Goal: Contribute content: Contribute content

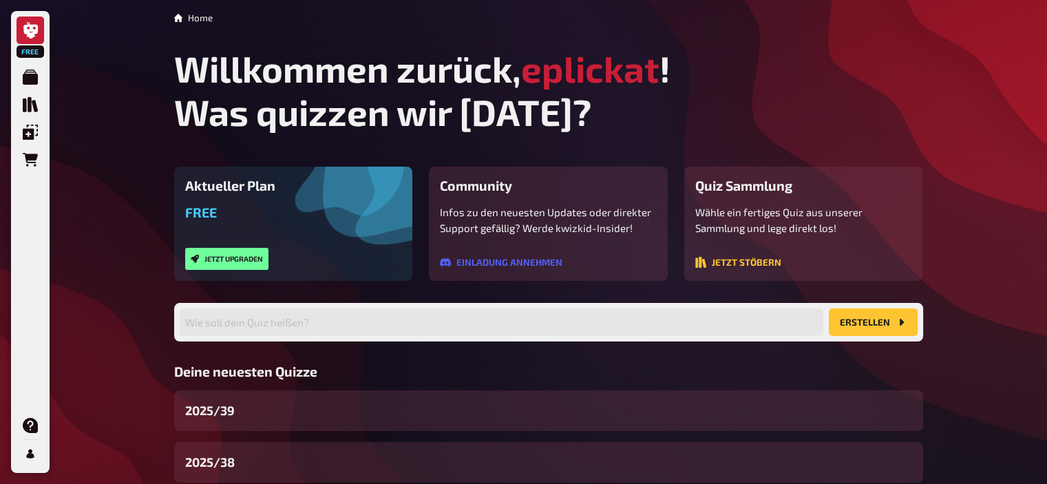
scroll to position [140, 0]
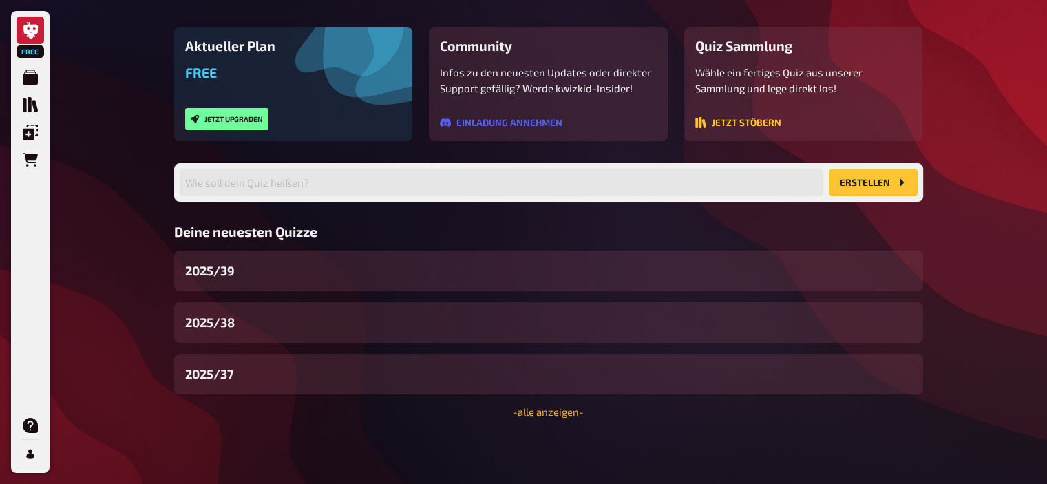
click at [564, 414] on link "- alle anzeigen -" at bounding box center [548, 411] width 71 height 12
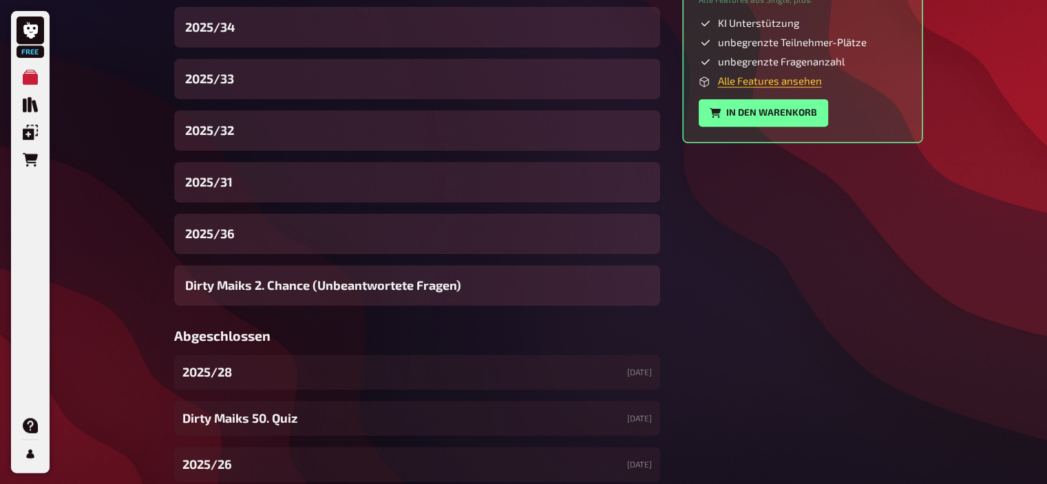
scroll to position [620, 0]
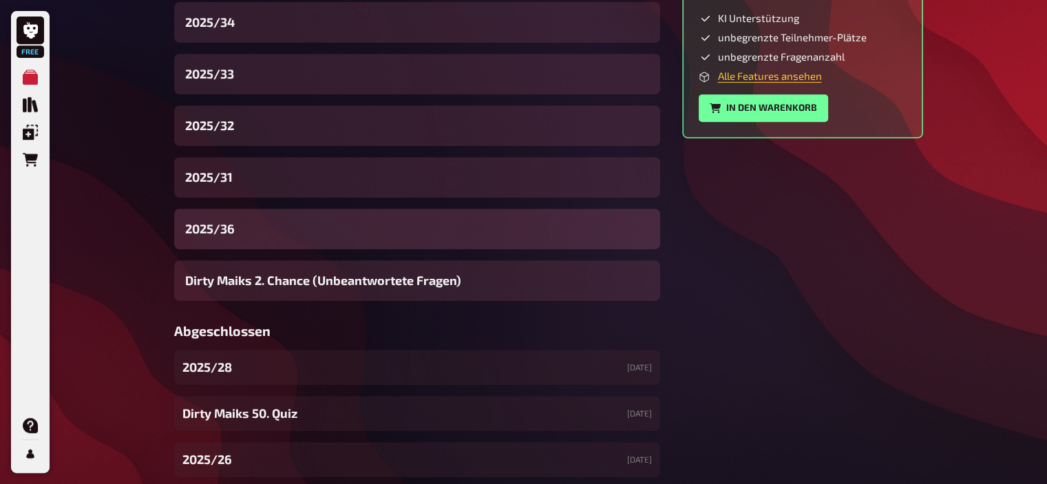
click at [244, 234] on div "2025/36" at bounding box center [417, 229] width 486 height 41
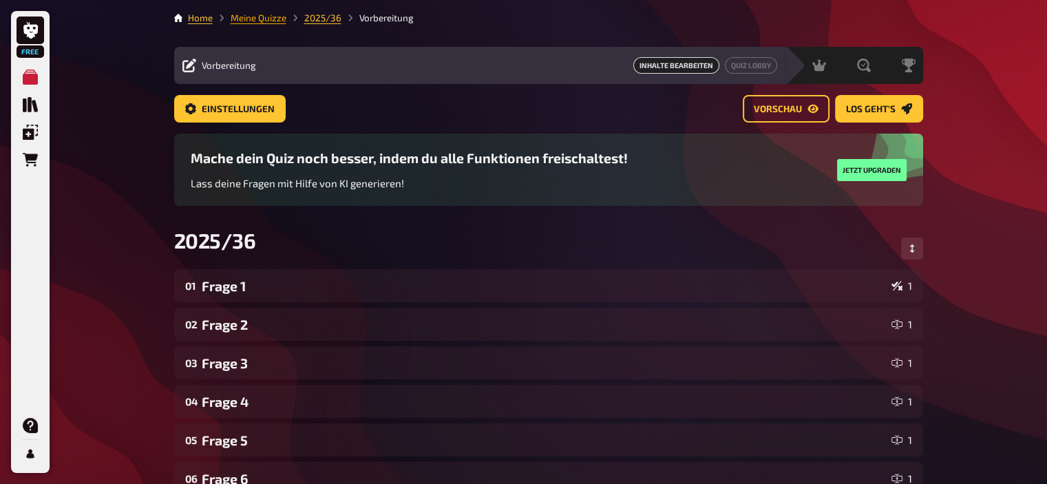
click at [260, 19] on link "Meine Quizze" at bounding box center [259, 17] width 56 height 11
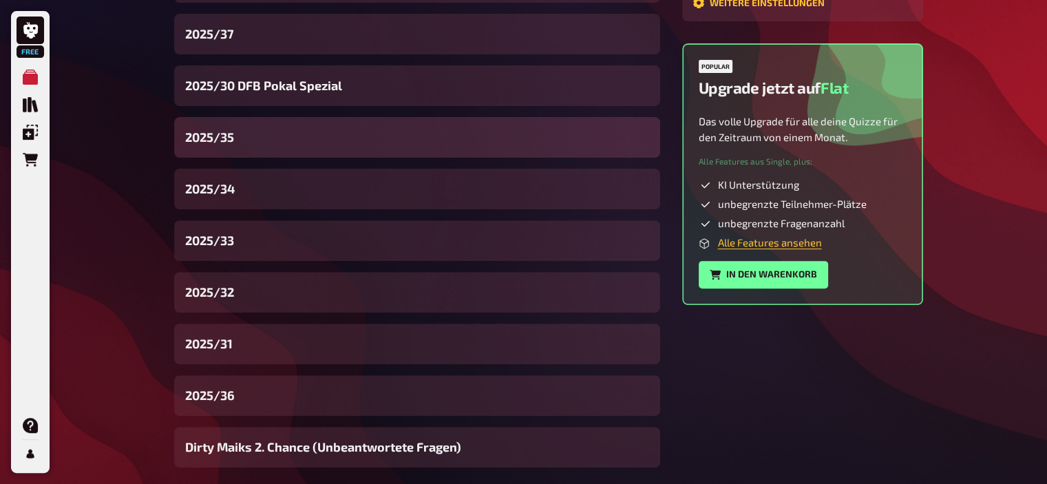
scroll to position [471, 0]
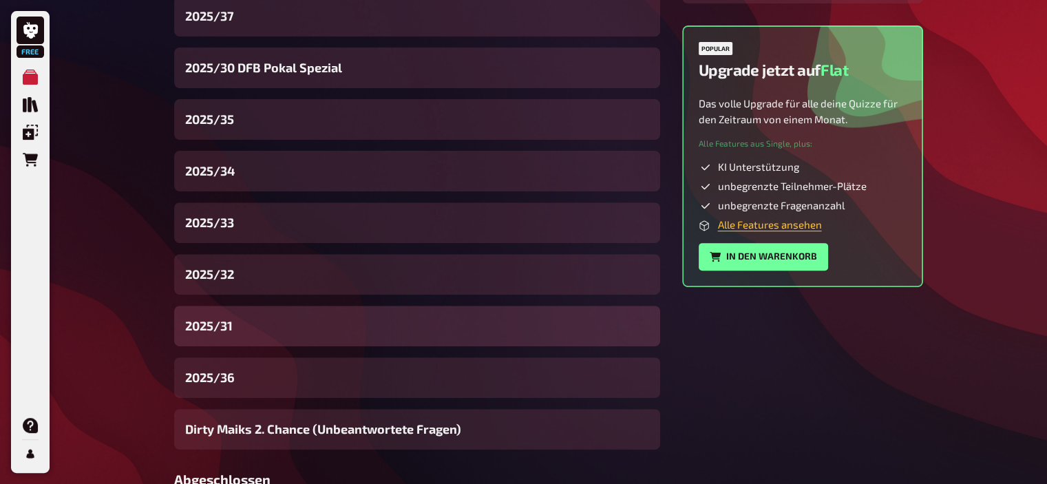
click at [244, 316] on div "2025/31" at bounding box center [417, 326] width 486 height 41
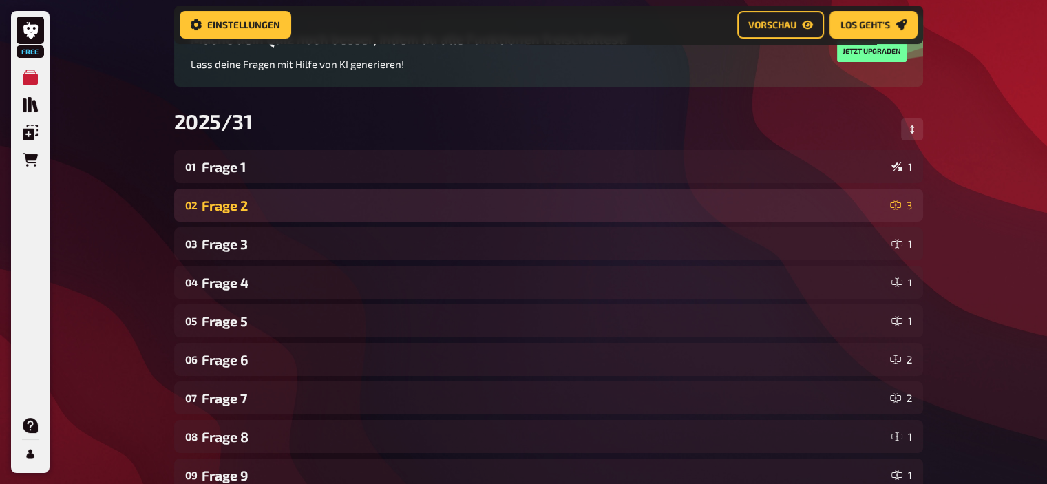
scroll to position [124, 0]
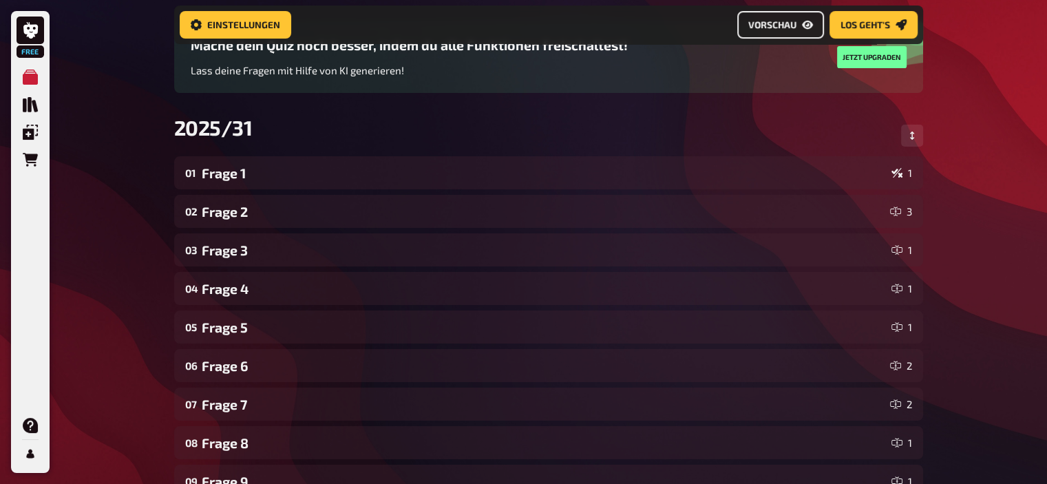
click at [779, 20] on span "Vorschau" at bounding box center [772, 25] width 48 height 10
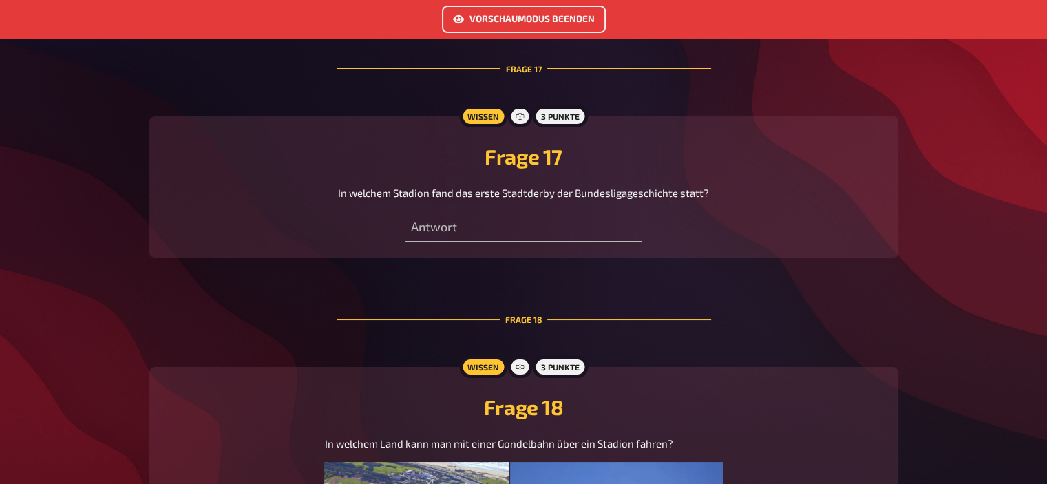
scroll to position [5207, 0]
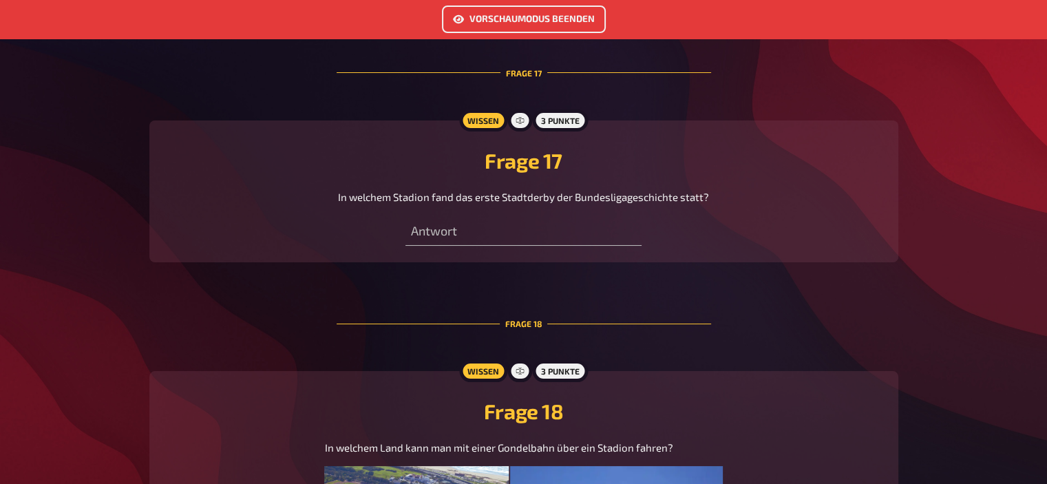
click at [483, 25] on button "Vorschaumodus beenden" at bounding box center [524, 20] width 164 height 28
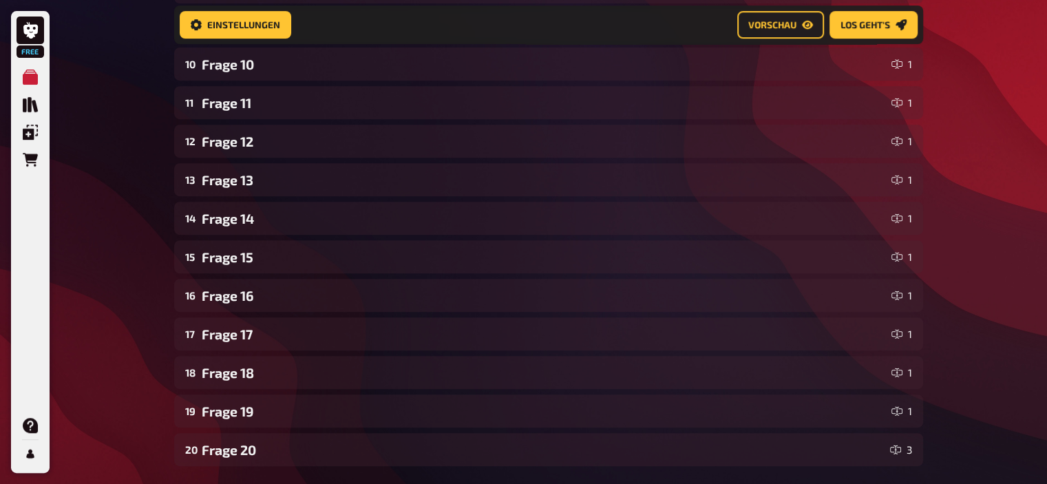
scroll to position [589, 0]
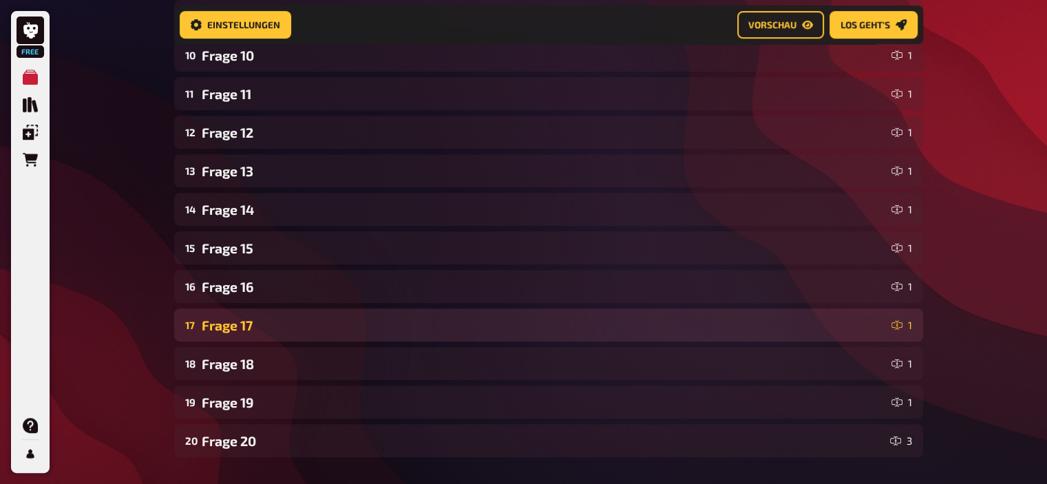
click at [215, 331] on div "Frage 17" at bounding box center [544, 325] width 684 height 16
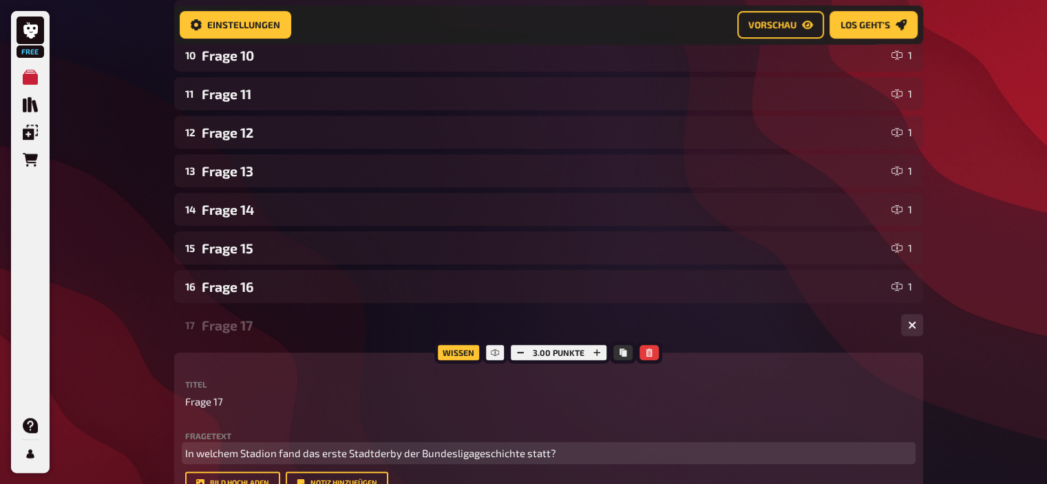
click at [414, 451] on span "In welchem Stadion fand das erste Stadtderby der Bundesligageschichte statt?" at bounding box center [370, 453] width 371 height 12
copy span "In welchem Stadion fand das erste Stadtderby der Bundesligageschichte statt?"
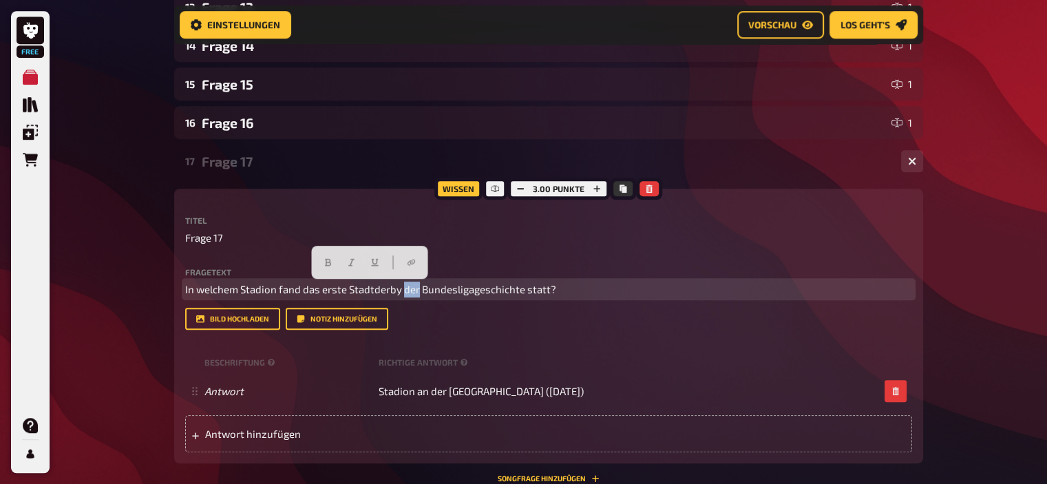
scroll to position [753, 0]
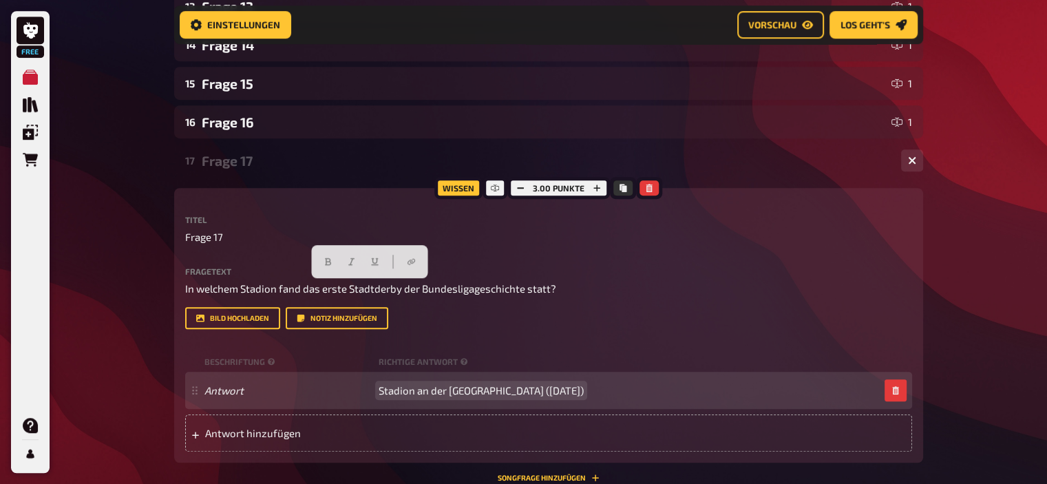
click at [447, 387] on span "Stadion an der Grünwalder Straße (14.08.1965)" at bounding box center [481, 390] width 205 height 12
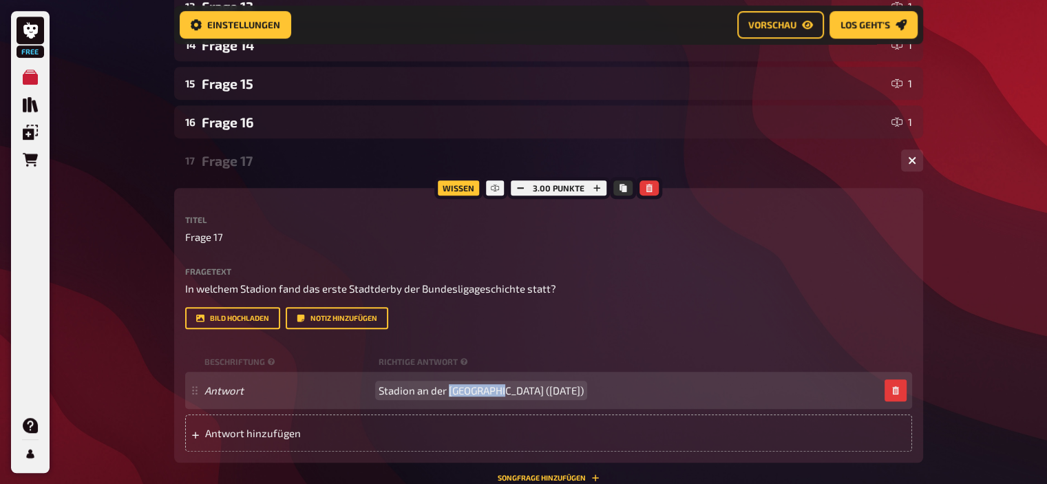
click at [447, 387] on span "Stadion an der Grünwalder Straße (14.08.1965)" at bounding box center [481, 390] width 205 height 12
copy span "Stadion an der Grünwalder Straße (14.08.1965)"
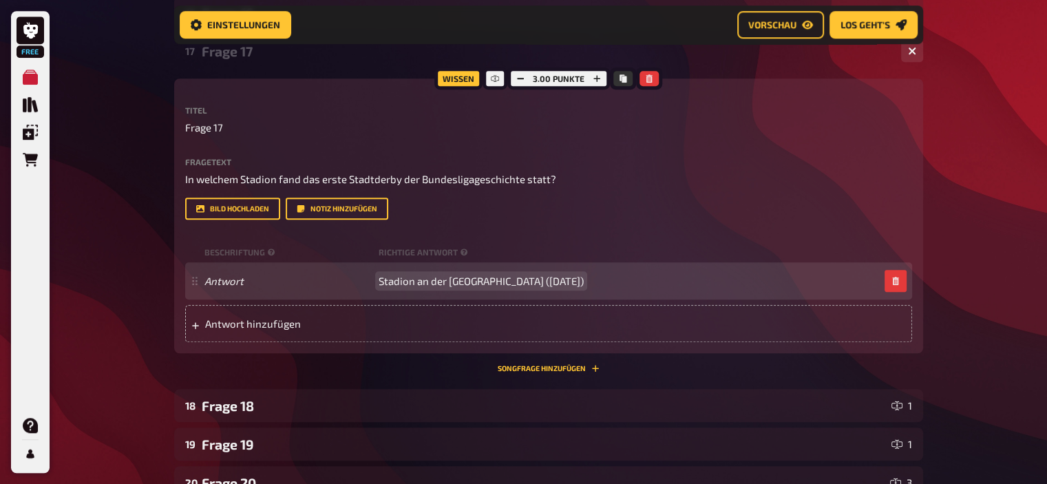
scroll to position [759, 0]
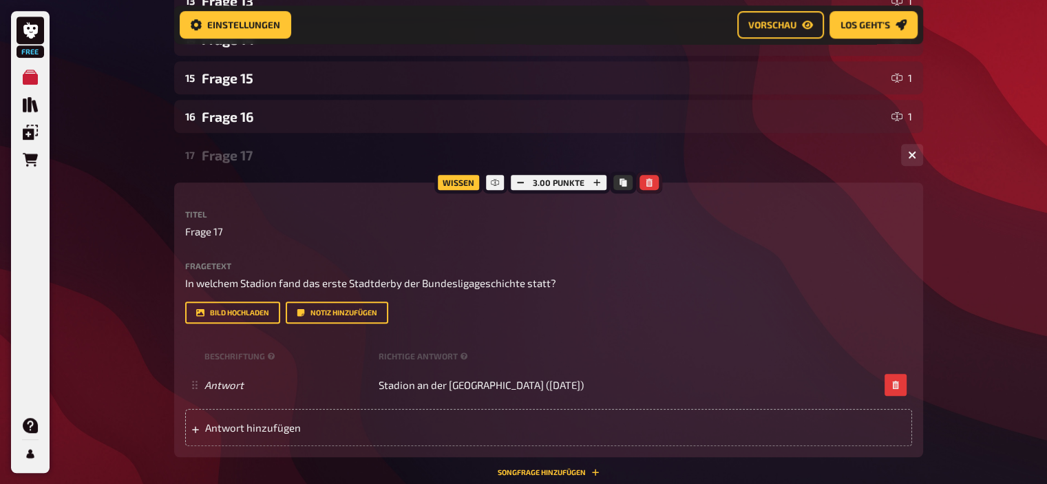
click at [649, 182] on icon "button" at bounding box center [649, 182] width 8 height 8
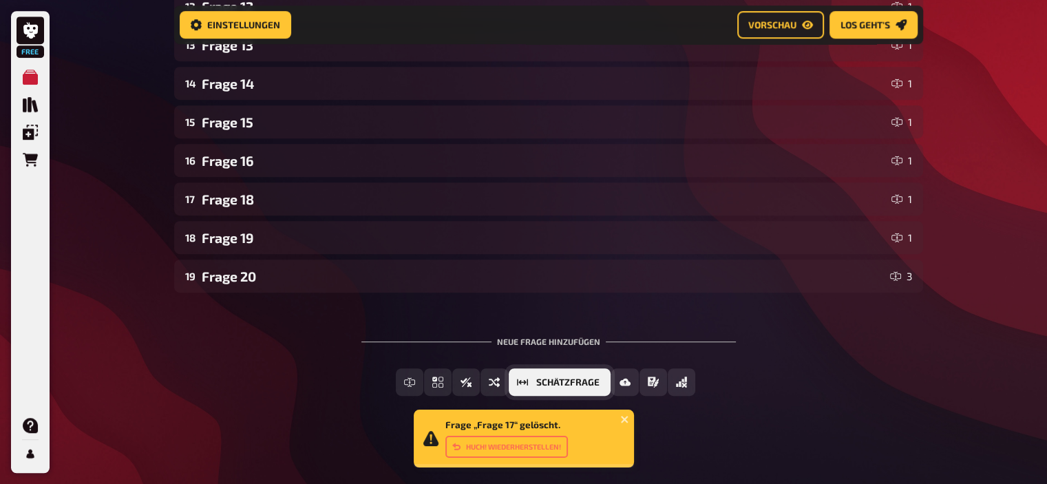
click at [593, 379] on span "Schätzfrage" at bounding box center [567, 383] width 63 height 10
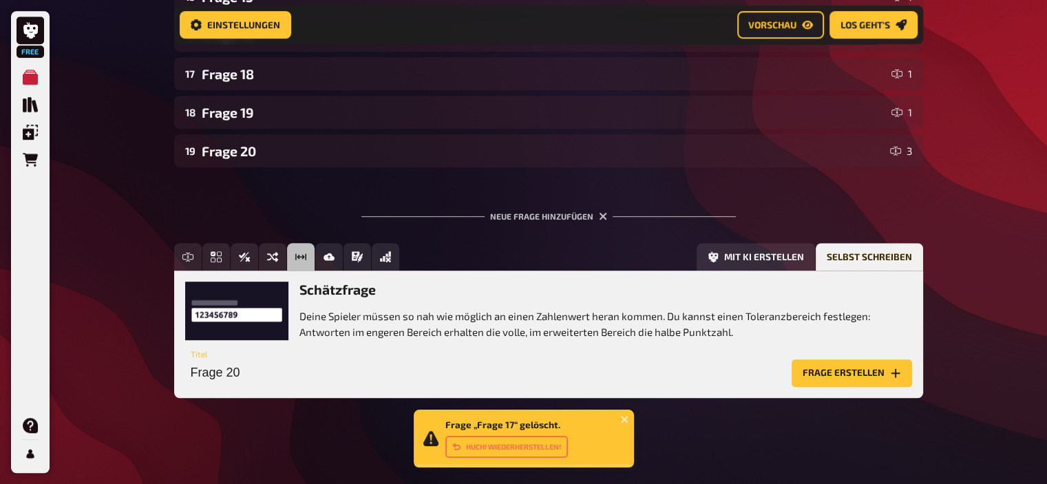
scroll to position [842, 0]
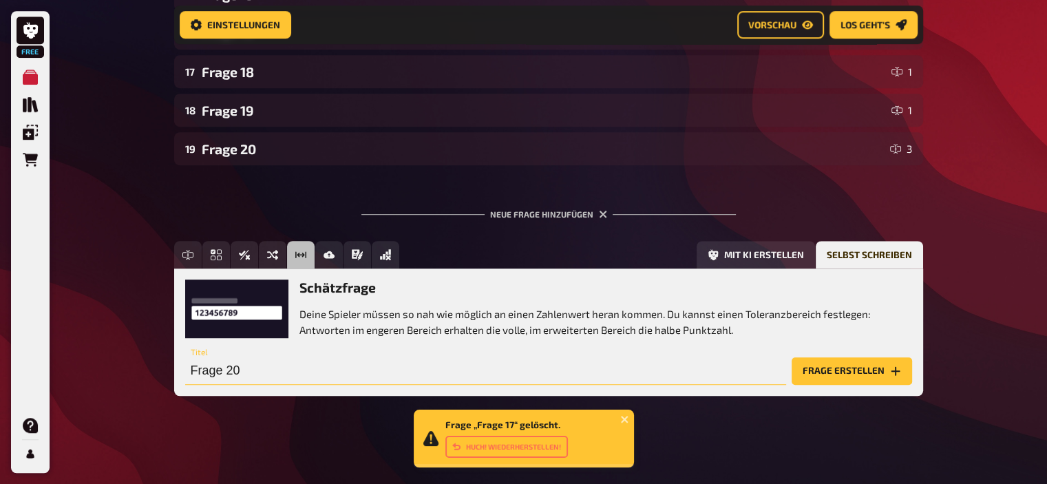
click at [264, 376] on input "Frage 20" at bounding box center [485, 371] width 601 height 28
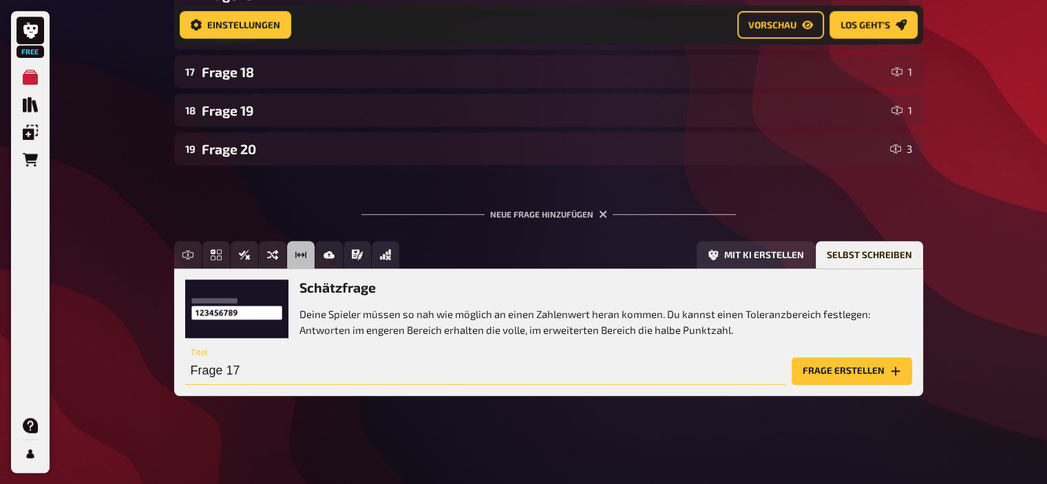
type input "Frage 17"
click at [874, 359] on button "Frage erstellen" at bounding box center [852, 371] width 120 height 28
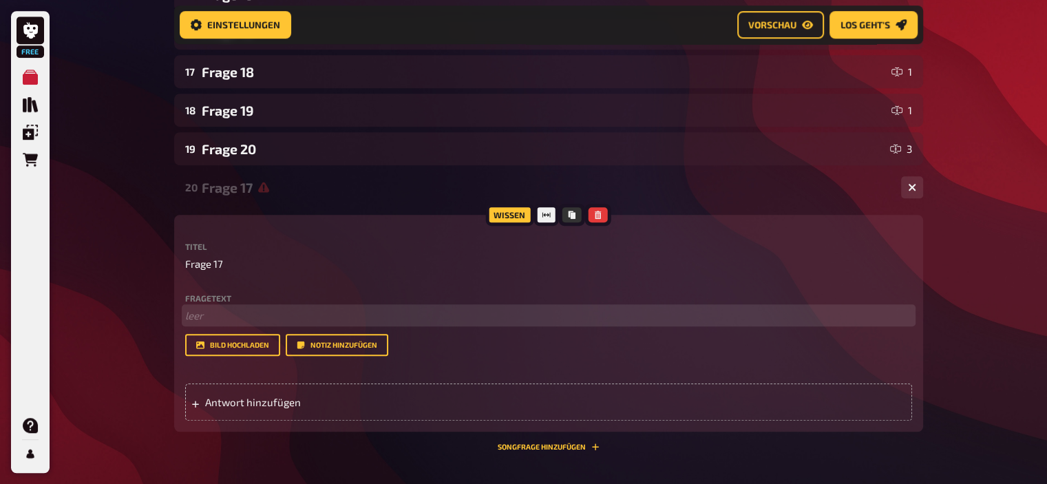
click at [350, 313] on p "﻿ leer" at bounding box center [548, 316] width 727 height 16
click at [373, 315] on span "Welche Gewinnsumme erhielt man 2010 bei einem Einsatz von einem Euro" at bounding box center [358, 315] width 346 height 12
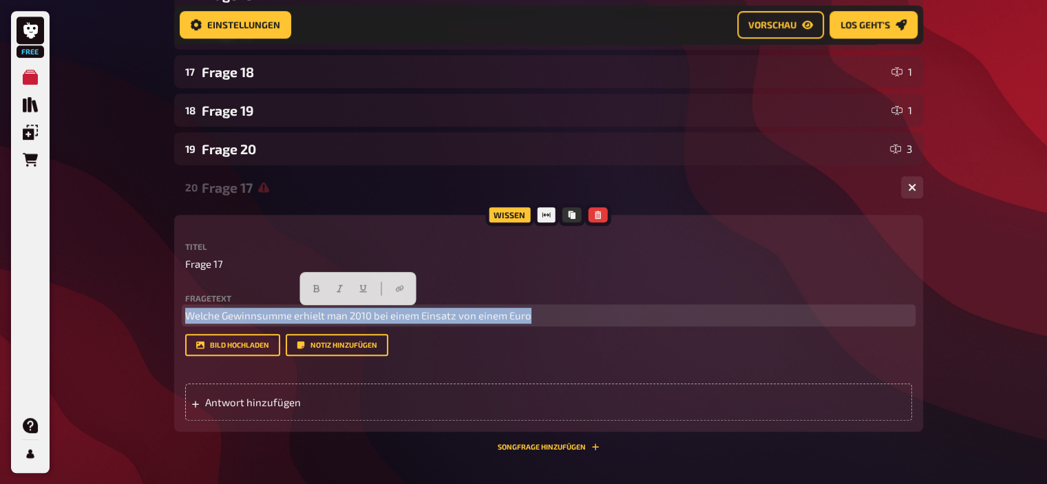
drag, startPoint x: 546, startPoint y: 318, endPoint x: 155, endPoint y: 309, distance: 391.1
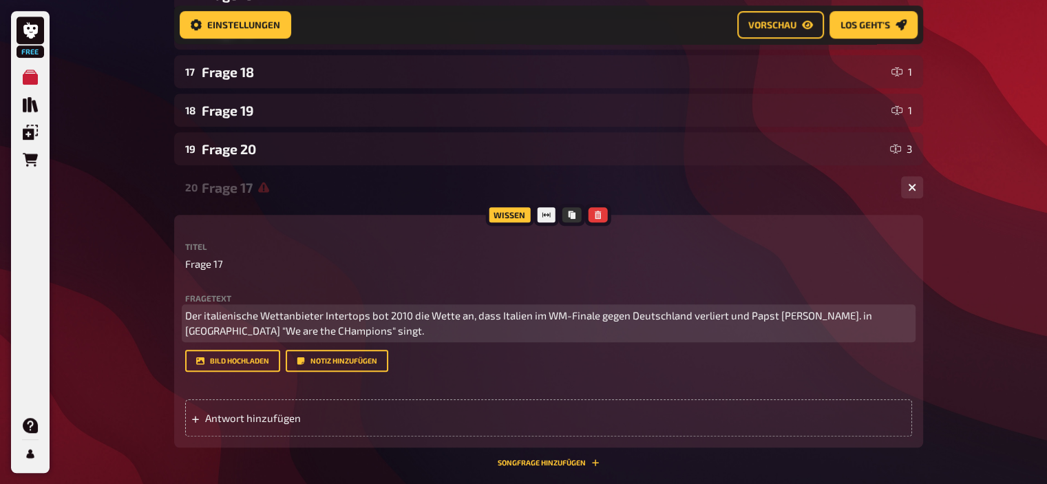
click at [385, 310] on span "Der italienische Wettanbieter Intertops bot 2010 die Wette an, dass Italien im …" at bounding box center [529, 323] width 689 height 28
click at [447, 326] on p "Der italienische Wettanbieter Intertops bot vor der Weltmeisterschaft 2010 die …" at bounding box center [548, 323] width 727 height 31
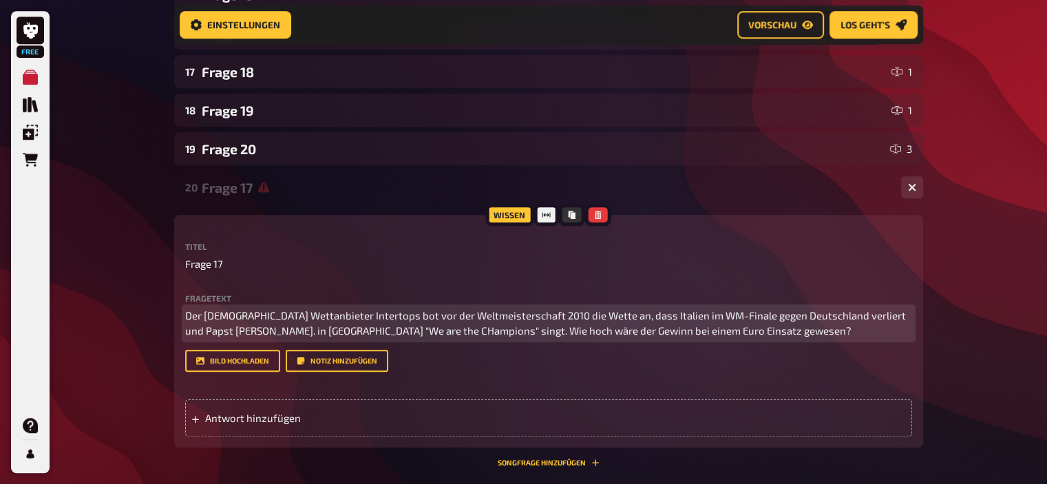
click at [348, 331] on span "Der italienische Wettanbieter Intertops bot vor der Weltmeisterschaft 2010 die …" at bounding box center [546, 323] width 723 height 28
click at [746, 327] on p "Der italienische Wettanbieter Intertops bot vor der Weltmeisterschaft 2010 die …" at bounding box center [548, 323] width 727 height 31
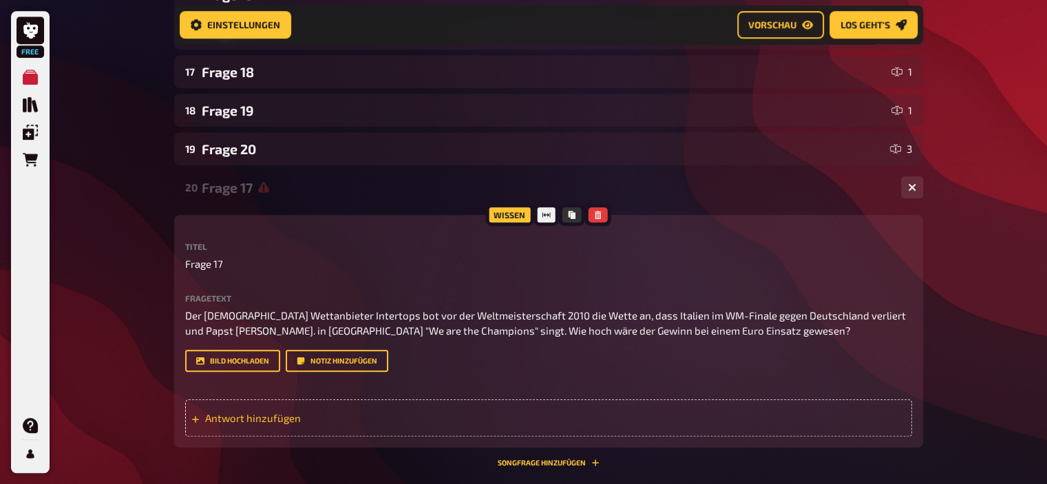
click at [251, 415] on span "Antwort hinzufügen" at bounding box center [312, 418] width 214 height 12
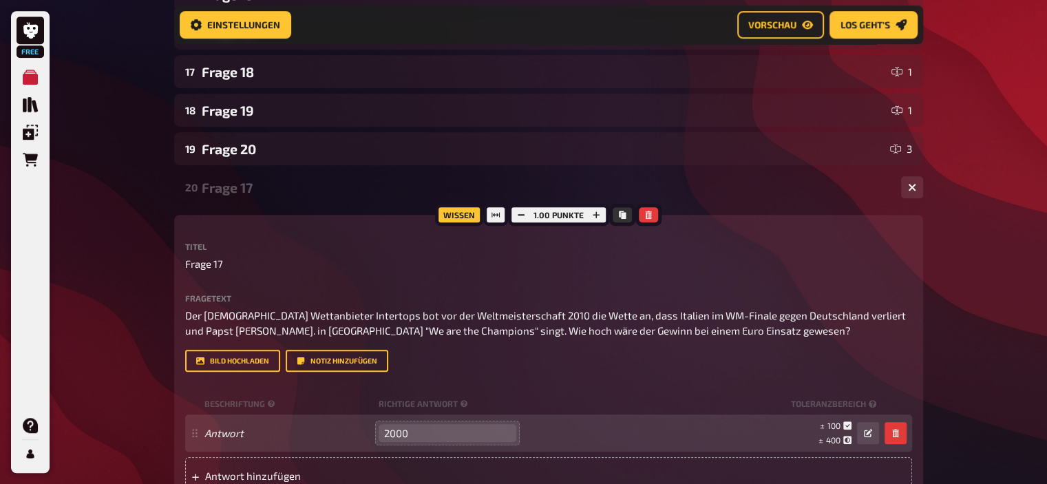
type input "2000"
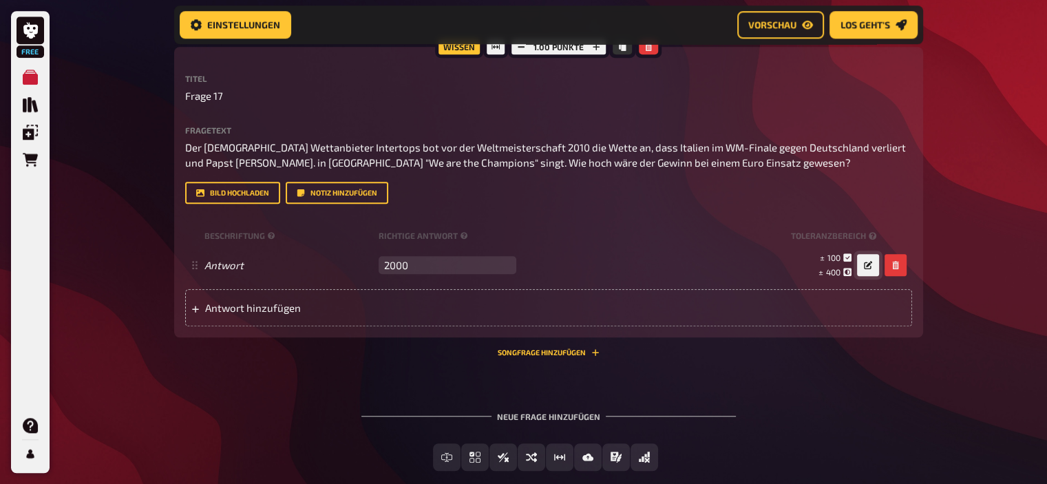
scroll to position [1011, 0]
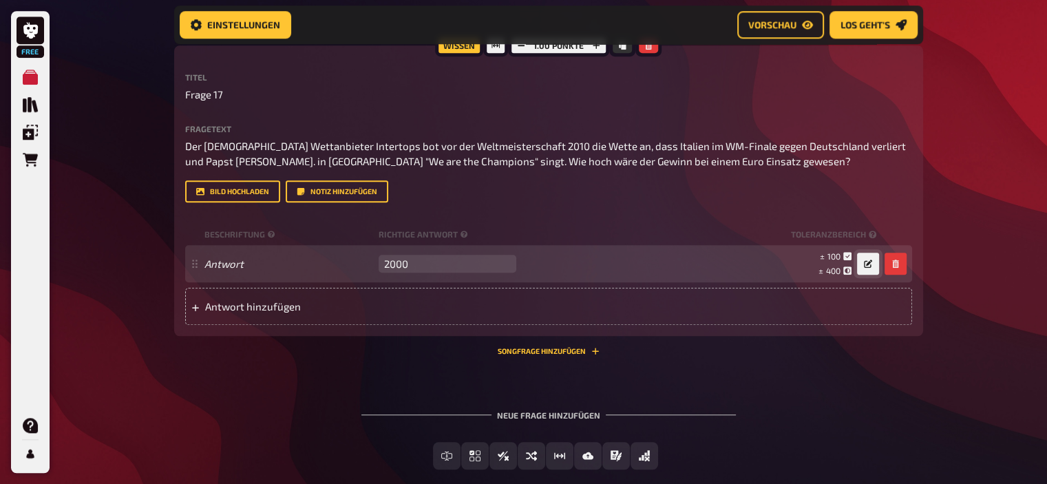
click at [866, 270] on button "button" at bounding box center [868, 264] width 22 height 22
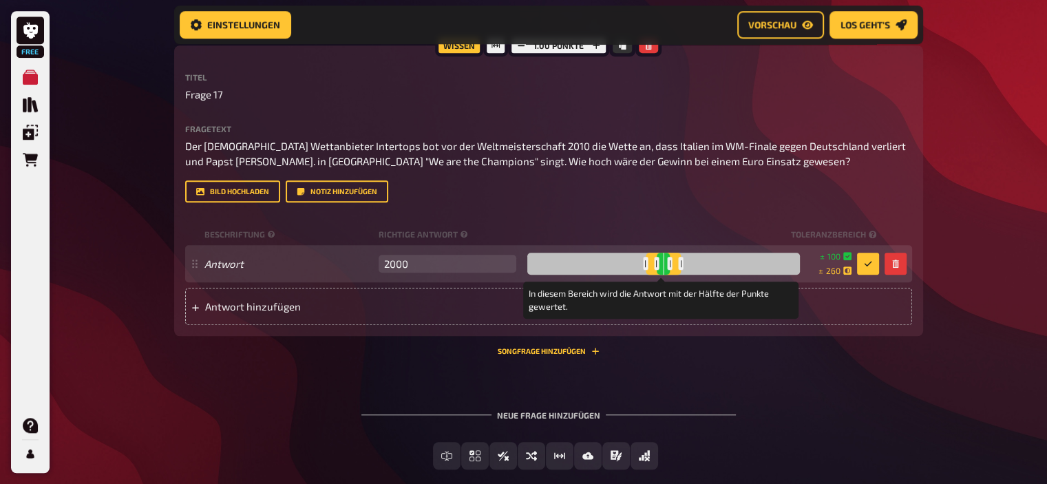
drag, startPoint x: 687, startPoint y: 263, endPoint x: 679, endPoint y: 266, distance: 8.7
click at [679, 266] on div at bounding box center [681, 263] width 5 height 13
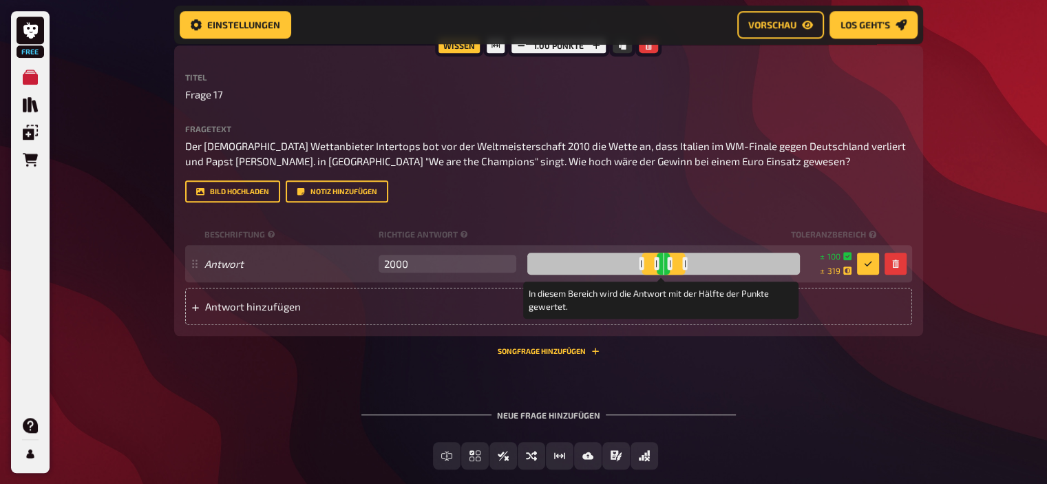
click at [684, 261] on div at bounding box center [685, 263] width 5 height 13
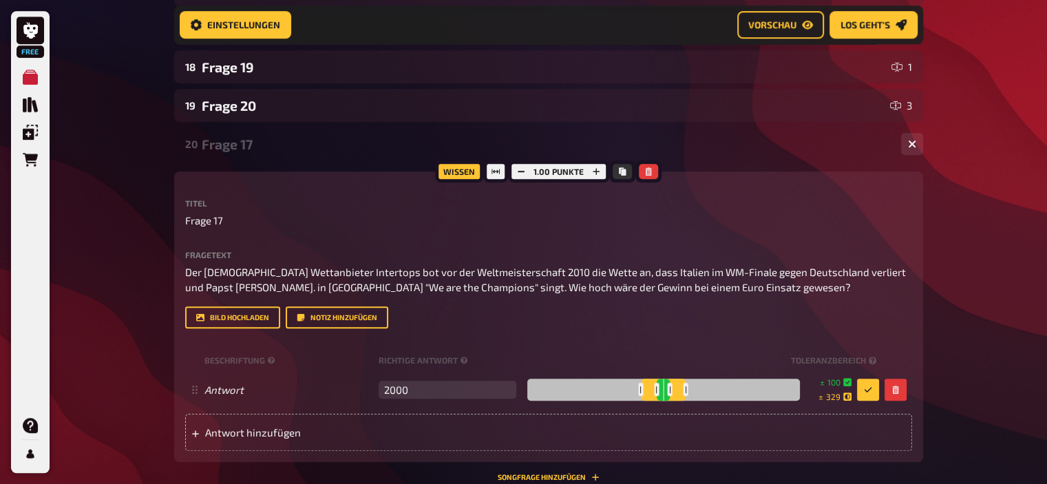
scroll to position [884, 0]
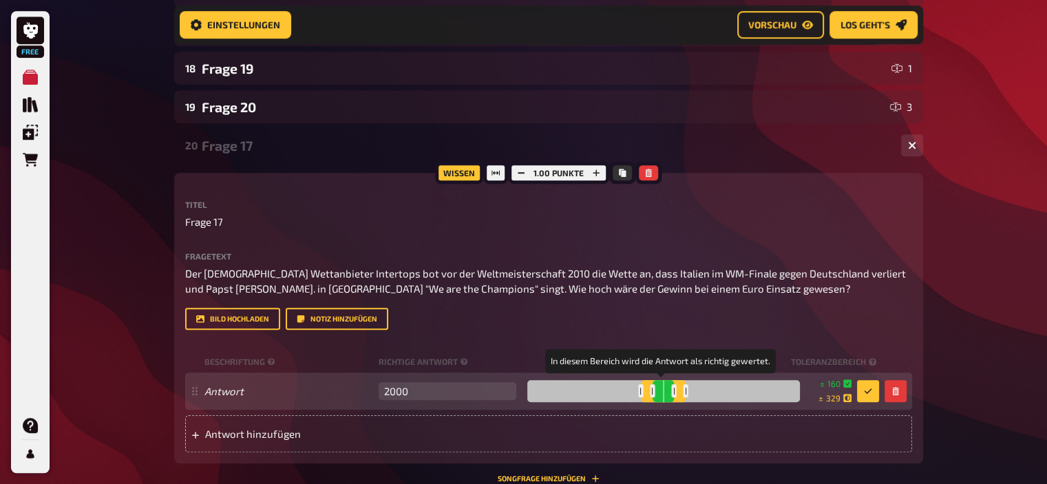
click at [672, 390] on div at bounding box center [674, 390] width 5 height 13
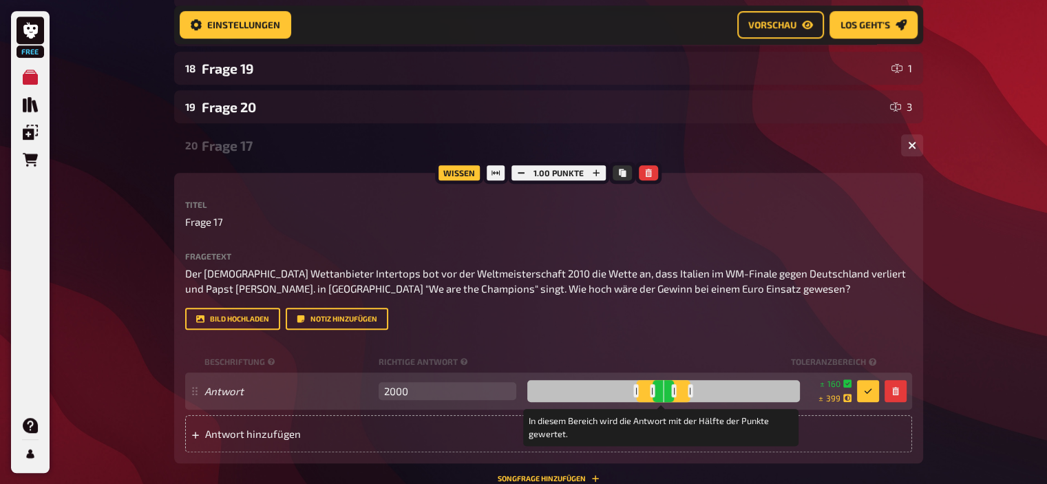
click at [688, 390] on div at bounding box center [690, 390] width 5 height 13
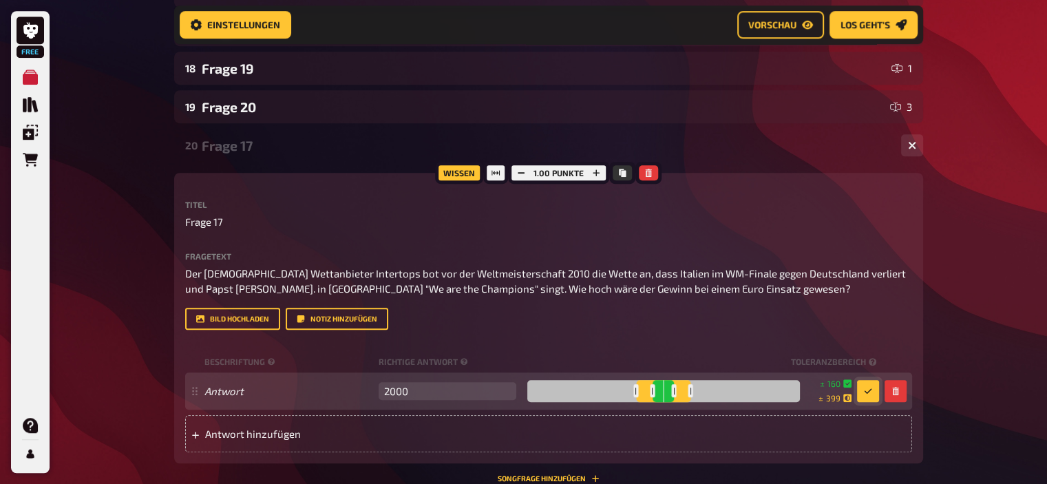
click at [868, 390] on icon "button" at bounding box center [868, 391] width 8 height 8
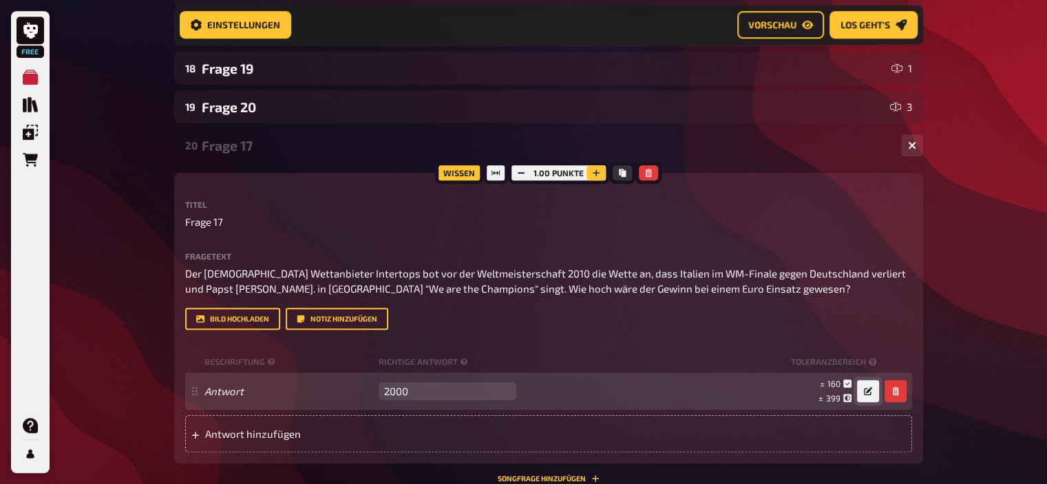
click at [597, 176] on icon "button" at bounding box center [596, 173] width 8 height 8
click at [597, 176] on icon "button" at bounding box center [597, 173] width 8 height 8
click at [268, 145] on div "Frage 17" at bounding box center [546, 146] width 688 height 16
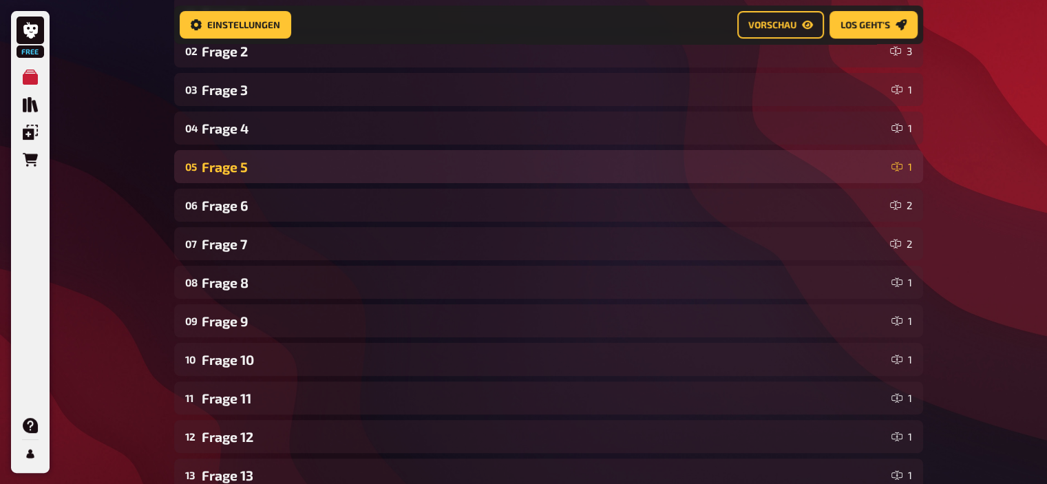
scroll to position [0, 0]
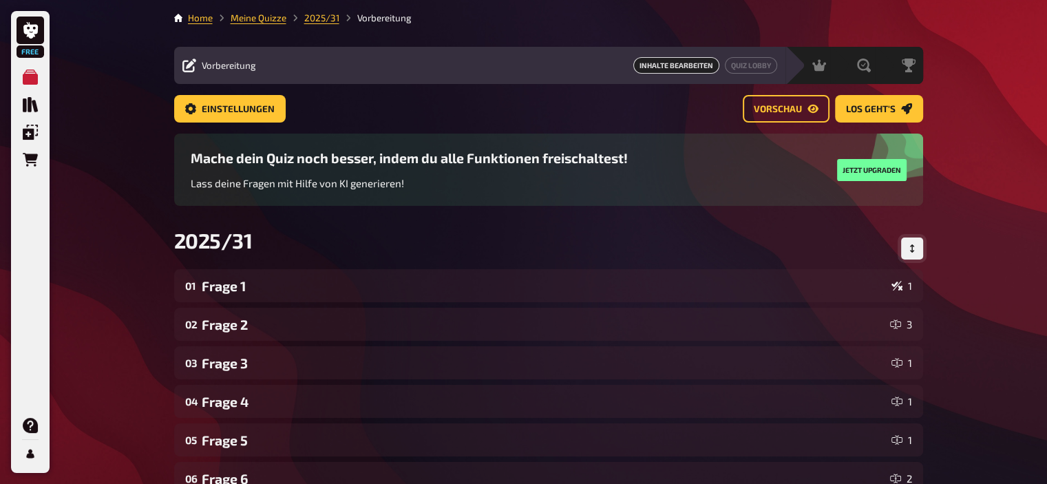
click at [913, 251] on icon "Reihenfolge anpassen" at bounding box center [911, 248] width 4 height 8
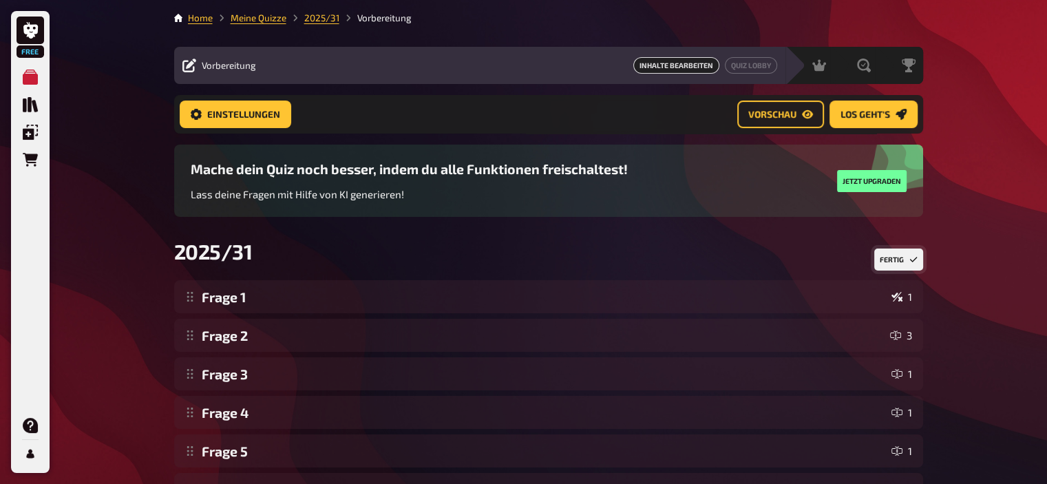
scroll to position [628, 0]
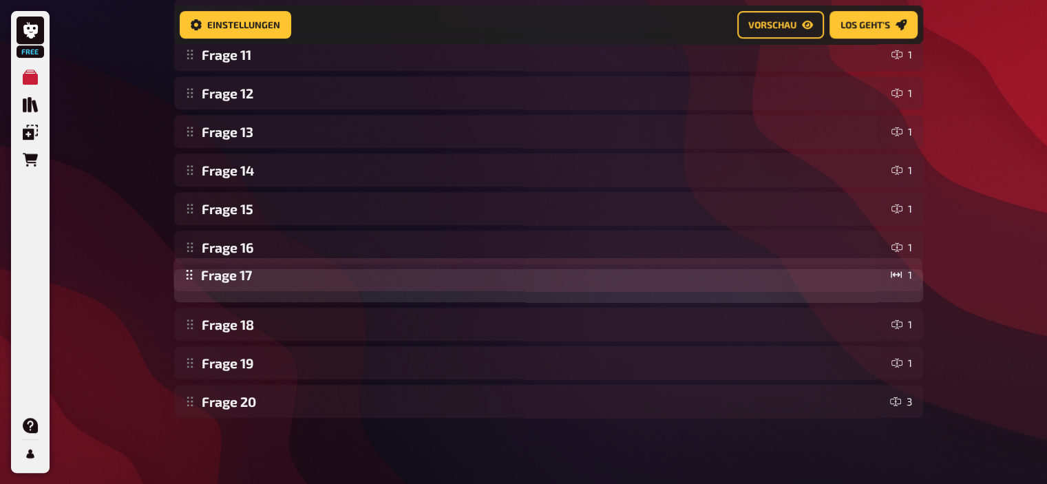
drag, startPoint x: 187, startPoint y: 407, endPoint x: 218, endPoint y: 280, distance: 130.4
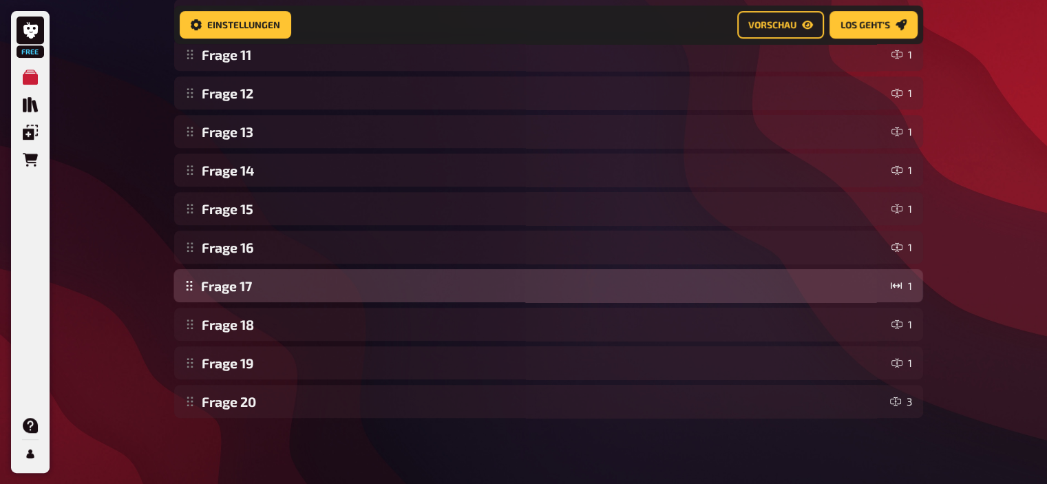
click at [218, 280] on div "Frage 1 1 Frage 2 3 Frage 3 1 Frage 4 1 Frage 5 1 Frage 6 2 Frage 7 2 Frage 8 1…" at bounding box center [548, 34] width 749 height 765
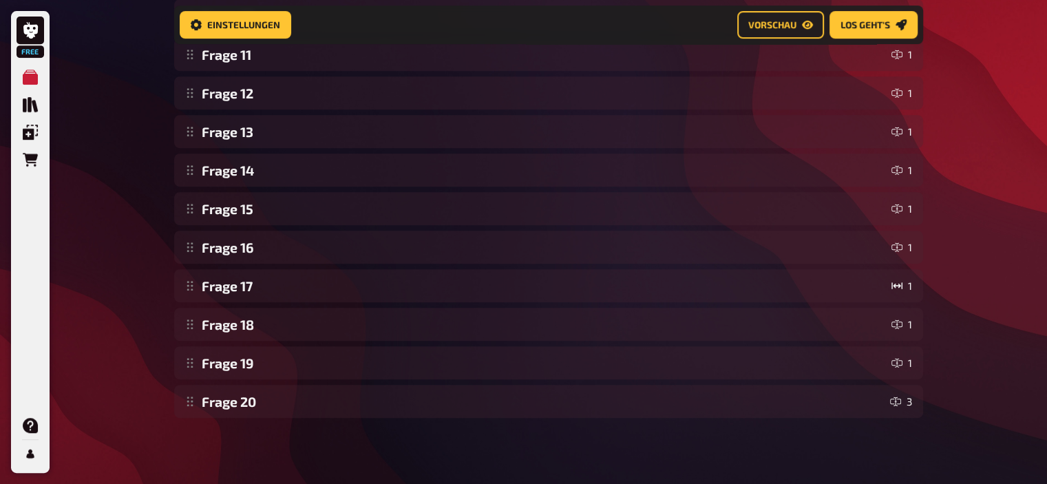
scroll to position [0, 0]
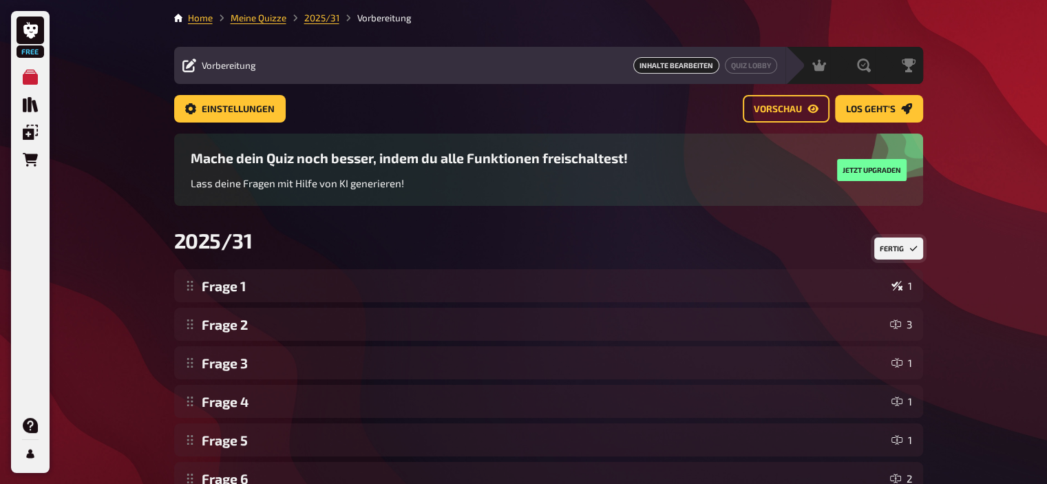
click at [896, 245] on button "Fertig" at bounding box center [898, 248] width 49 height 22
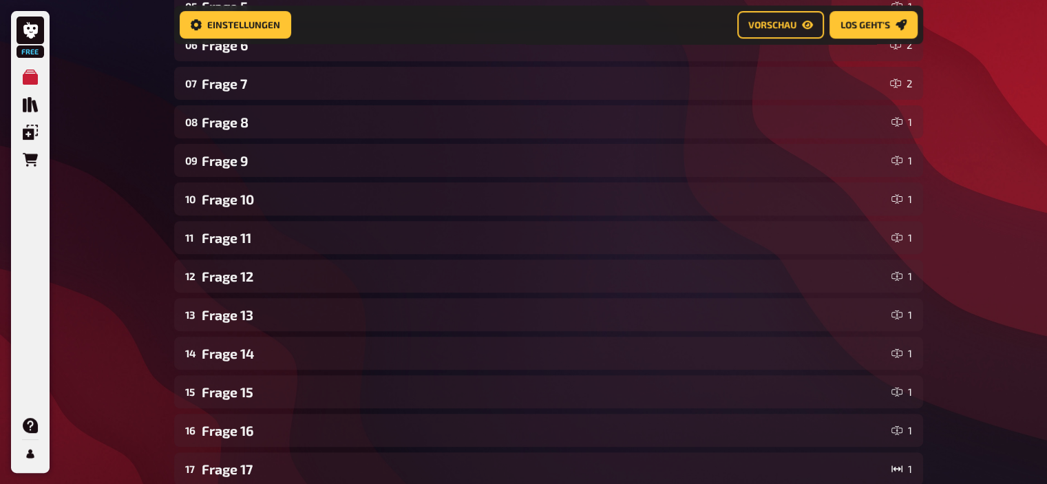
scroll to position [460, 0]
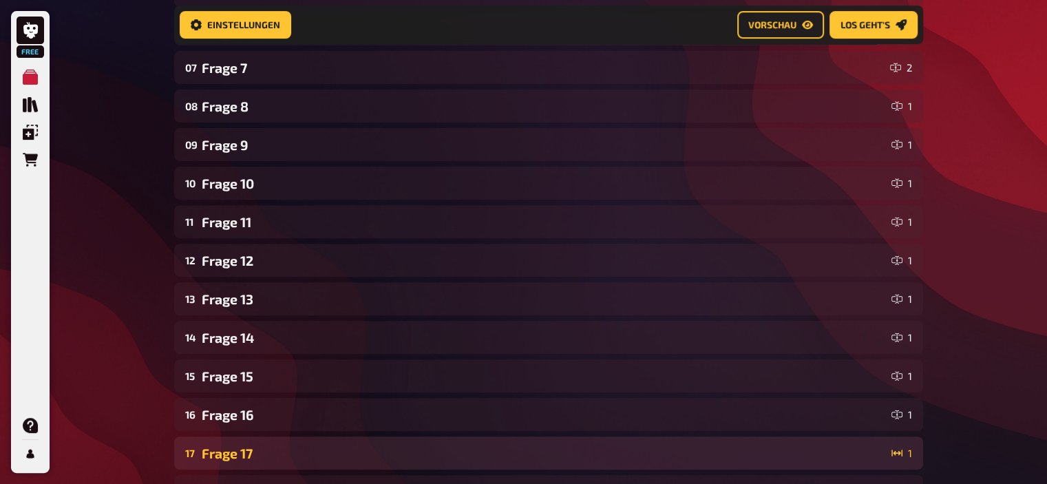
click at [233, 457] on div "Frage 17" at bounding box center [544, 453] width 684 height 16
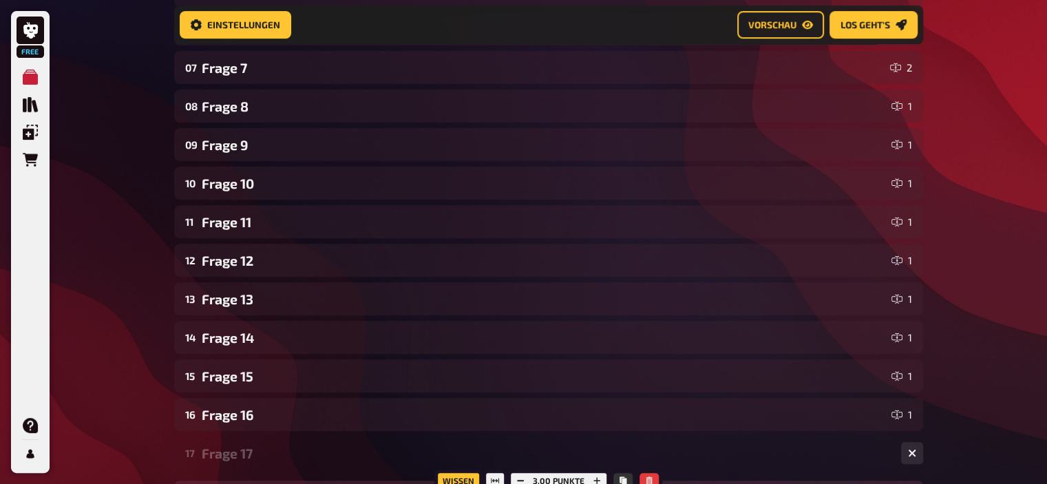
scroll to position [752, 0]
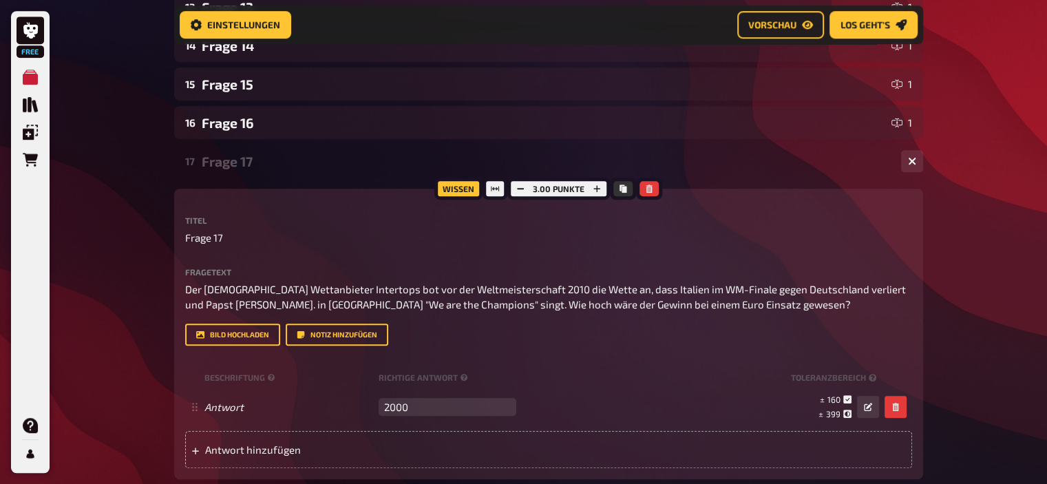
click at [223, 159] on div "Frage 17" at bounding box center [546, 161] width 688 height 16
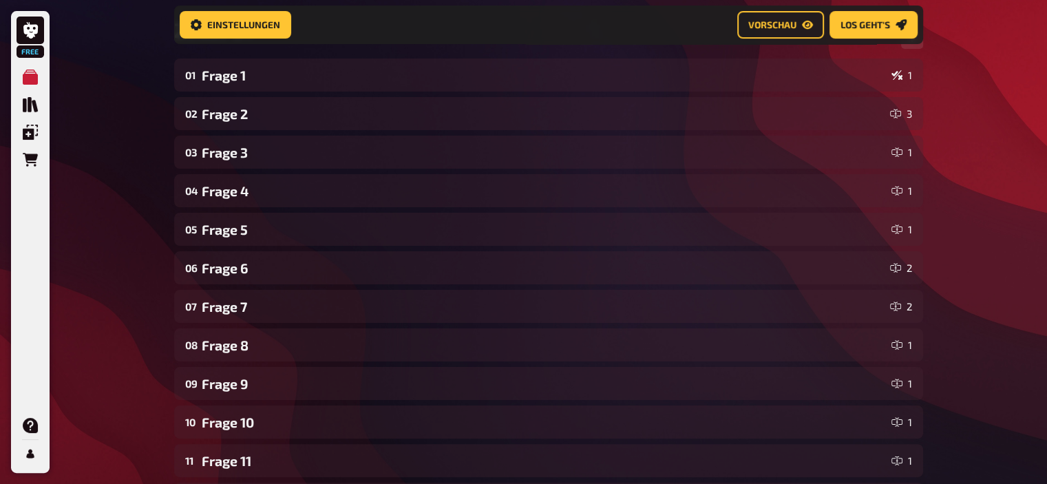
scroll to position [0, 0]
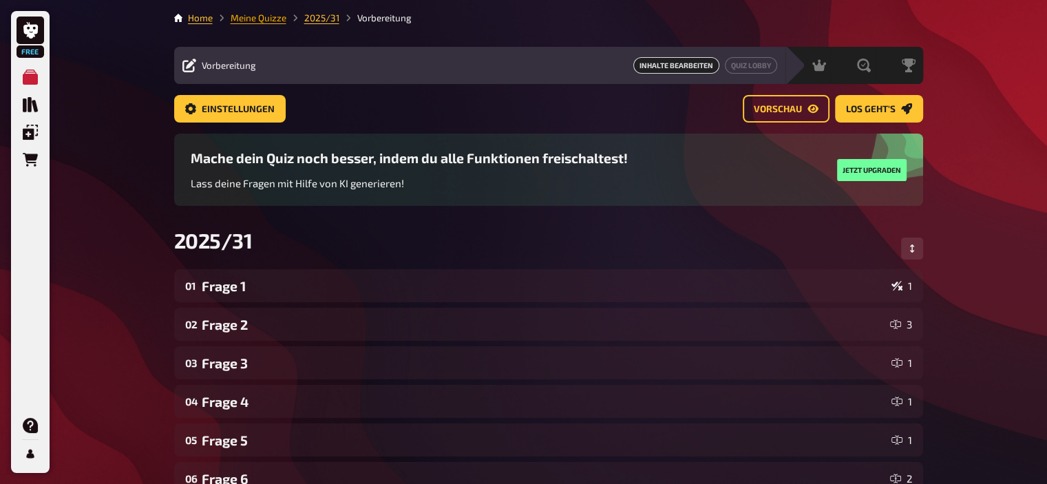
click at [262, 19] on link "Meine Quizze" at bounding box center [259, 17] width 56 height 11
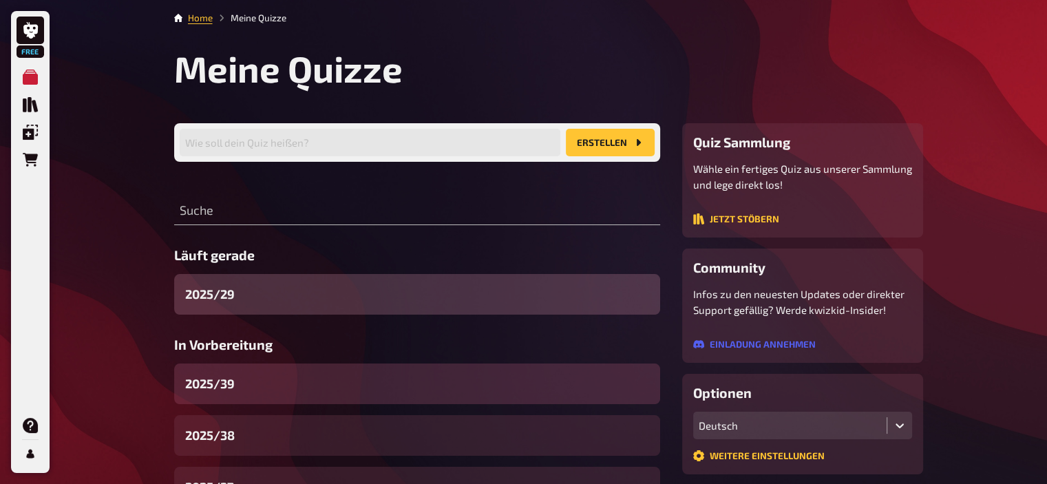
scroll to position [112, 0]
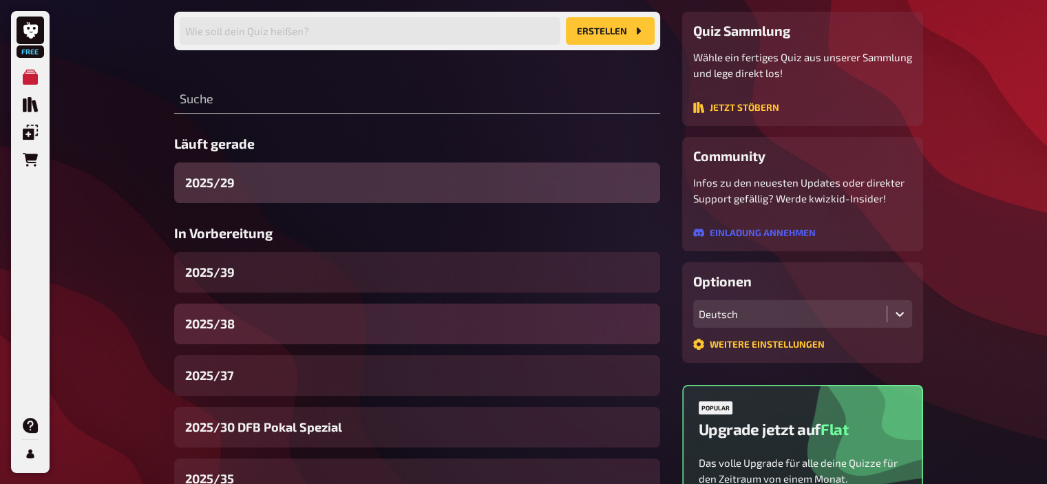
click at [250, 326] on div "2025/38" at bounding box center [417, 324] width 486 height 41
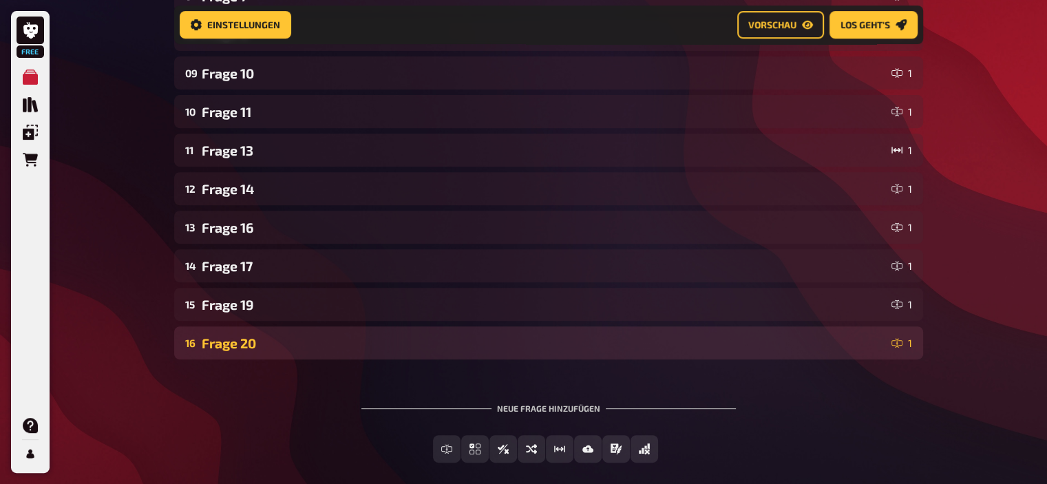
scroll to position [535, 0]
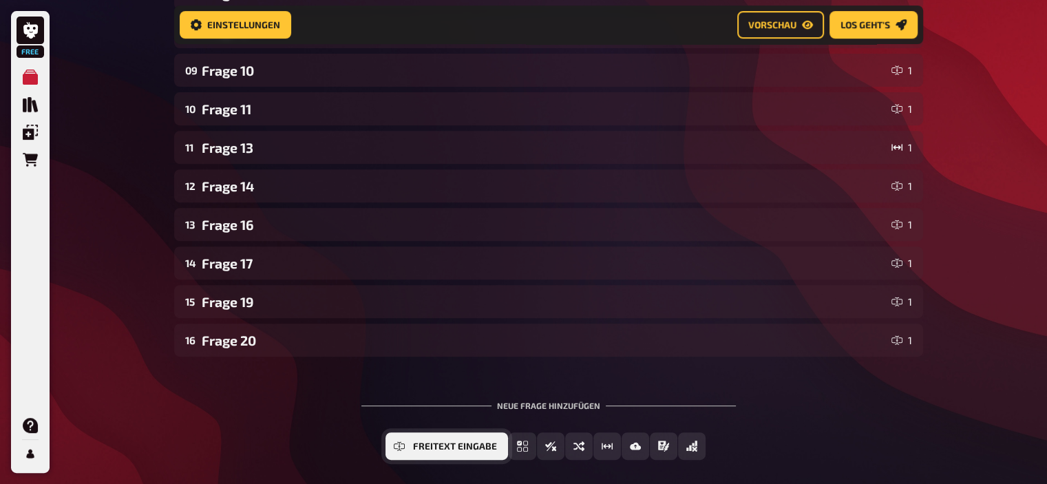
click at [445, 445] on span "Freitext Eingabe" at bounding box center [455, 447] width 84 height 10
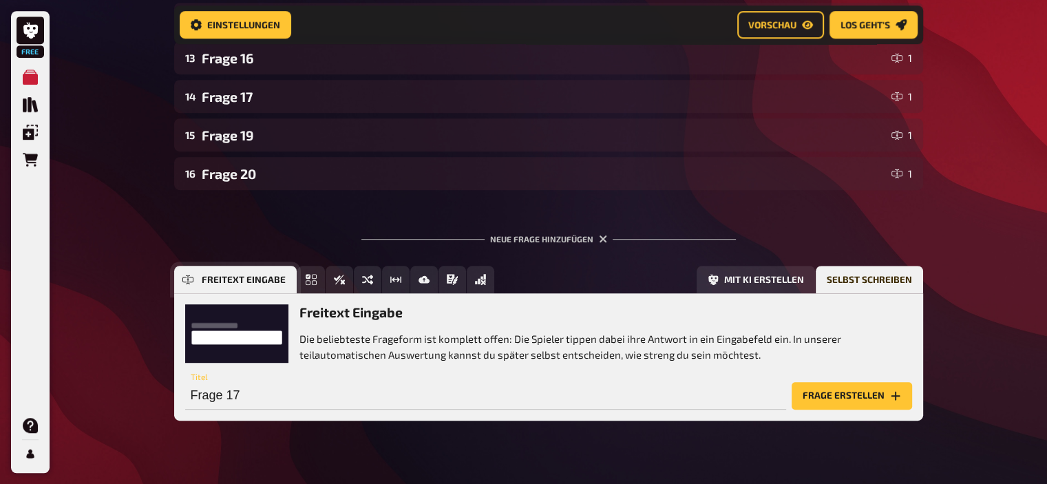
scroll to position [726, 0]
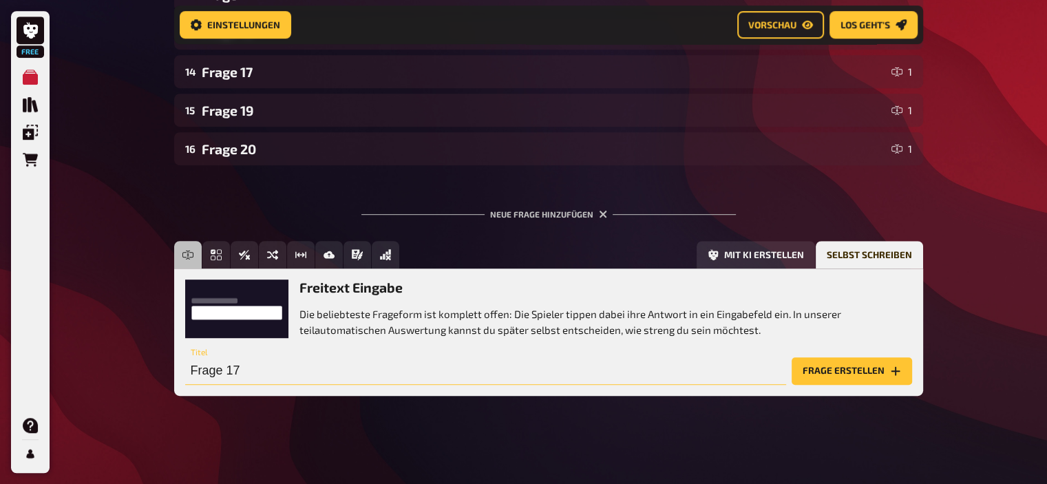
click at [251, 378] on input "Frage 17" at bounding box center [485, 371] width 601 height 28
type input "Frage 9"
click at [832, 359] on button "Frage erstellen" at bounding box center [852, 371] width 120 height 28
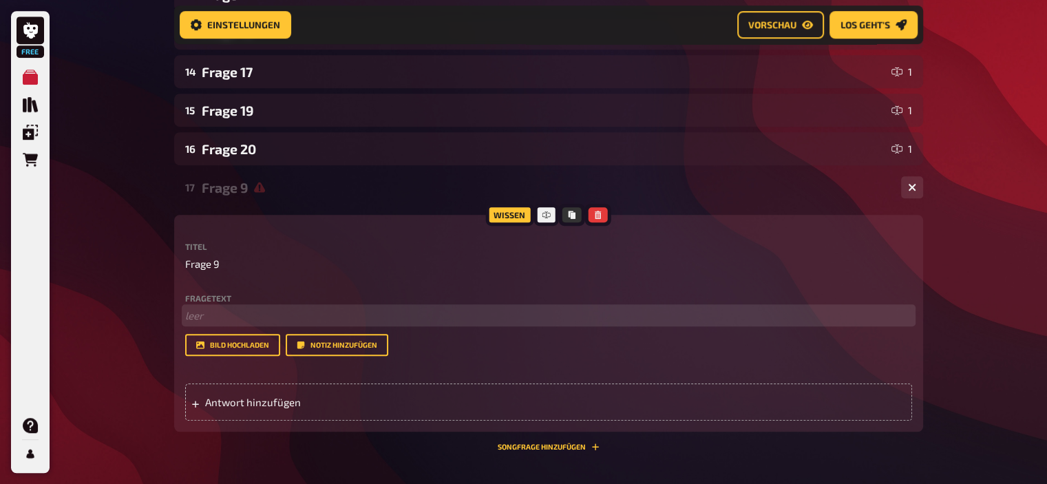
click at [213, 317] on p "﻿ leer" at bounding box center [548, 316] width 727 height 16
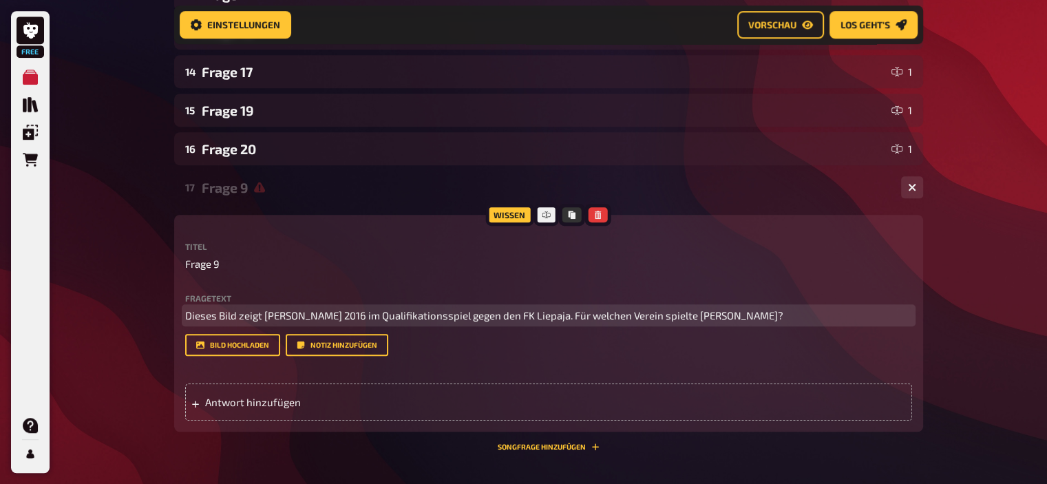
click at [375, 313] on span "Dieses Bild zeigt Andreas Ulmer 2016 im Qualifikationsspiel gegen den FK Liepaj…" at bounding box center [484, 315] width 598 height 12
click at [429, 315] on span "Dieses Bild zeigt Andreas Ulmer 2016 im Champions-League-Qualifikationsspiel ge…" at bounding box center [532, 315] width 695 height 12
click at [863, 308] on p "Dieses Bild zeigt Andreas Ulmer 2016 im Champions League Qualifikationsspiel ge…" at bounding box center [548, 316] width 727 height 16
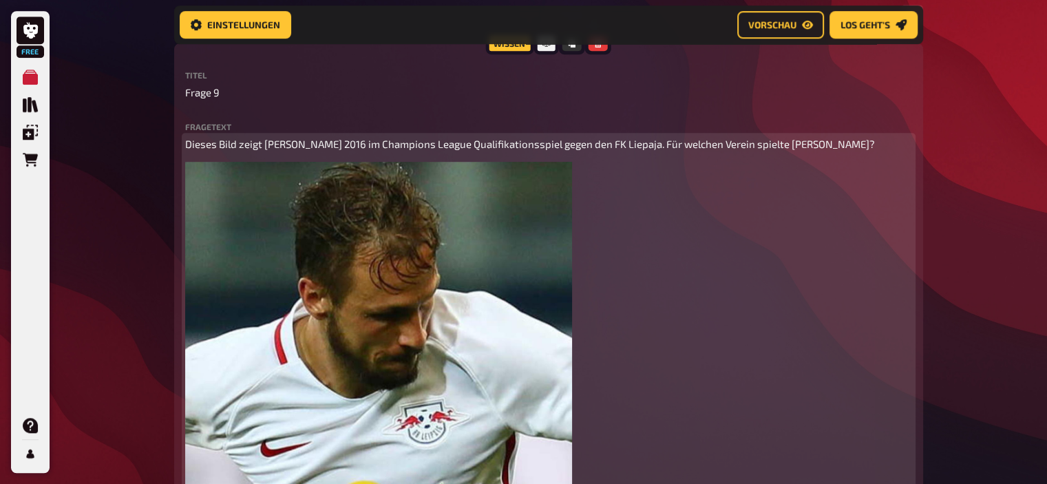
scroll to position [893, 0]
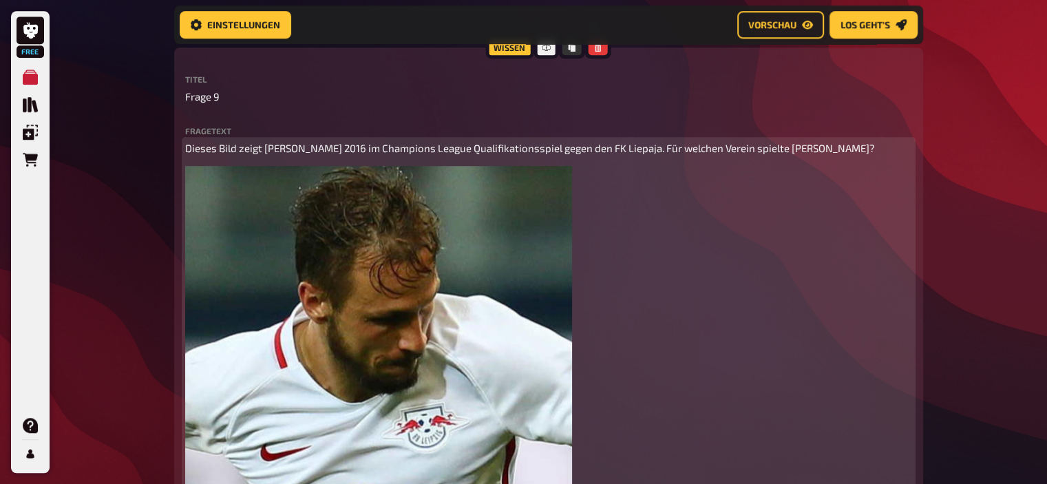
click at [291, 156] on p "Dieses Bild zeigt Andreas Ulmer 2016 im Champions League Qualifikationsspiel ge…" at bounding box center [548, 148] width 727 height 16
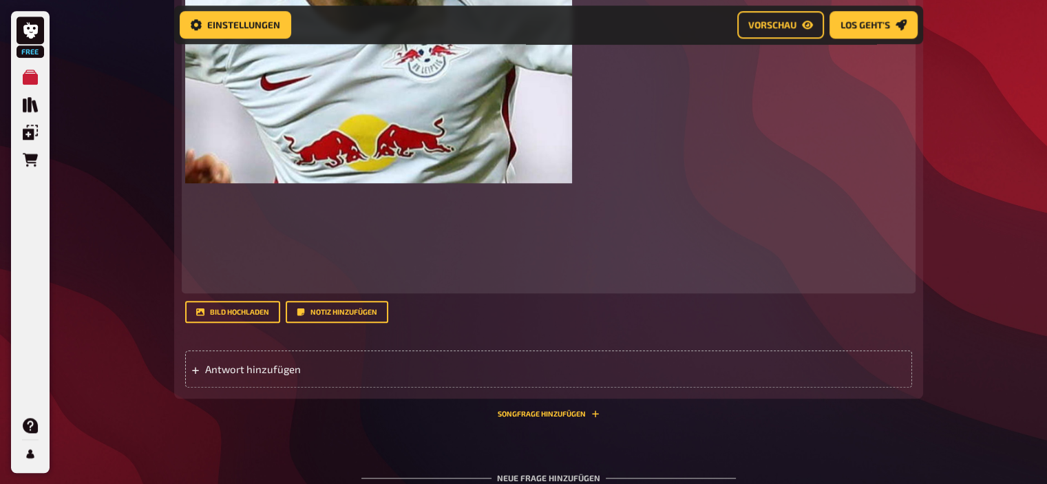
scroll to position [1269, 0]
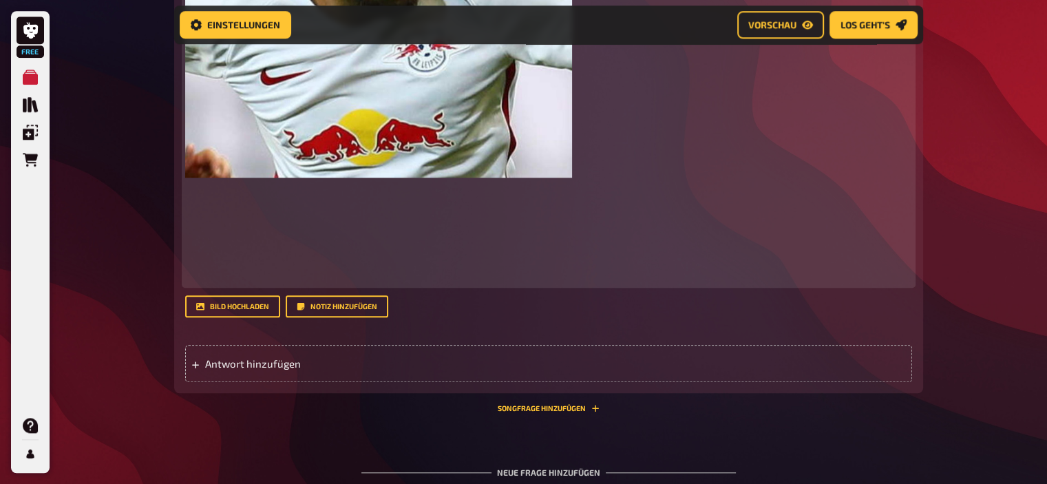
click at [286, 193] on p at bounding box center [548, 204] width 727 height 47
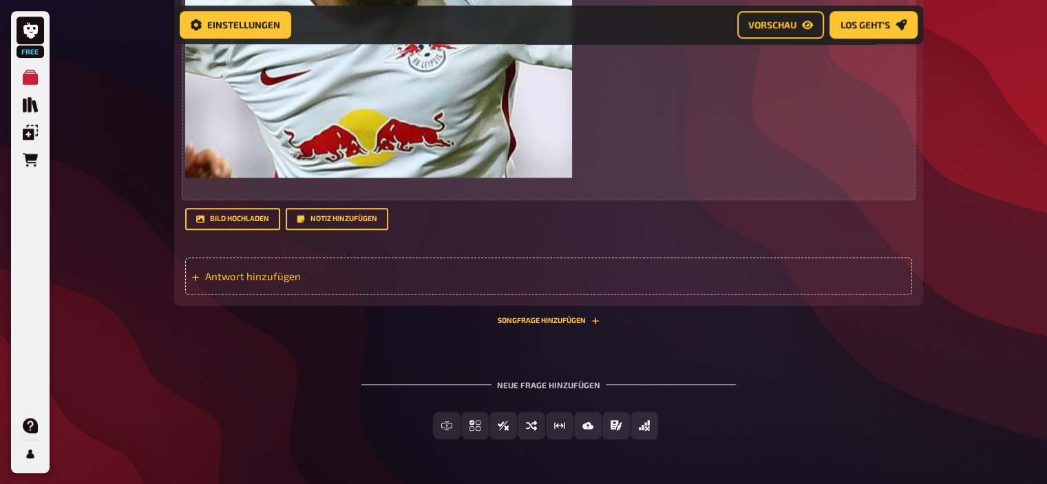
click at [314, 280] on span "Antwort hinzufügen" at bounding box center [312, 276] width 214 height 12
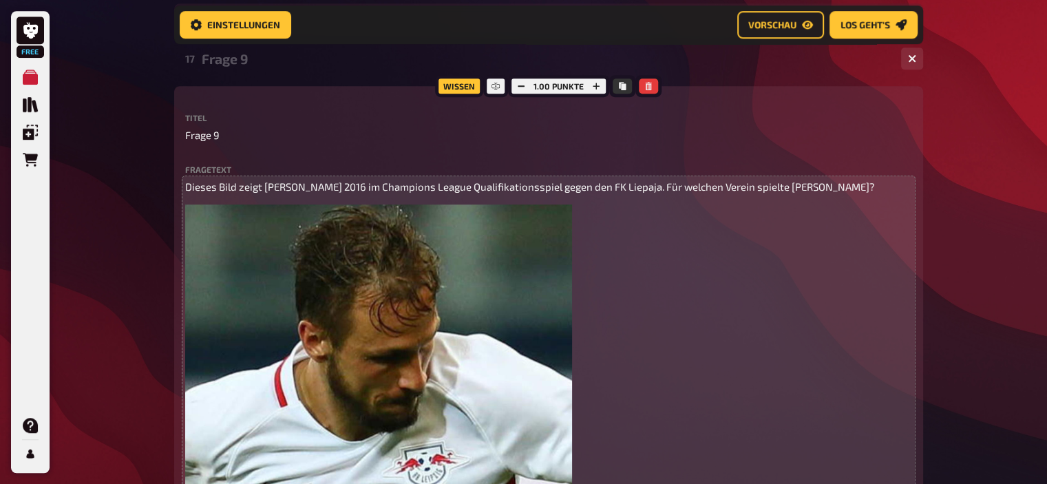
scroll to position [854, 0]
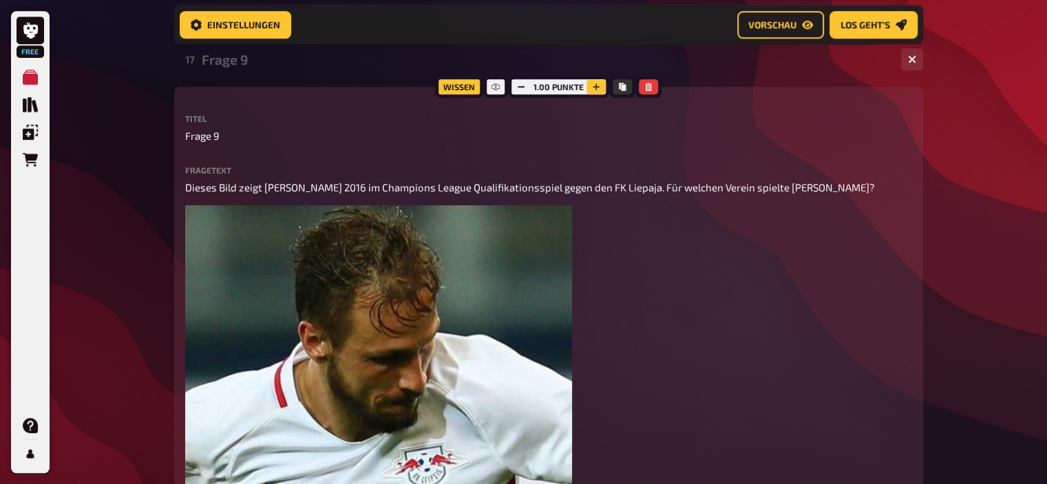
click at [597, 88] on icon "button" at bounding box center [596, 87] width 8 height 8
click at [597, 88] on icon "button" at bounding box center [597, 87] width 8 height 8
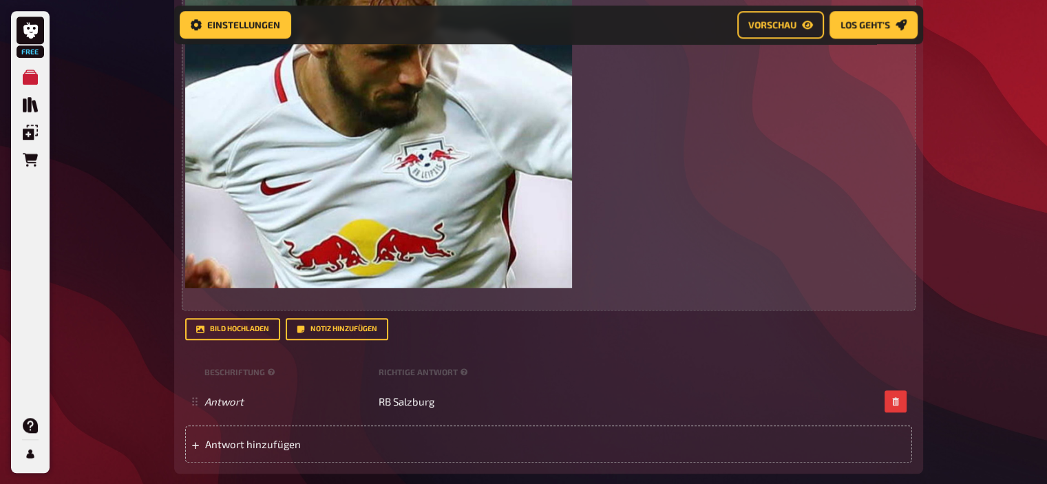
scroll to position [1161, 0]
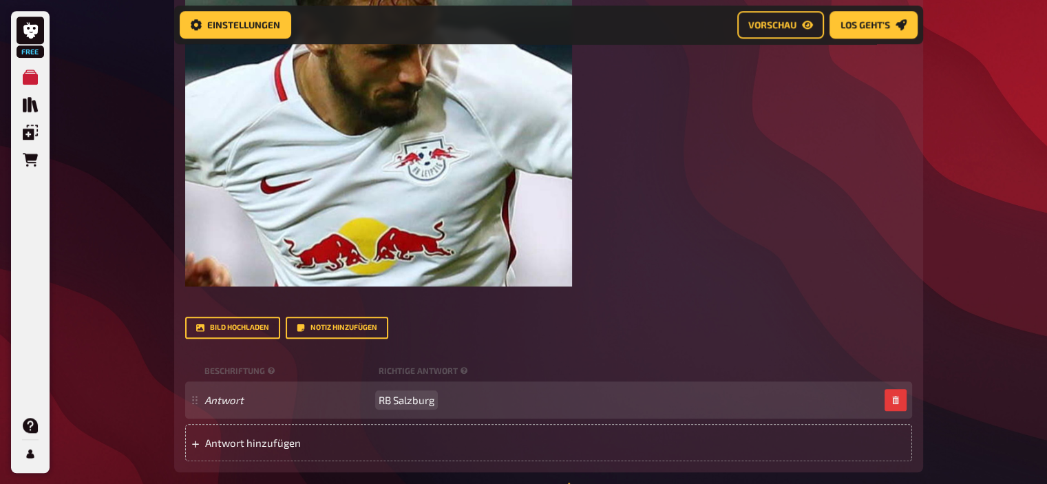
click at [433, 402] on span "RB Salzburg" at bounding box center [407, 400] width 56 height 12
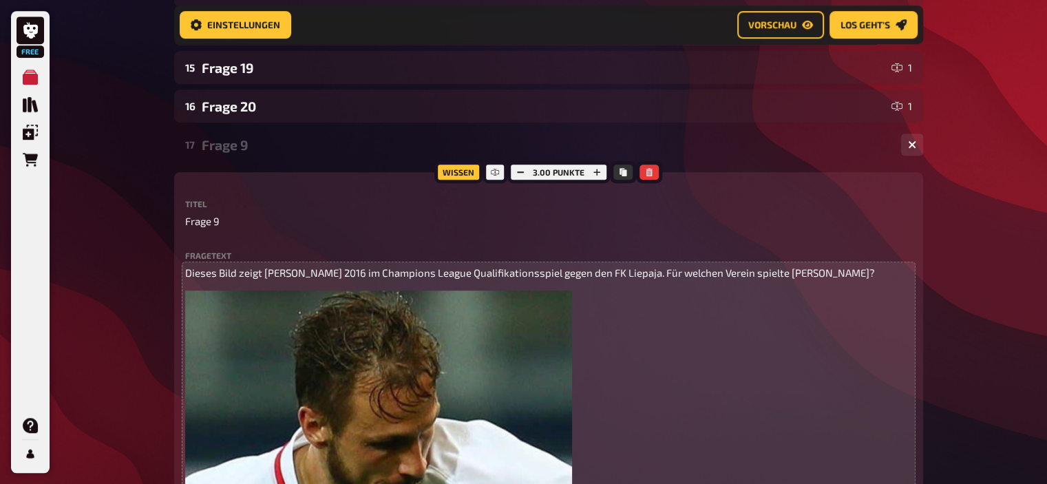
scroll to position [767, 0]
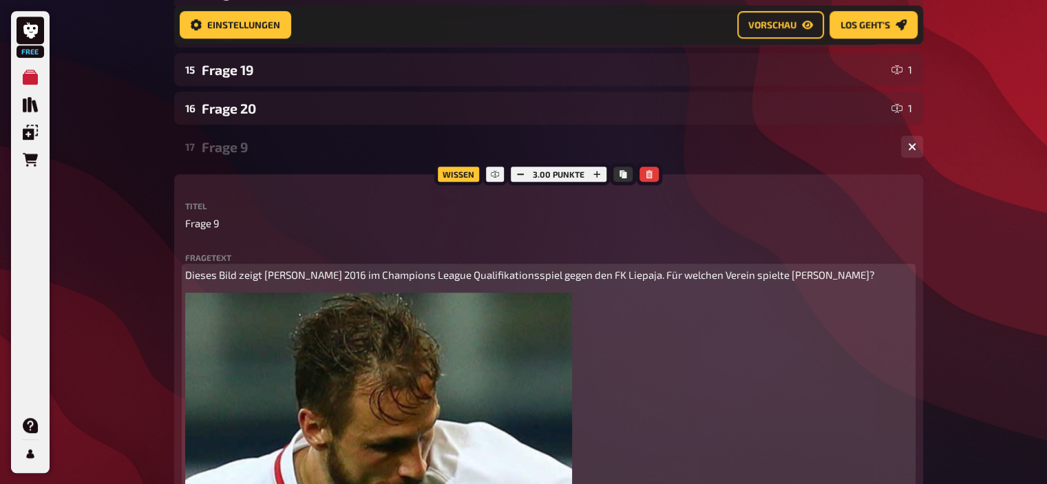
click at [631, 277] on span "Dieses Bild zeigt Andreas Ulmer 2016 im Champions League Qualifikationsspiel ge…" at bounding box center [530, 274] width 690 height 12
copy span "Liepaja"
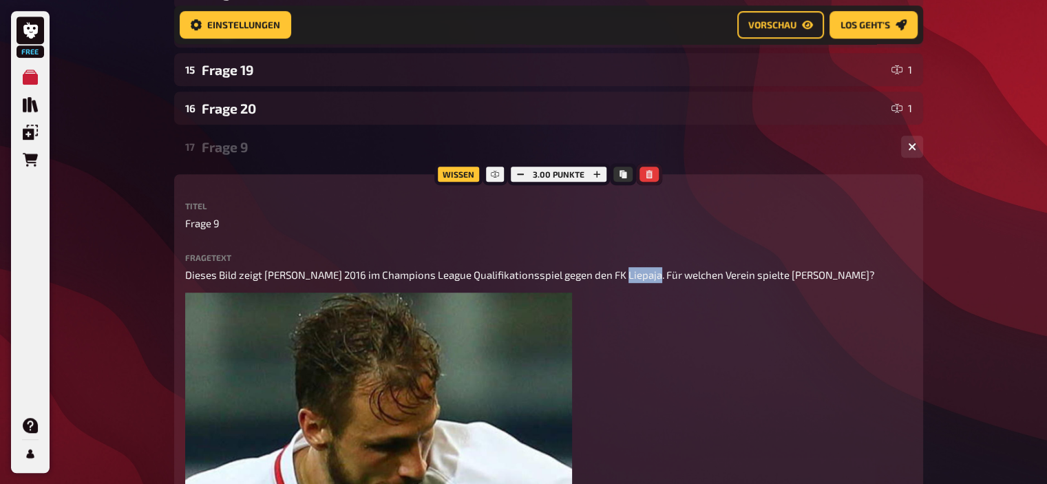
click at [639, 169] on button "button" at bounding box center [648, 174] width 19 height 15
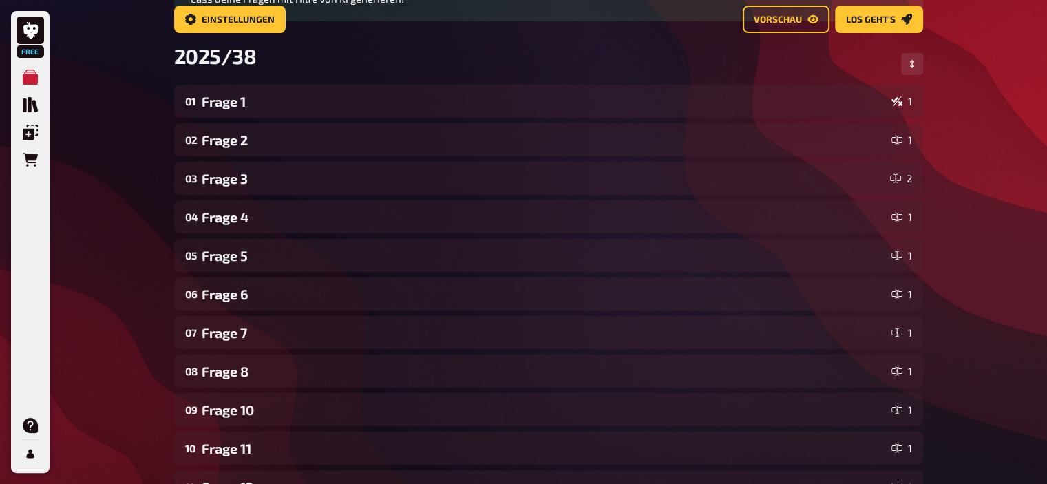
scroll to position [0, 0]
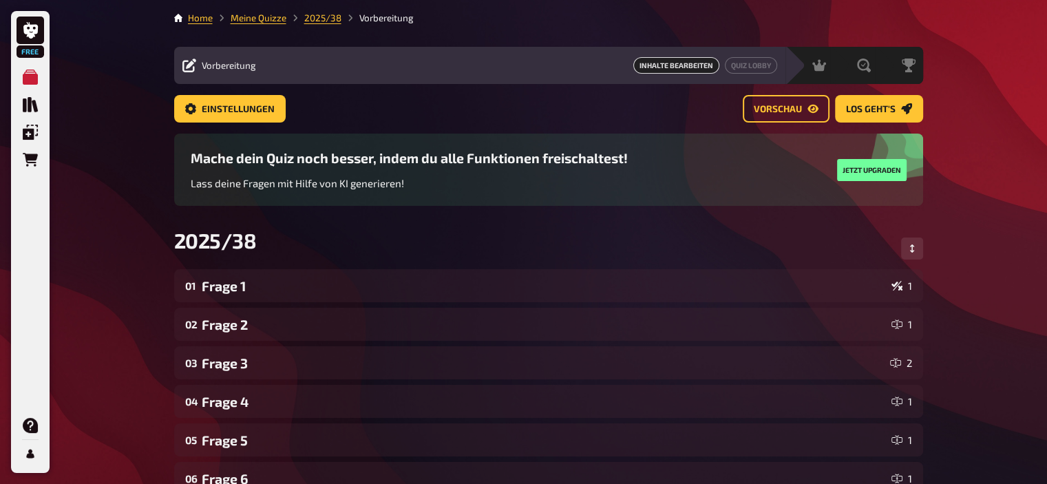
click at [251, 11] on li "Meine Quizze" at bounding box center [250, 18] width 74 height 14
click at [255, 13] on link "Meine Quizze" at bounding box center [259, 17] width 56 height 11
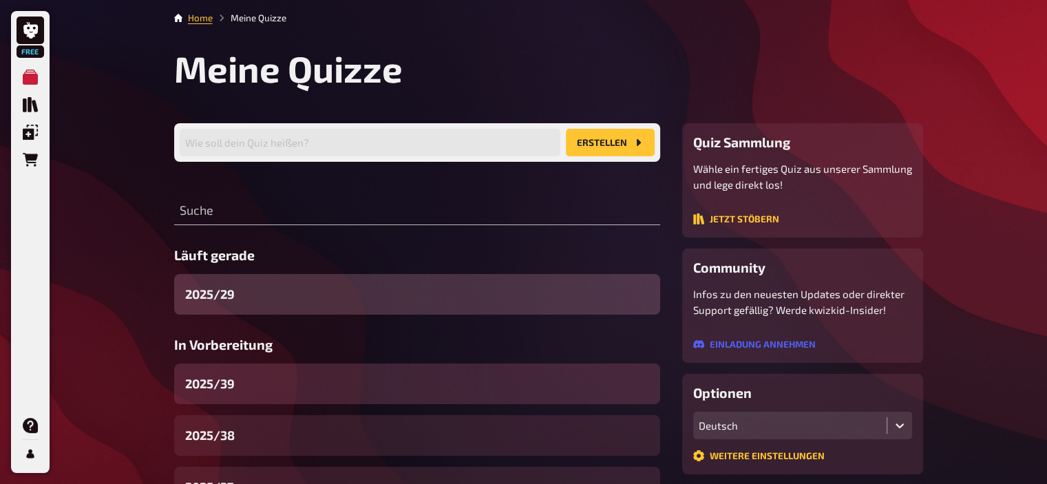
click at [247, 388] on div "2025/39" at bounding box center [417, 383] width 486 height 41
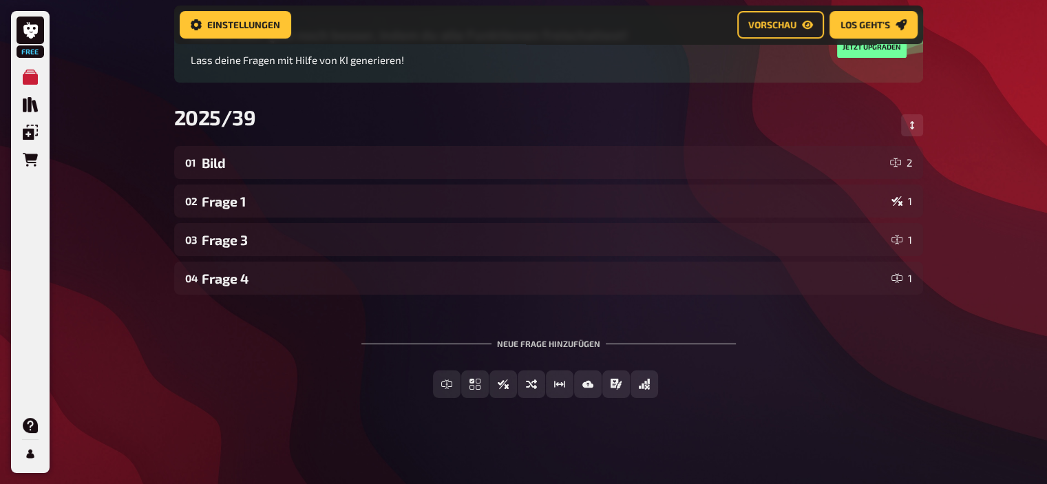
scroll to position [137, 0]
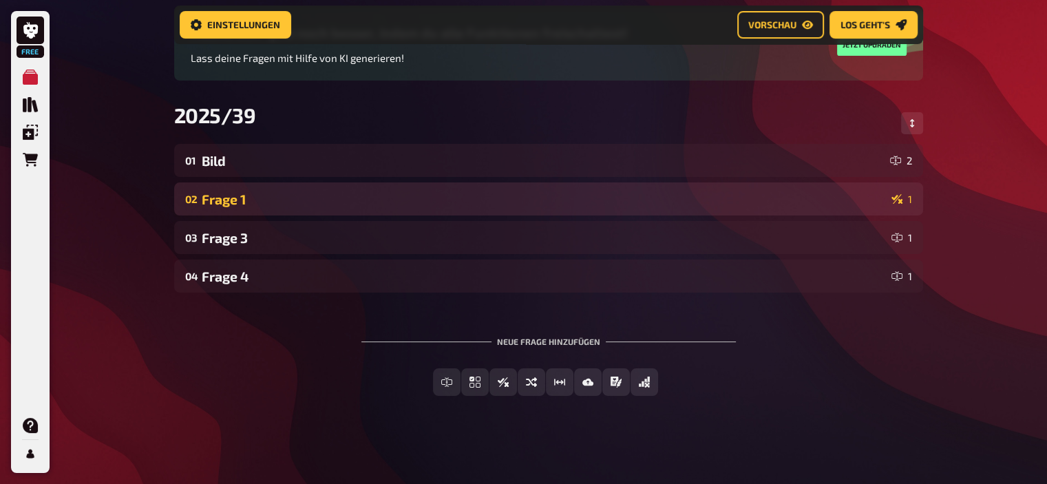
click at [262, 198] on div "Frage 1" at bounding box center [544, 199] width 684 height 16
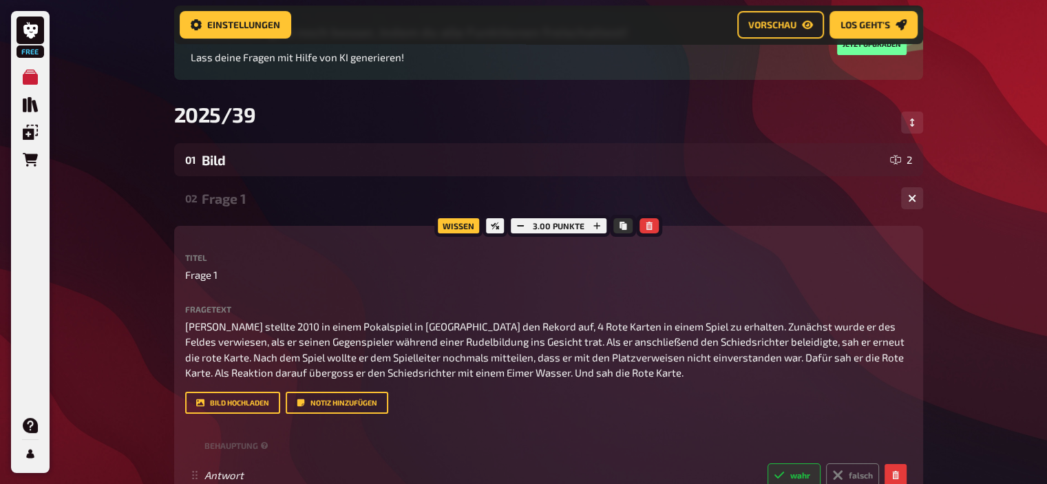
click at [235, 203] on div "Frage 1" at bounding box center [546, 199] width 688 height 16
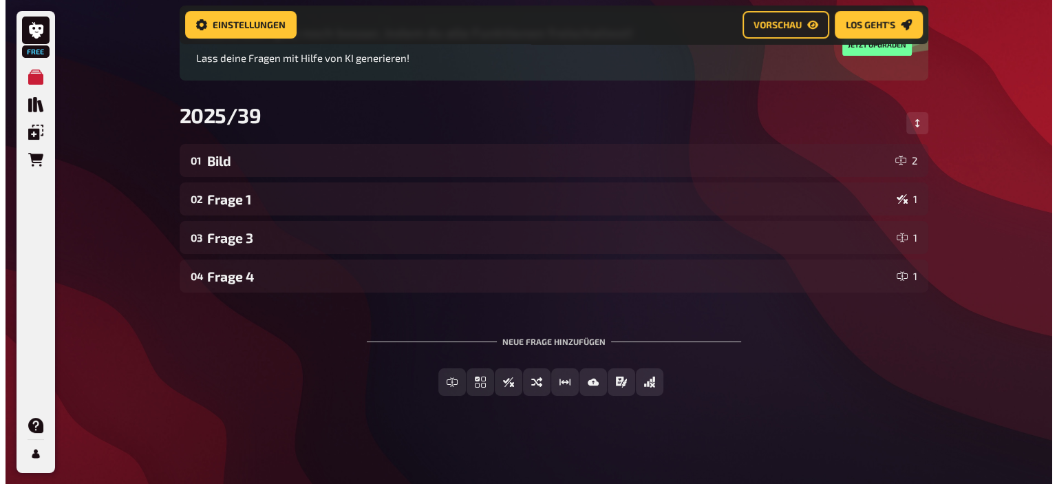
scroll to position [0, 0]
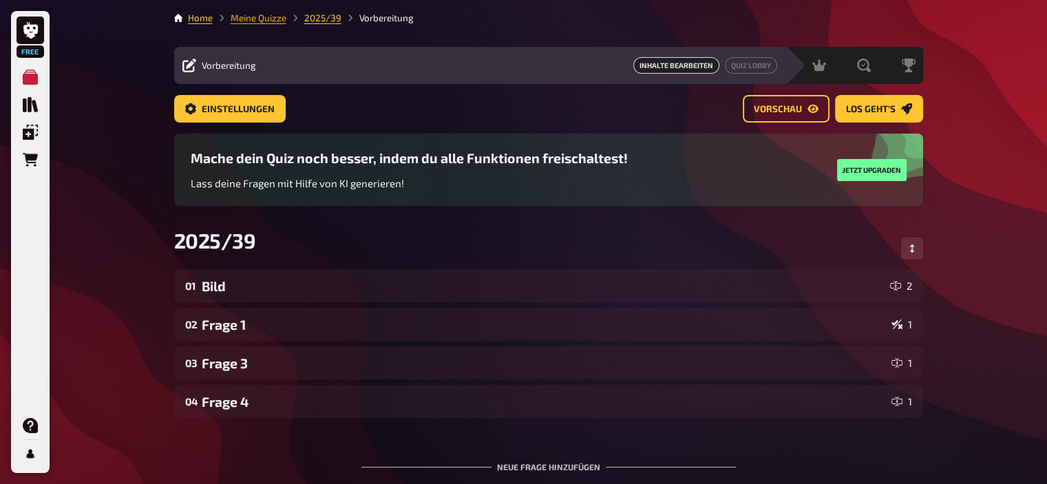
click at [269, 20] on link "Meine Quizze" at bounding box center [259, 17] width 56 height 11
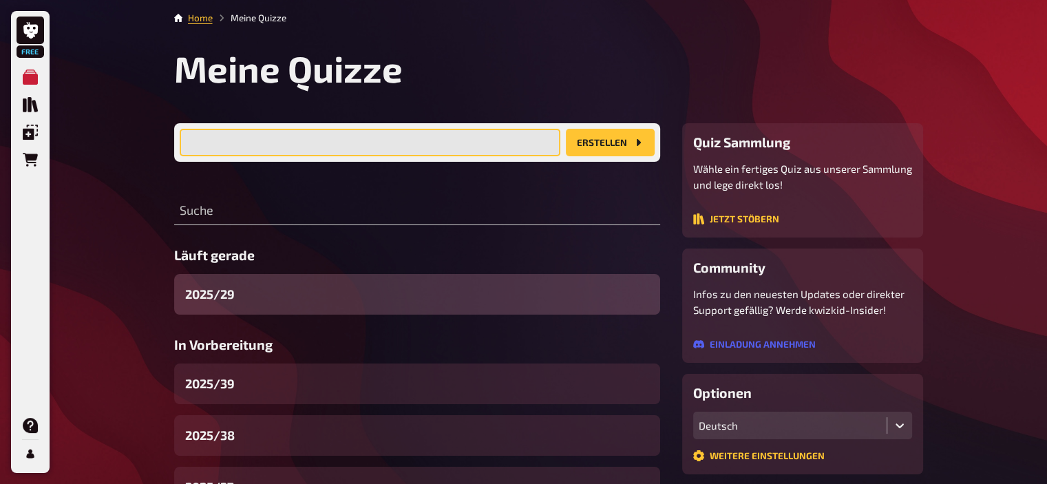
click at [296, 140] on input "text" at bounding box center [370, 143] width 381 height 28
type input "2025/40"
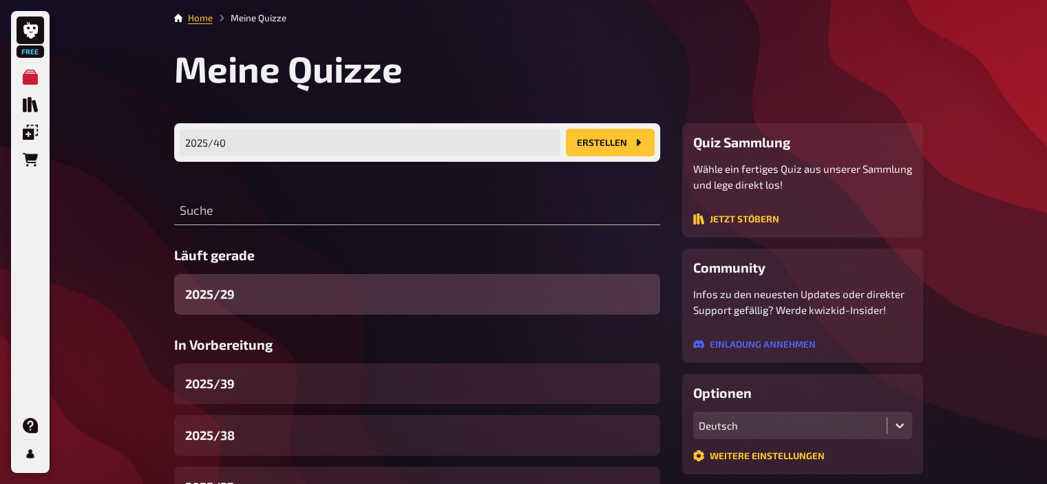
click at [595, 142] on button "Erstellen" at bounding box center [610, 143] width 89 height 28
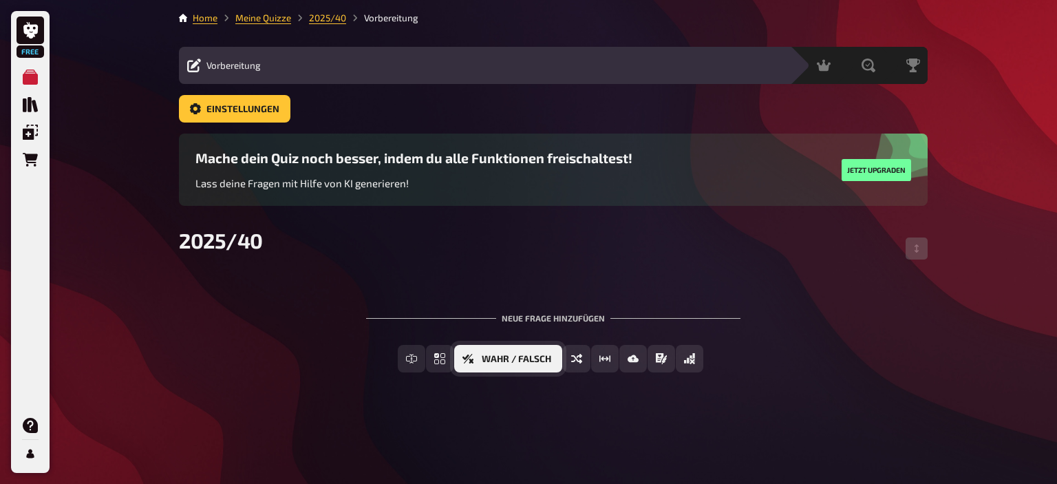
click at [532, 364] on button "Wahr / Falsch" at bounding box center [508, 359] width 108 height 28
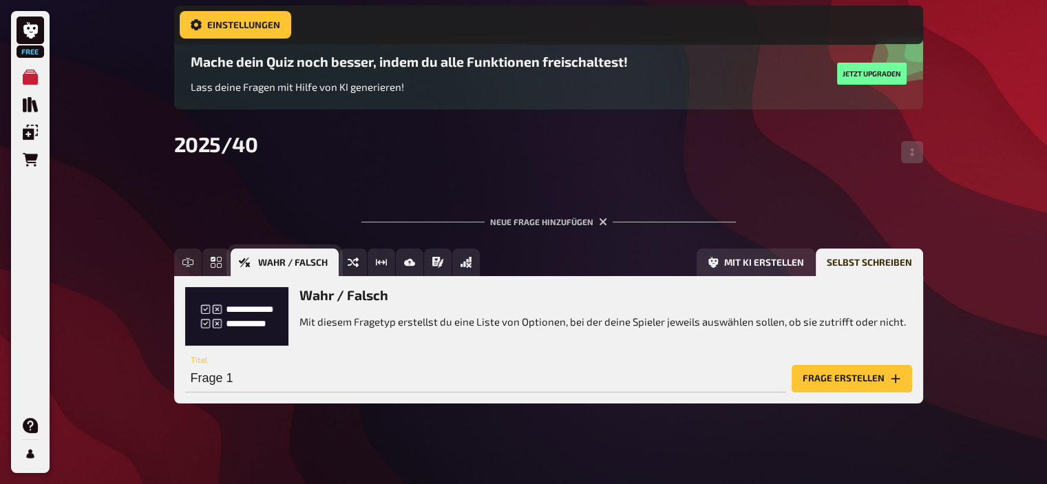
scroll to position [115, 0]
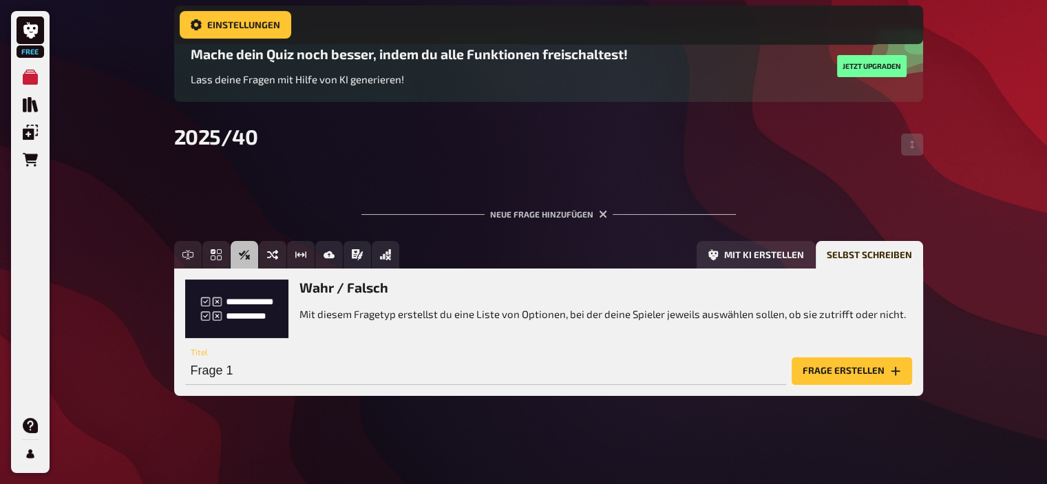
click at [837, 372] on button "Frage erstellen" at bounding box center [852, 371] width 120 height 28
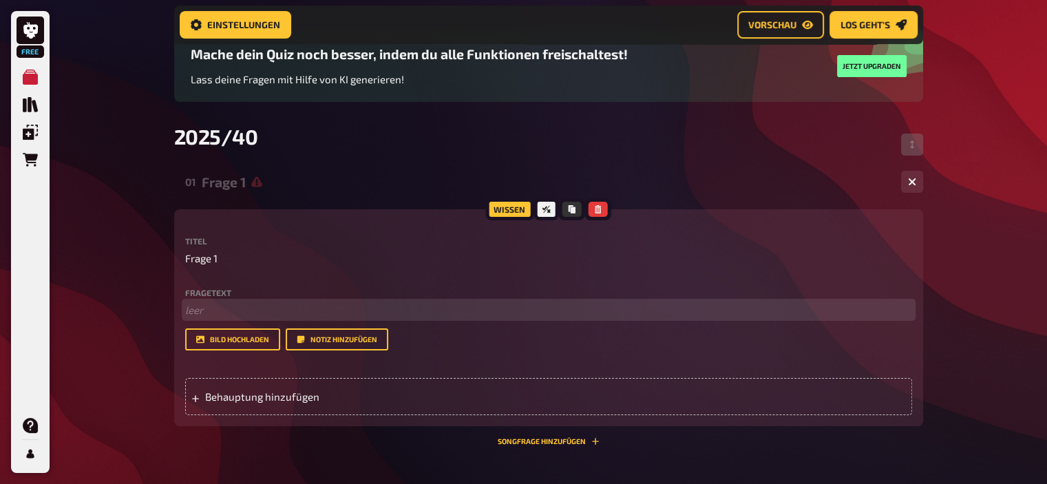
click at [287, 308] on p "﻿ leer" at bounding box center [548, 310] width 727 height 16
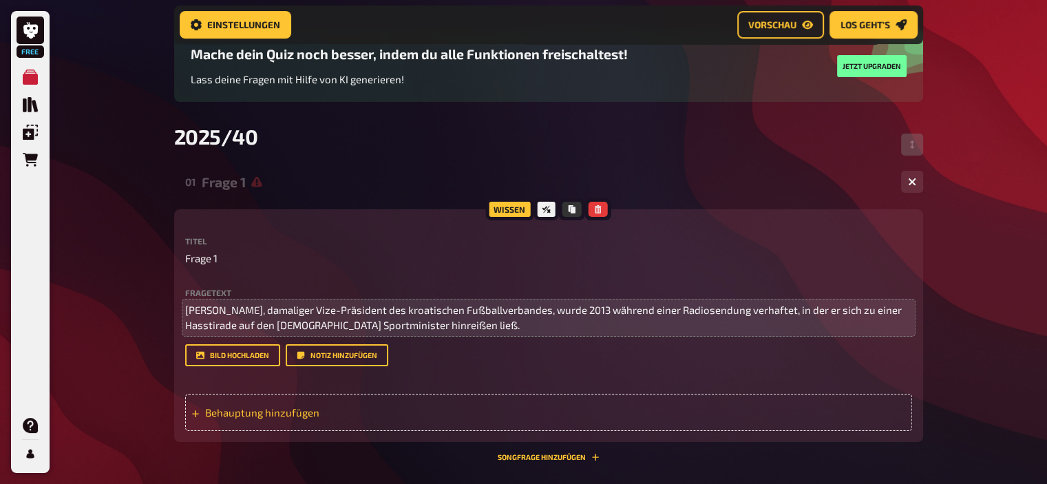
click at [315, 404] on div "Behauptung hinzufügen" at bounding box center [548, 412] width 727 height 37
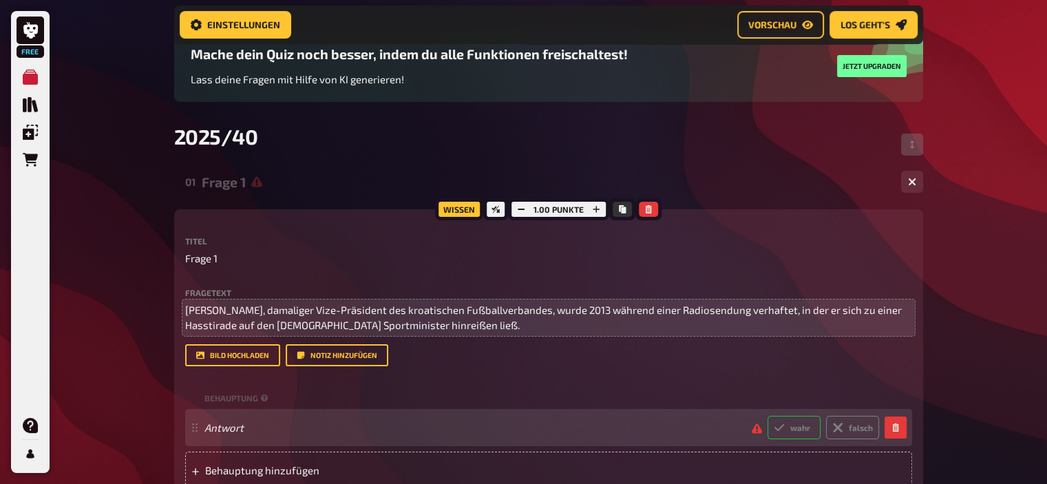
click at [804, 423] on label "wahr" at bounding box center [793, 427] width 53 height 23
click at [767, 416] on input "wahr" at bounding box center [767, 415] width 1 height 1
radio input "true"
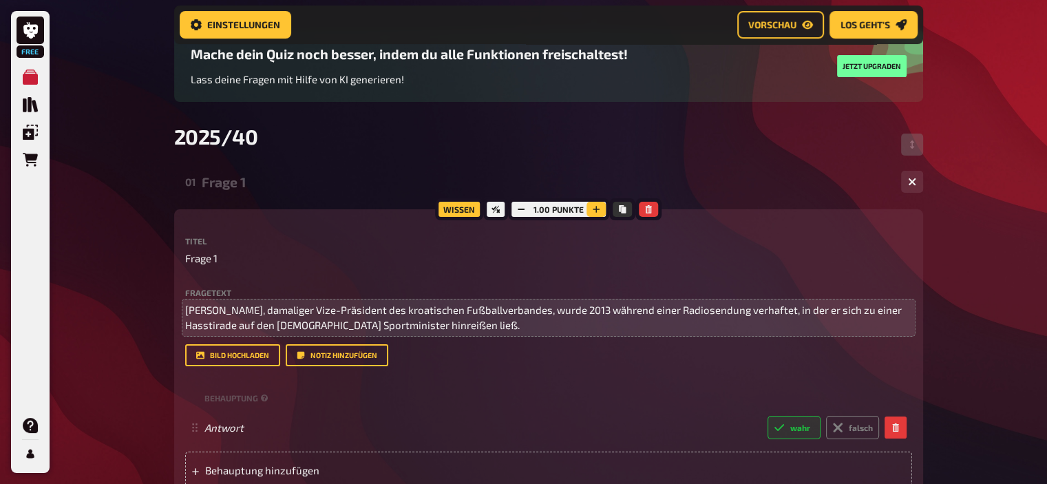
click at [596, 211] on icon "button" at bounding box center [596, 209] width 8 height 8
click at [596, 211] on icon "button" at bounding box center [597, 209] width 7 height 7
click at [596, 211] on icon "button" at bounding box center [597, 209] width 8 height 8
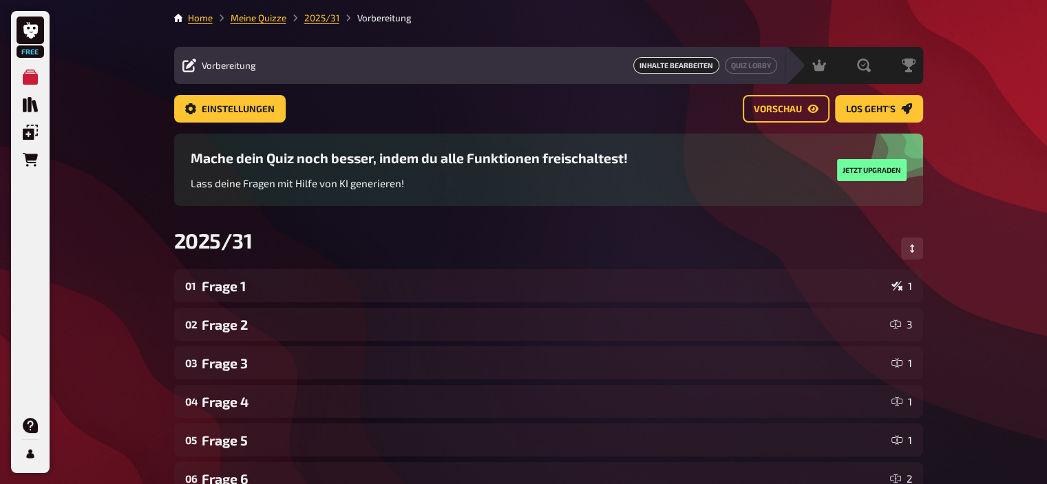
click at [251, 20] on link "Meine Quizze" at bounding box center [259, 17] width 56 height 11
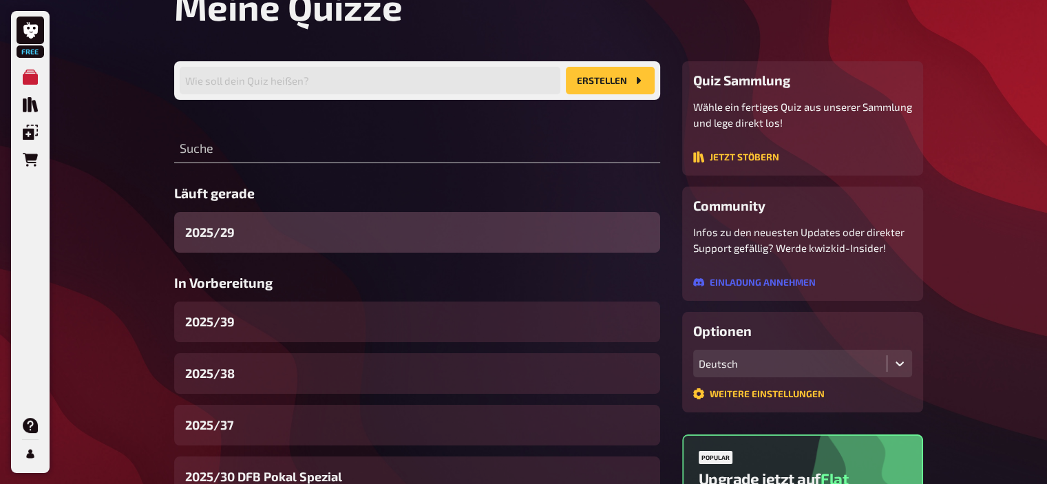
scroll to position [63, 0]
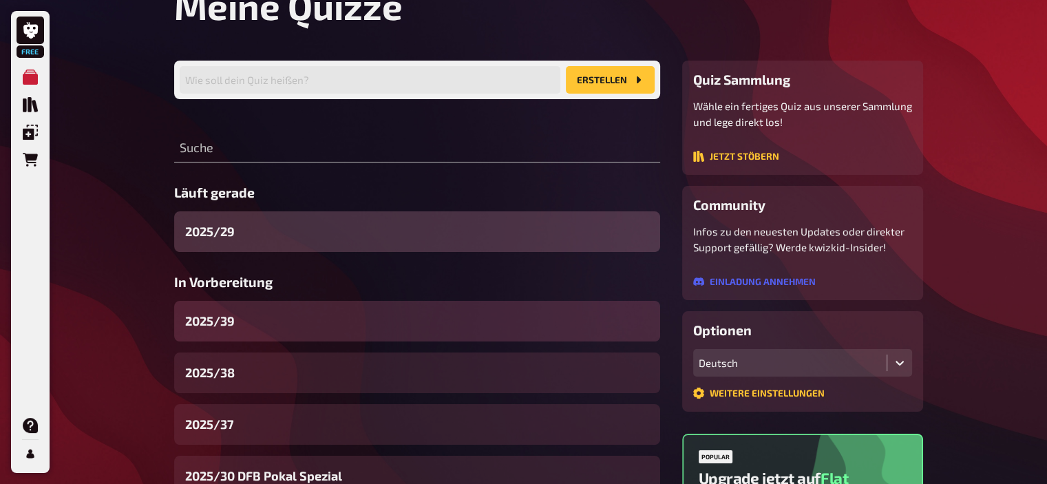
click at [248, 326] on div "2025/39" at bounding box center [417, 321] width 486 height 41
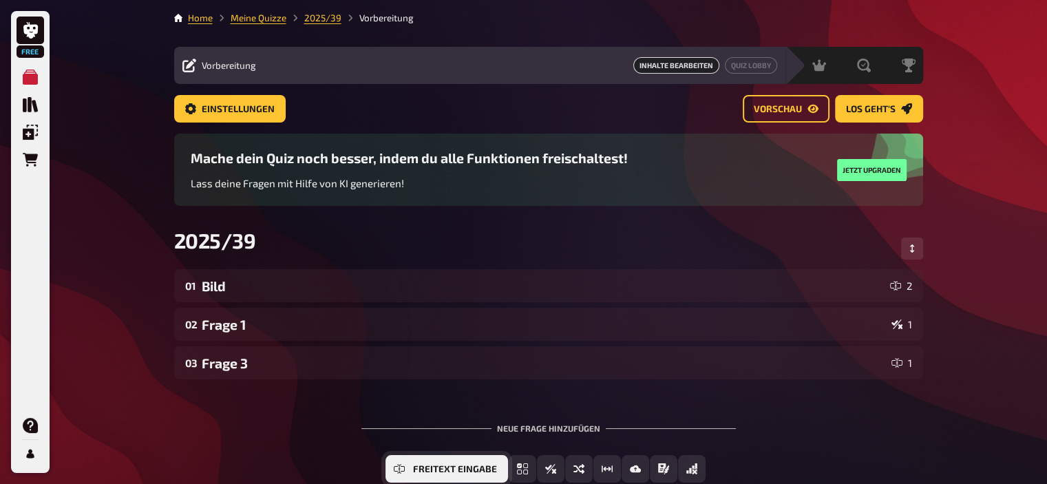
click at [441, 469] on span "Freitext Eingabe" at bounding box center [455, 470] width 84 height 10
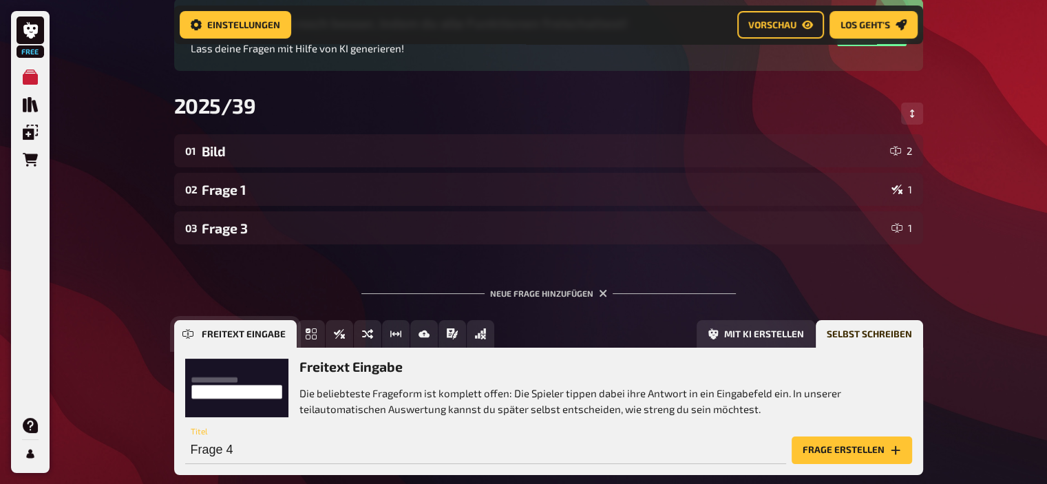
scroll to position [217, 0]
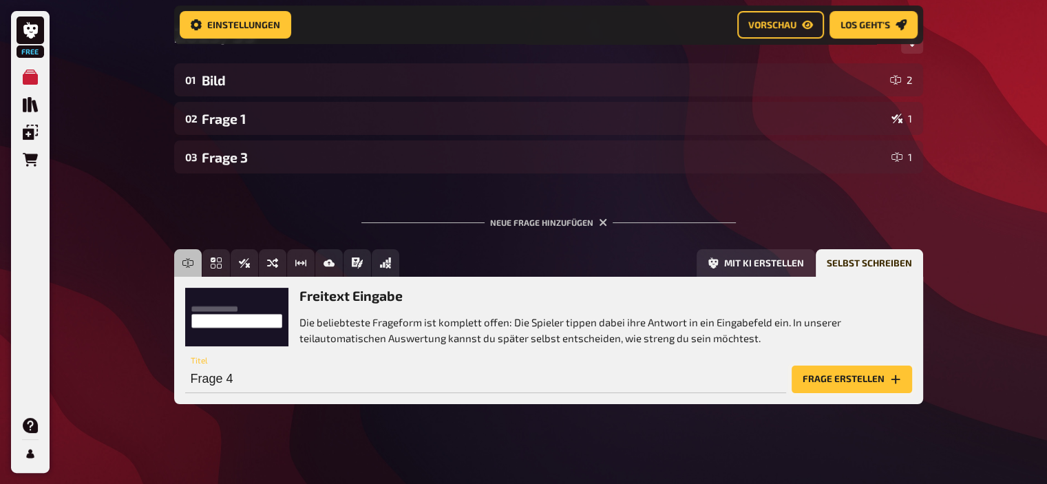
click at [838, 373] on button "Frage erstellen" at bounding box center [852, 380] width 120 height 28
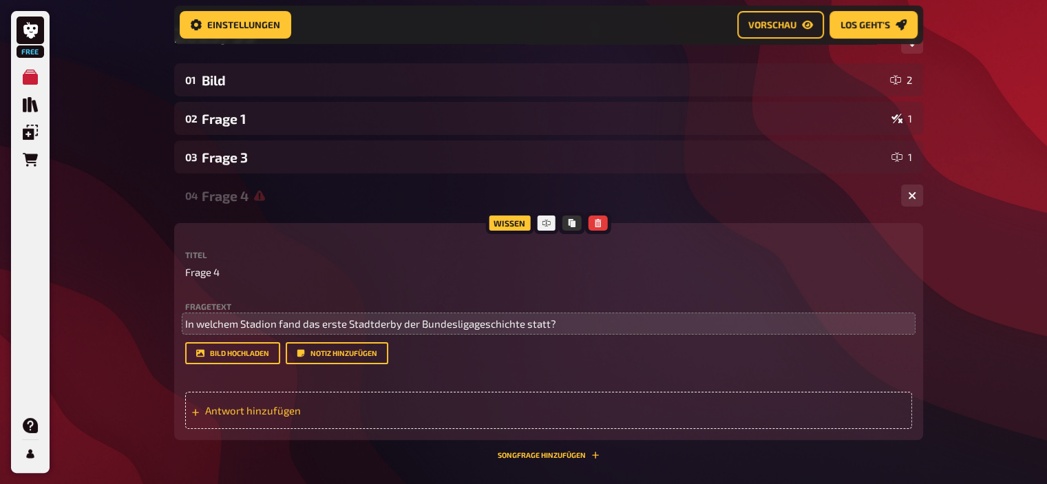
click at [301, 412] on span "Antwort hinzufügen" at bounding box center [312, 410] width 214 height 12
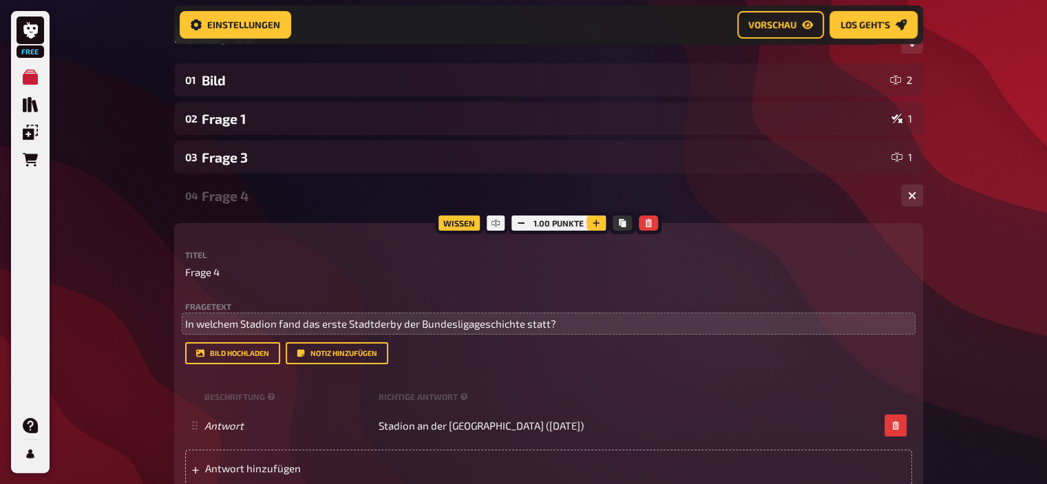
click at [593, 225] on icon "button" at bounding box center [596, 223] width 8 height 8
click at [593, 225] on icon "button" at bounding box center [597, 223] width 8 height 8
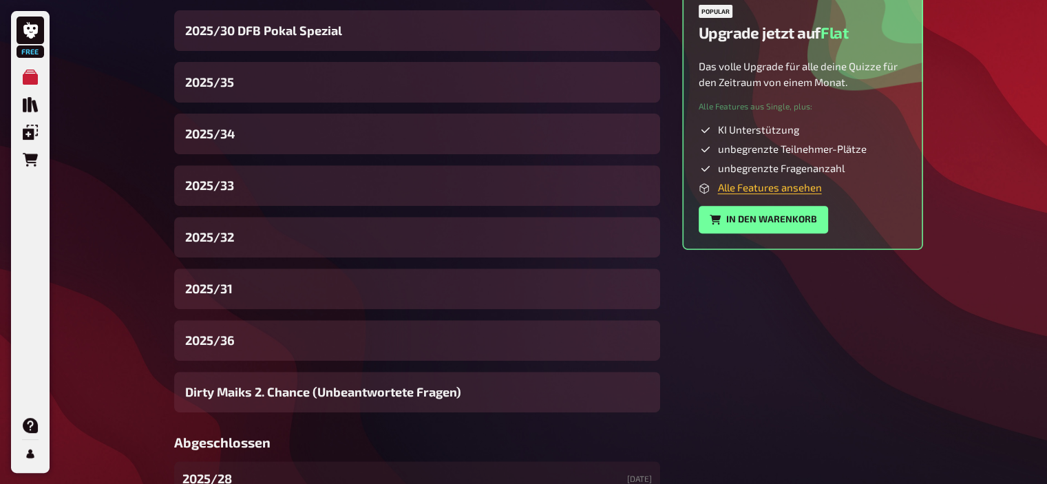
scroll to position [507, 0]
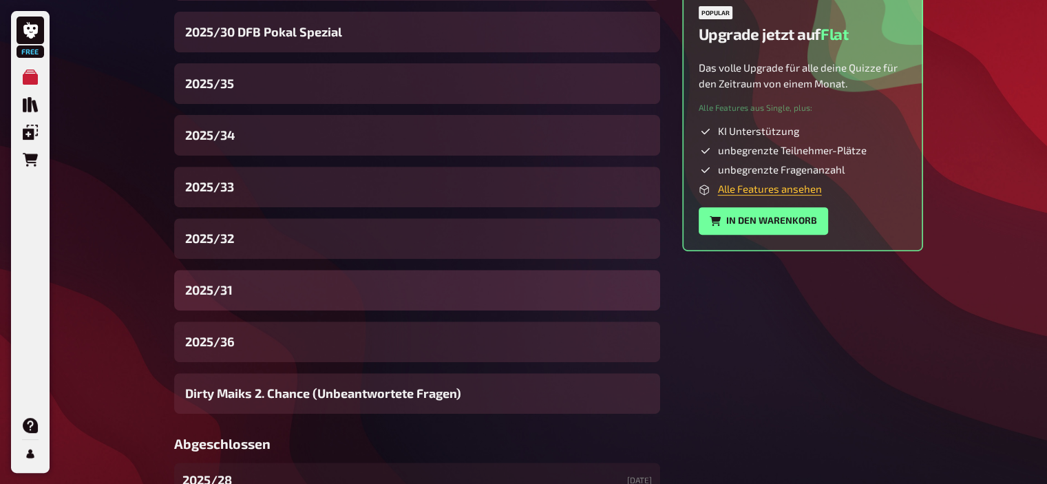
click at [242, 290] on div "2025/31" at bounding box center [417, 290] width 486 height 41
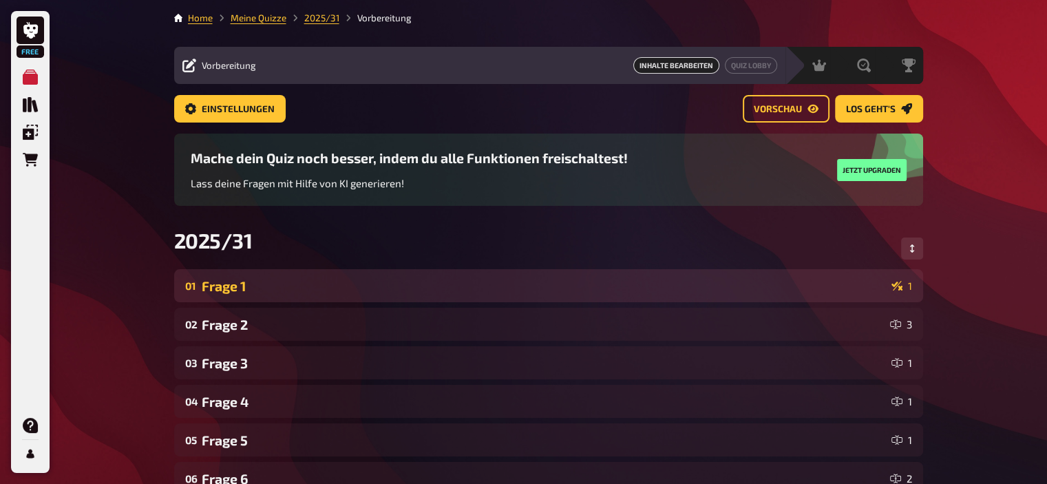
click at [345, 280] on div "Frage 1" at bounding box center [544, 286] width 684 height 16
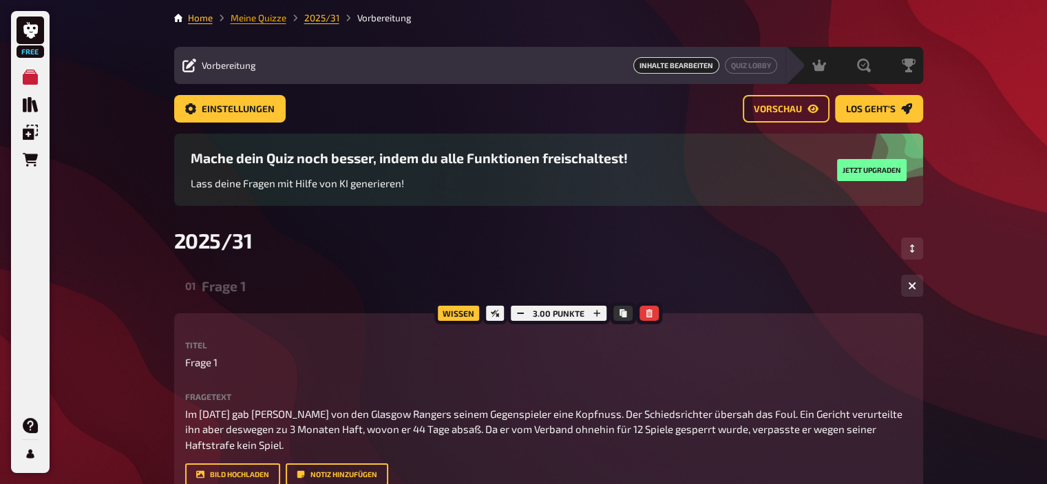
click at [256, 19] on link "Meine Quizze" at bounding box center [259, 17] width 56 height 11
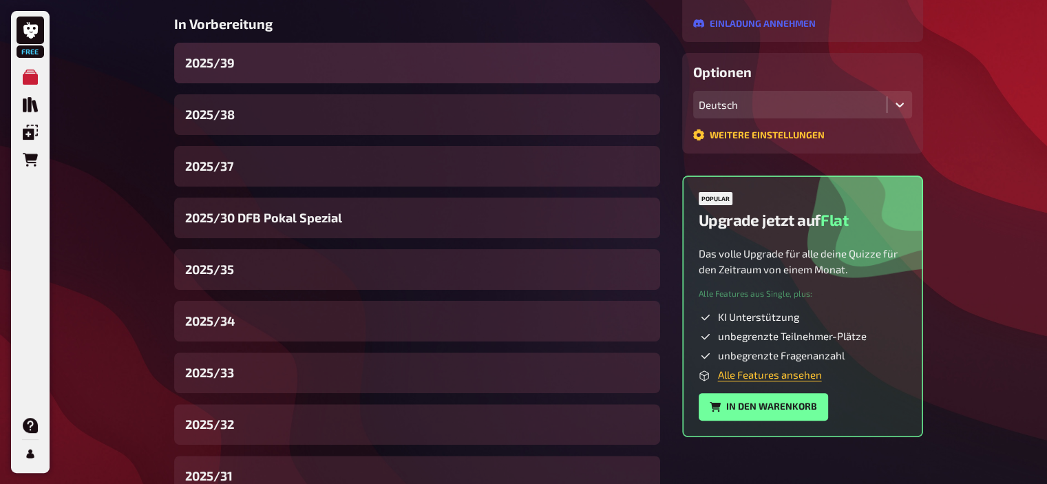
scroll to position [321, 0]
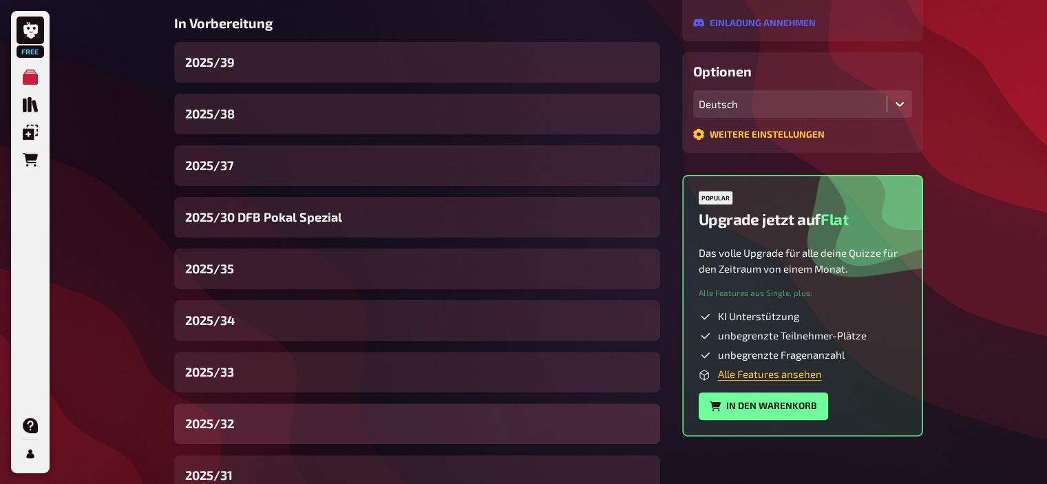
click at [245, 415] on div "2025/32" at bounding box center [417, 423] width 486 height 41
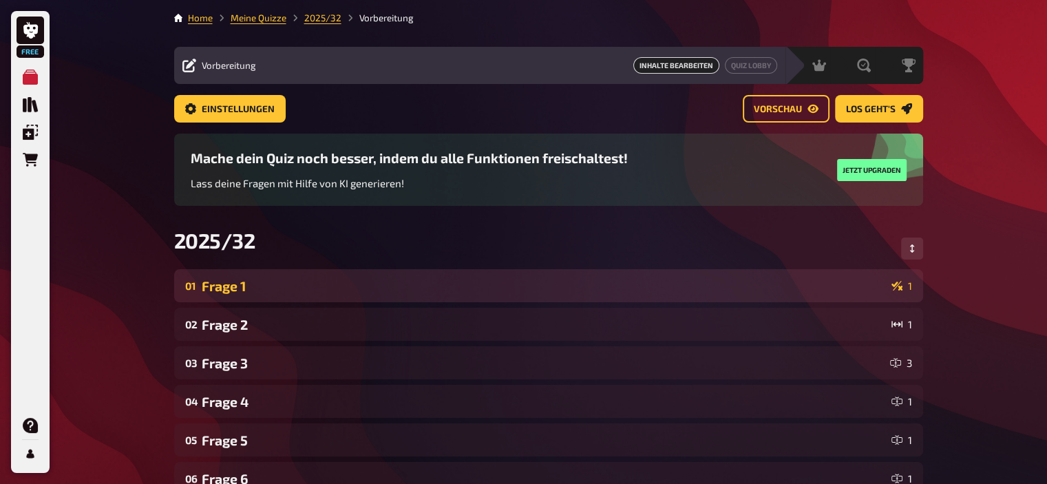
click at [248, 273] on div "01 Frage 1 1" at bounding box center [548, 285] width 749 height 33
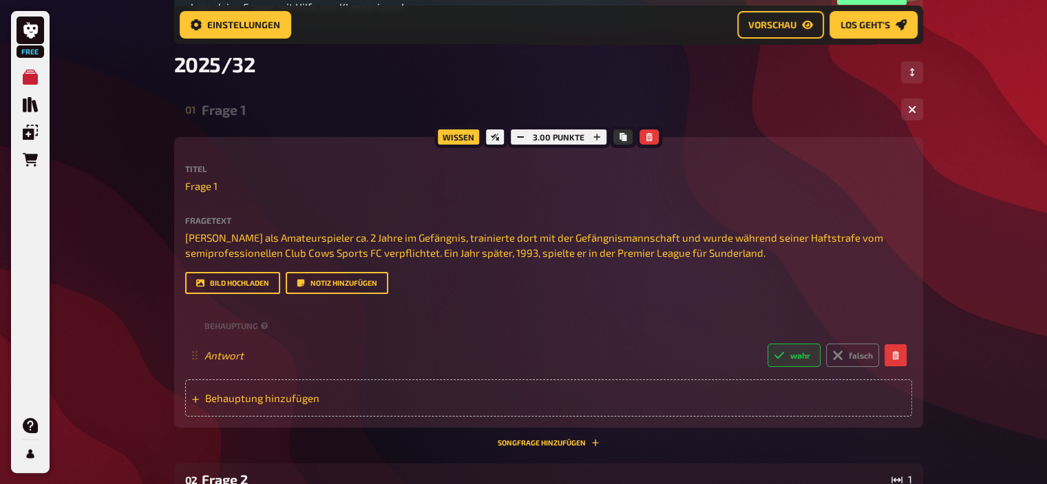
scroll to position [190, 0]
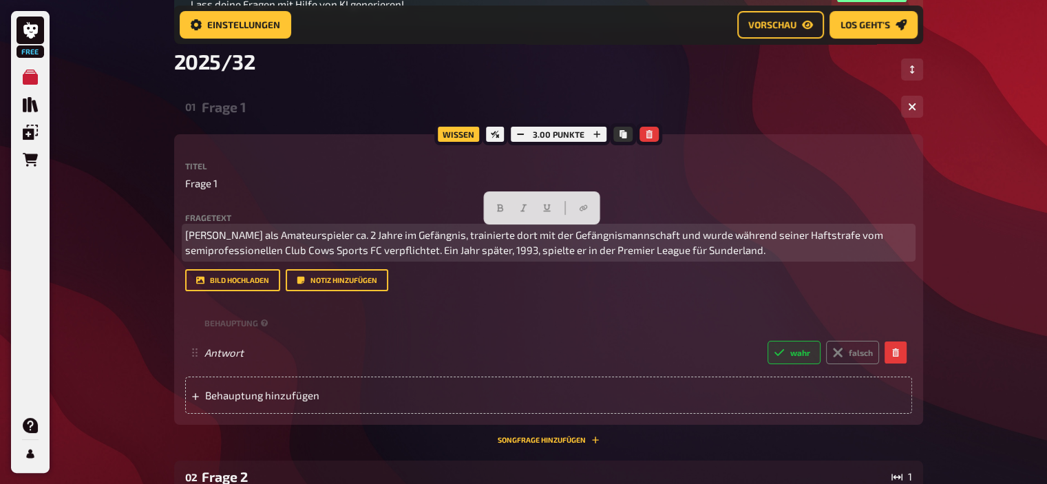
drag, startPoint x: 768, startPoint y: 249, endPoint x: 168, endPoint y: 187, distance: 603.5
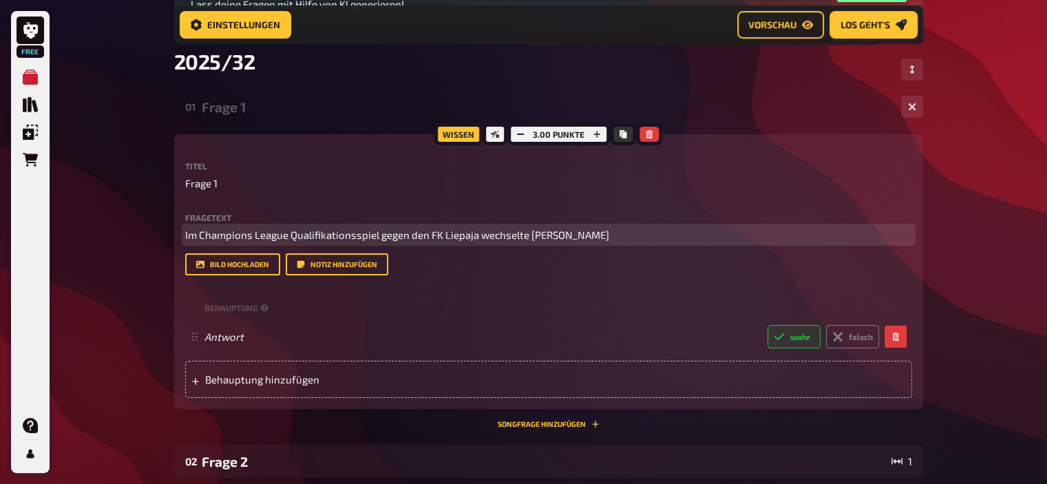
click at [378, 234] on span "Im Champions League Qualifikationsspiel gegen den FK Liepaja wechselte [PERSON_…" at bounding box center [397, 235] width 424 height 12
click at [646, 233] on p "Im Champions League Qualifikationsspiel 2016 gegen den FK Liepaja wechselte [PE…" at bounding box center [548, 235] width 727 height 16
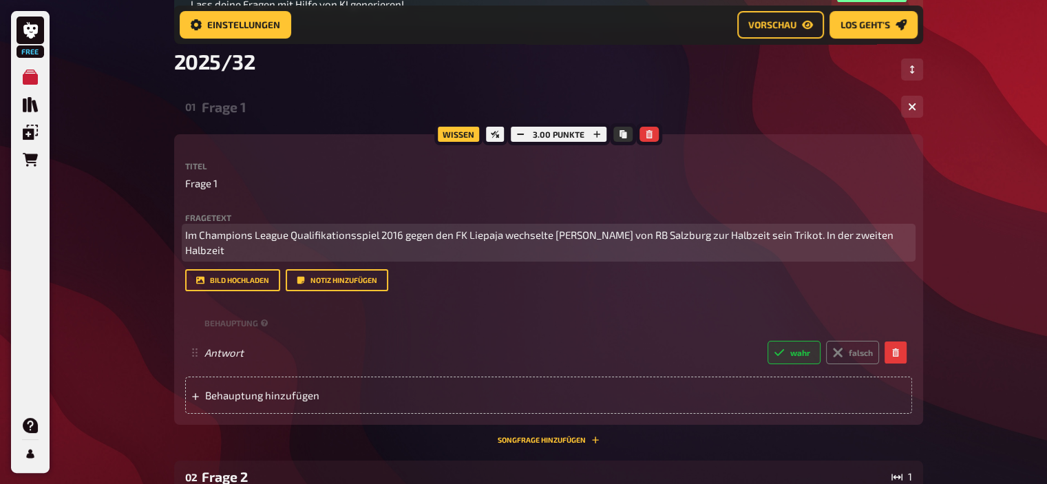
click at [619, 233] on span "Im Champions League Qualifikationsspiel 2016 gegen den FK Liepaja wechselte [PE…" at bounding box center [540, 243] width 710 height 28
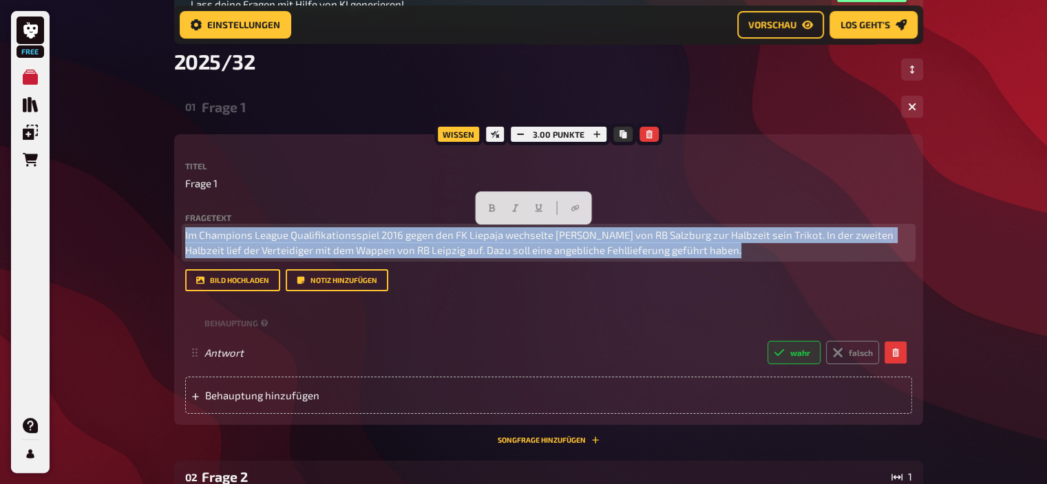
drag, startPoint x: 781, startPoint y: 251, endPoint x: 49, endPoint y: 214, distance: 733.3
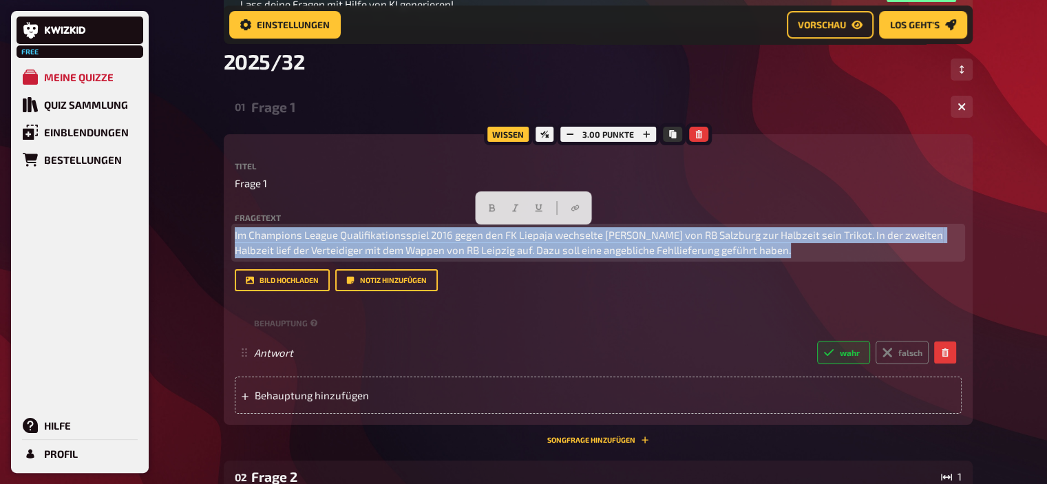
copy span "Im Champions League Qualifikationsspiel 2016 gegen den FK Liepaja wechselte [PE…"
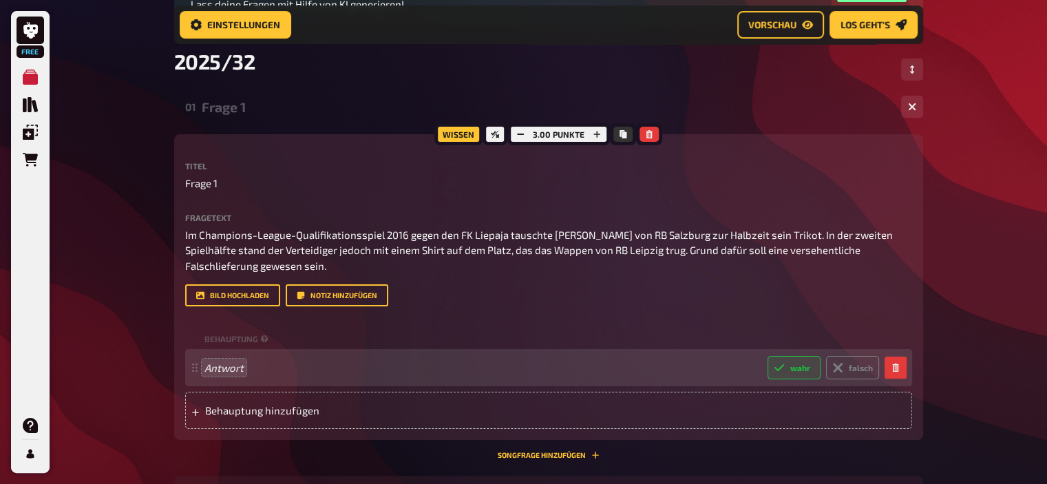
click at [236, 101] on div "Frage 1" at bounding box center [546, 107] width 688 height 16
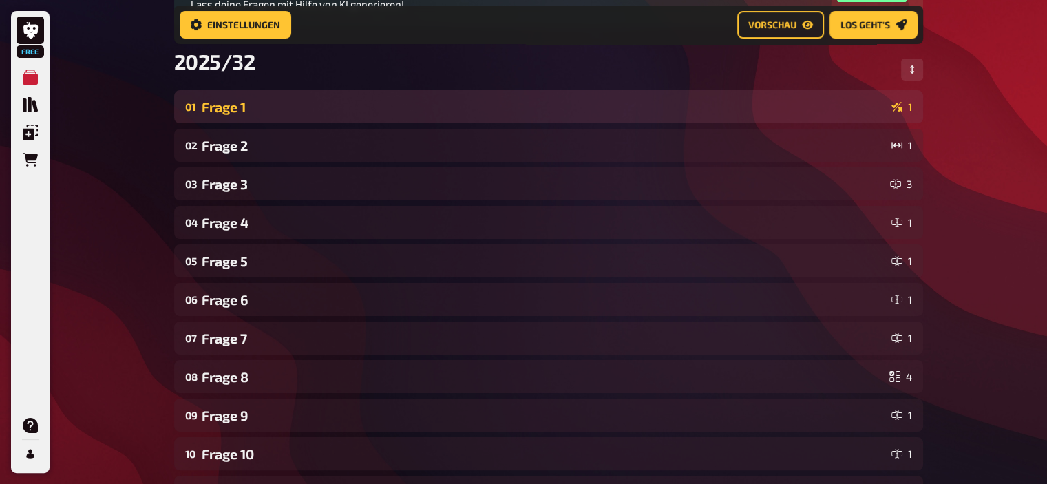
click at [236, 101] on div "Frage 1" at bounding box center [544, 107] width 684 height 16
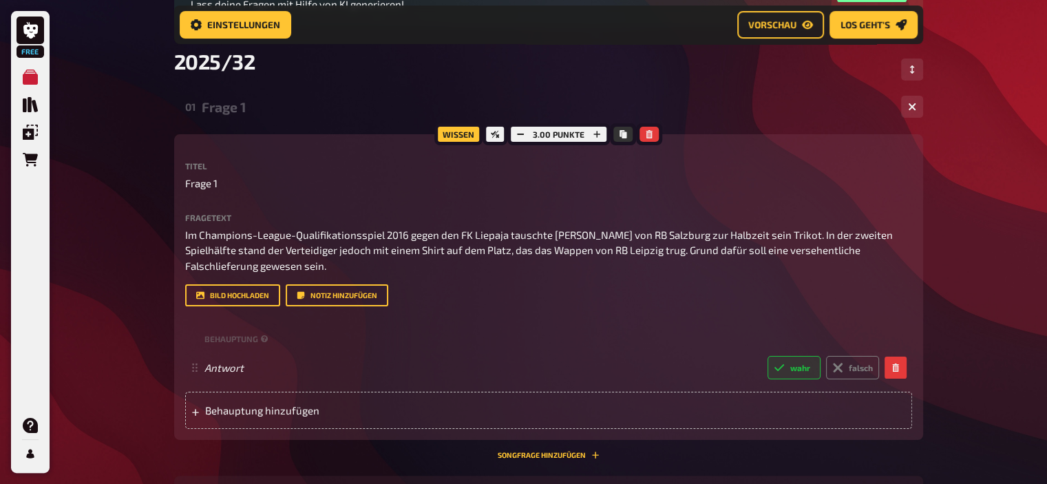
click at [236, 101] on div "Frage 1" at bounding box center [546, 107] width 688 height 16
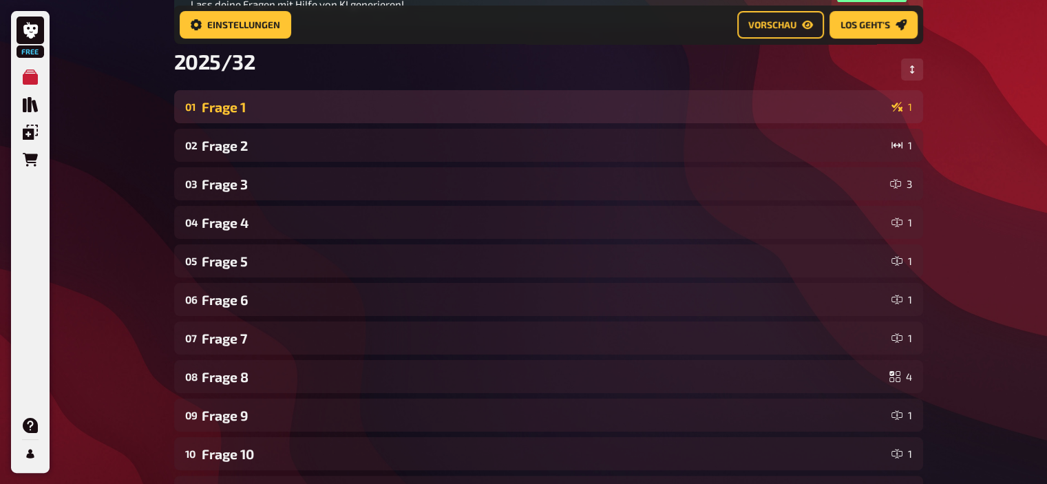
click at [236, 101] on div "Frage 1" at bounding box center [544, 107] width 684 height 16
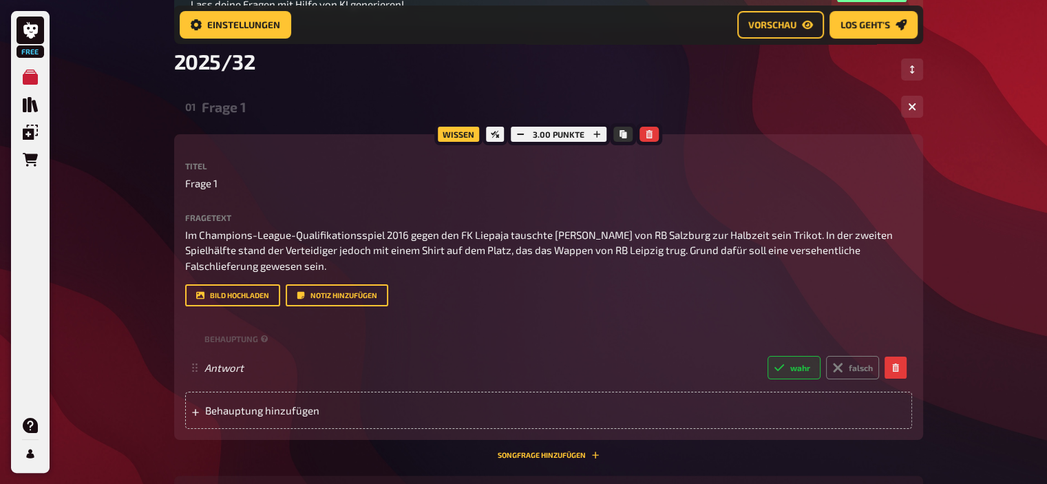
click at [236, 101] on div "Frage 1" at bounding box center [546, 107] width 688 height 16
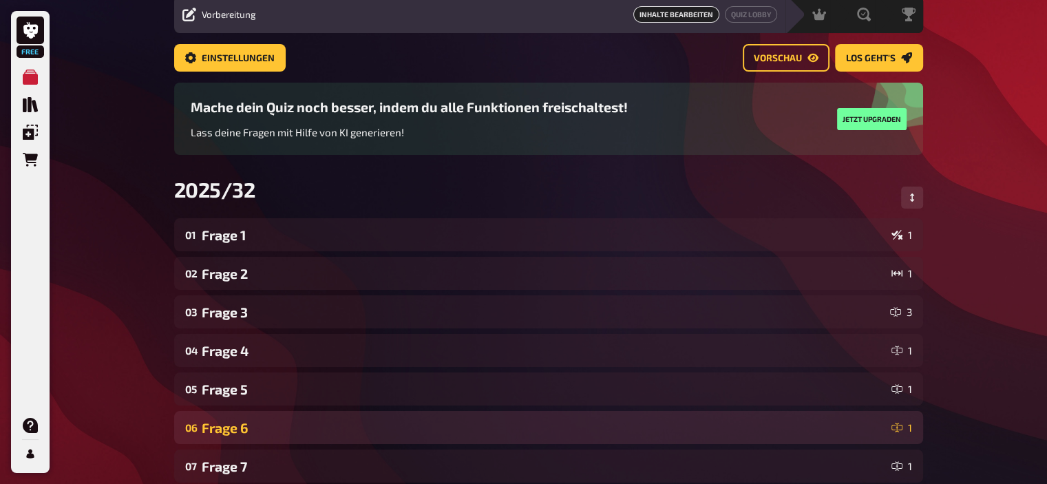
scroll to position [0, 0]
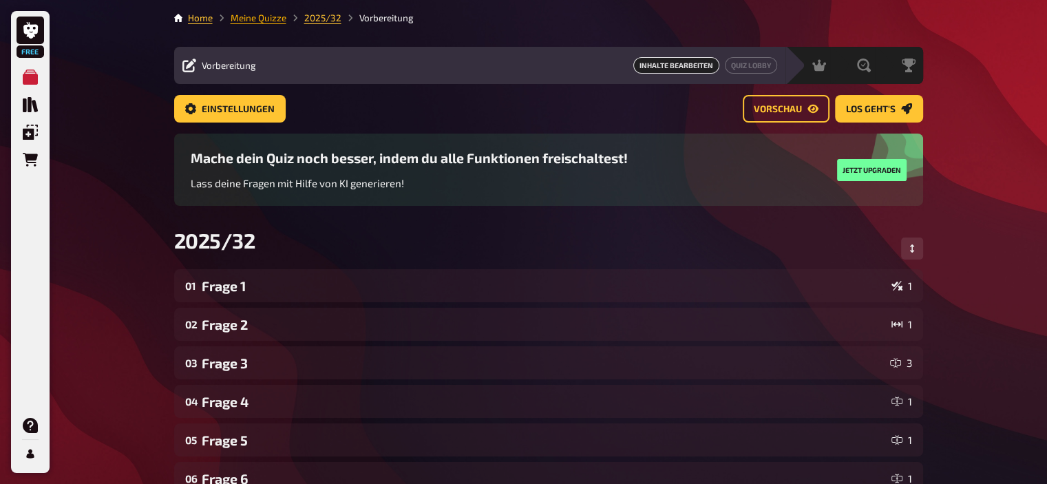
click at [253, 19] on link "Meine Quizze" at bounding box center [259, 17] width 56 height 11
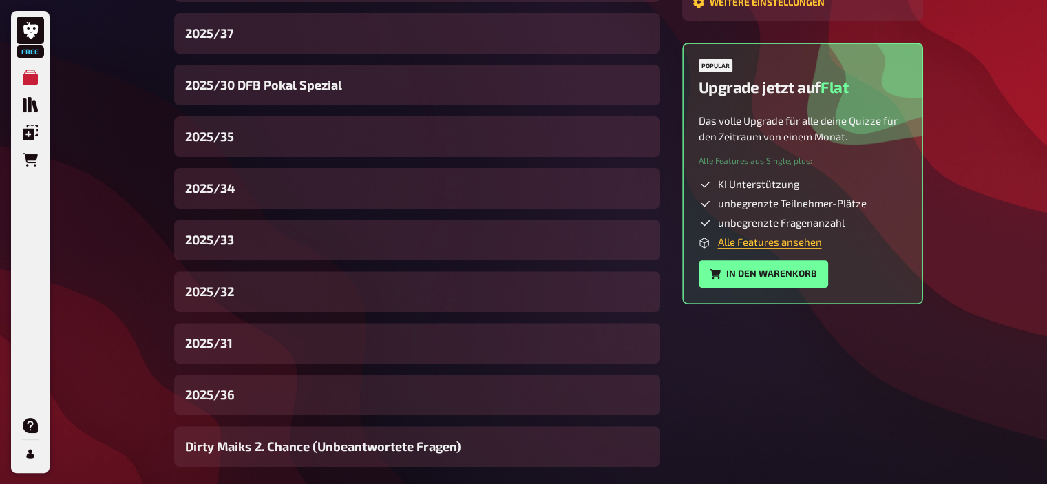
scroll to position [453, 0]
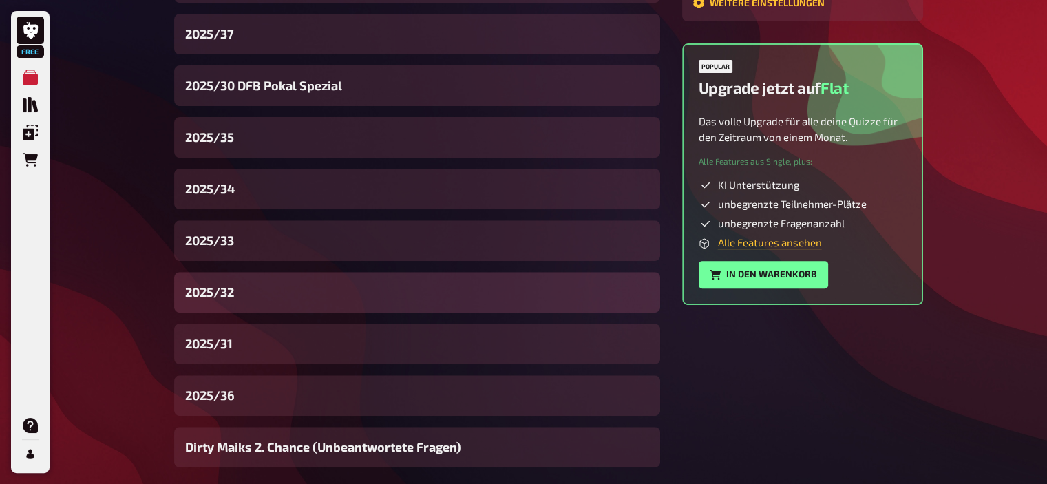
click at [231, 296] on span "2025/32" at bounding box center [209, 292] width 49 height 19
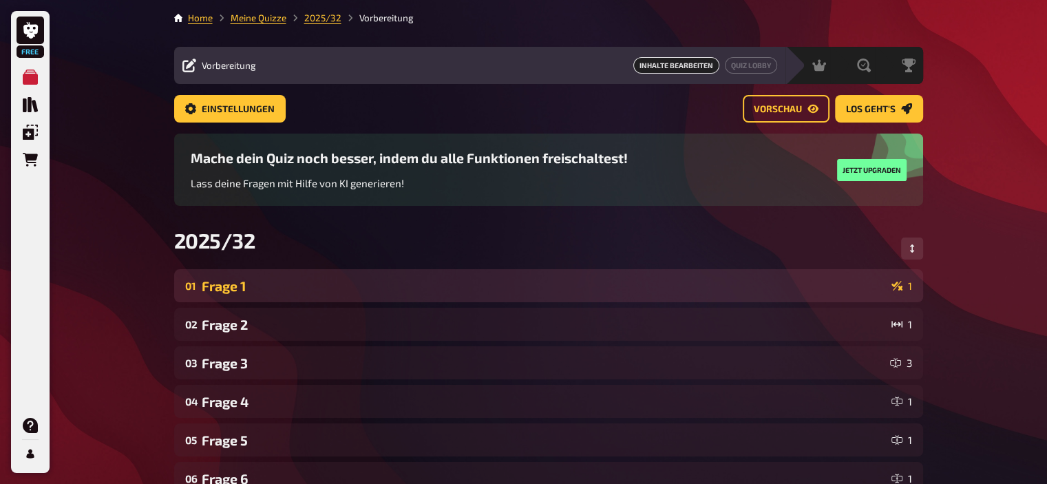
click at [243, 294] on div "Frage 1" at bounding box center [544, 286] width 684 height 16
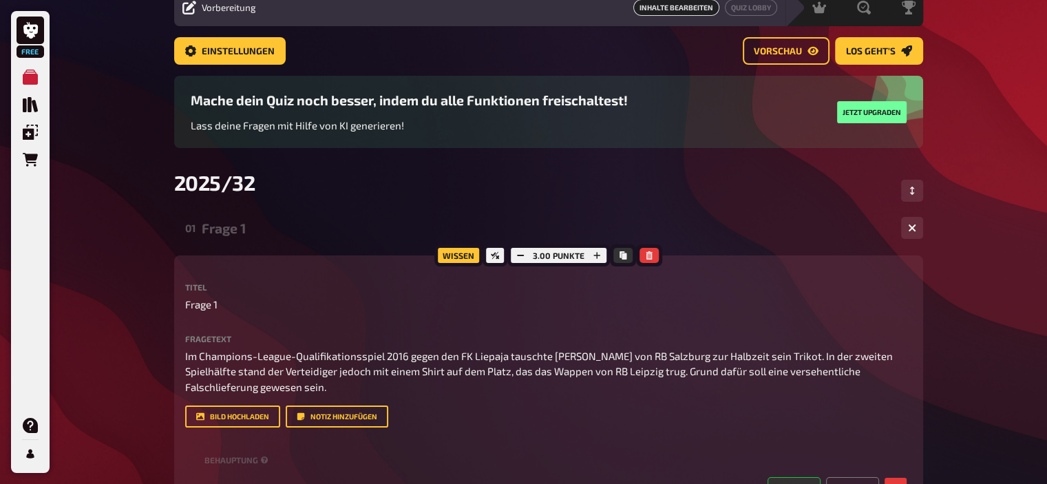
scroll to position [44, 0]
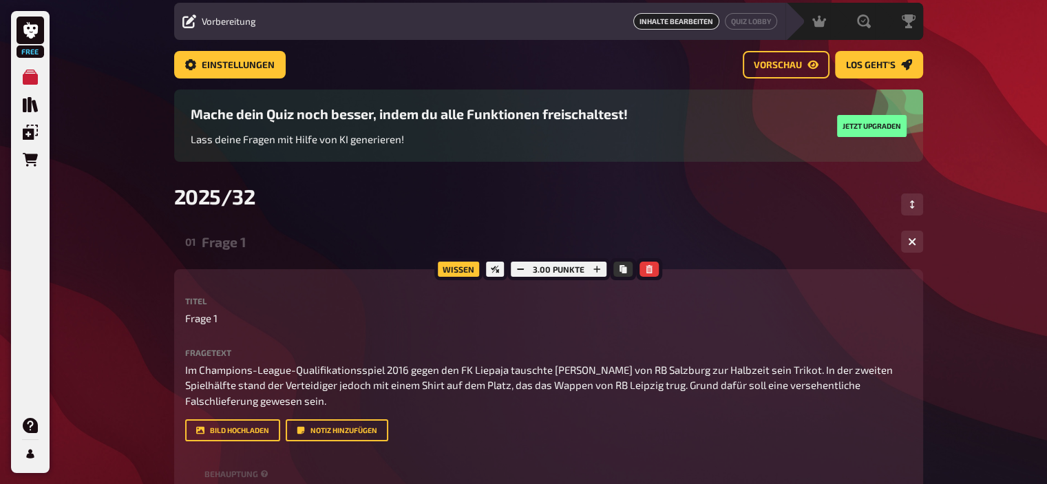
click at [217, 243] on div "Frage 1" at bounding box center [546, 242] width 688 height 16
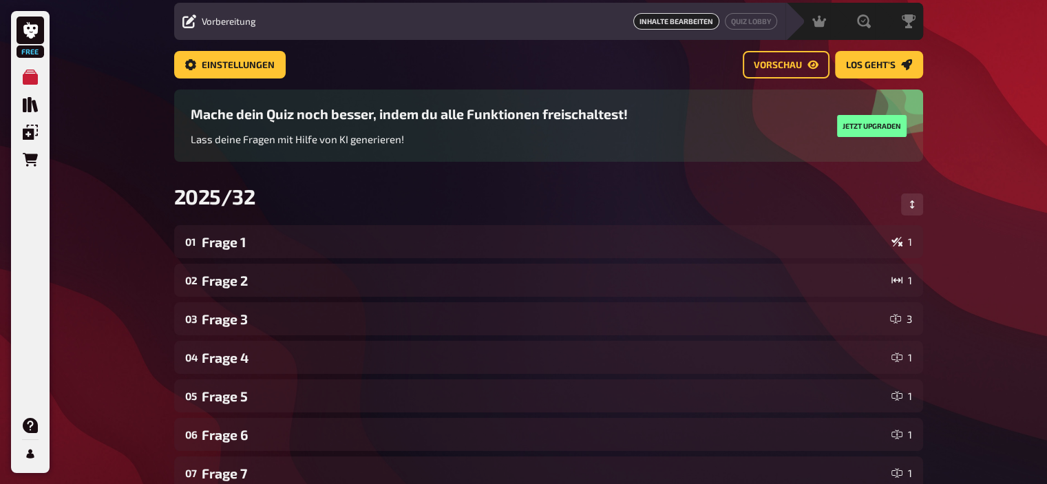
scroll to position [0, 0]
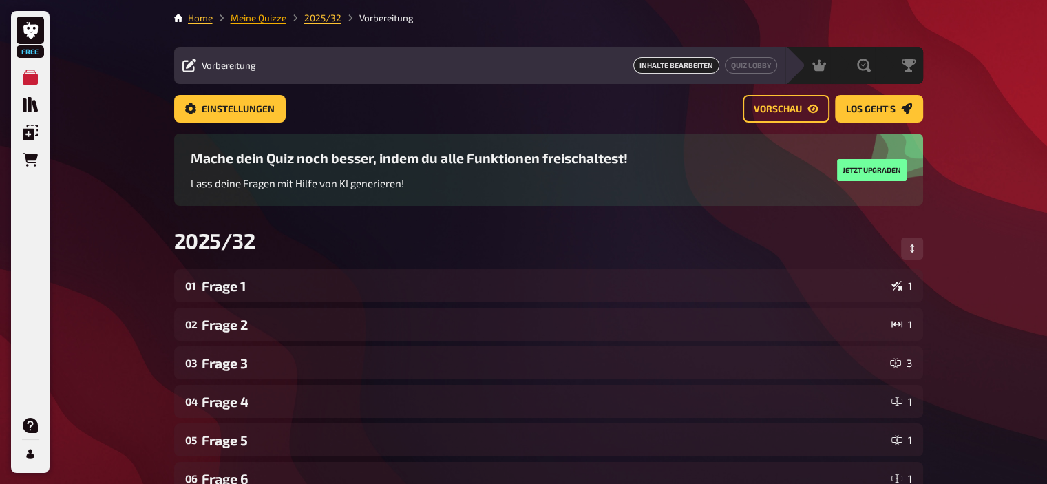
click at [275, 17] on link "Meine Quizze" at bounding box center [259, 17] width 56 height 11
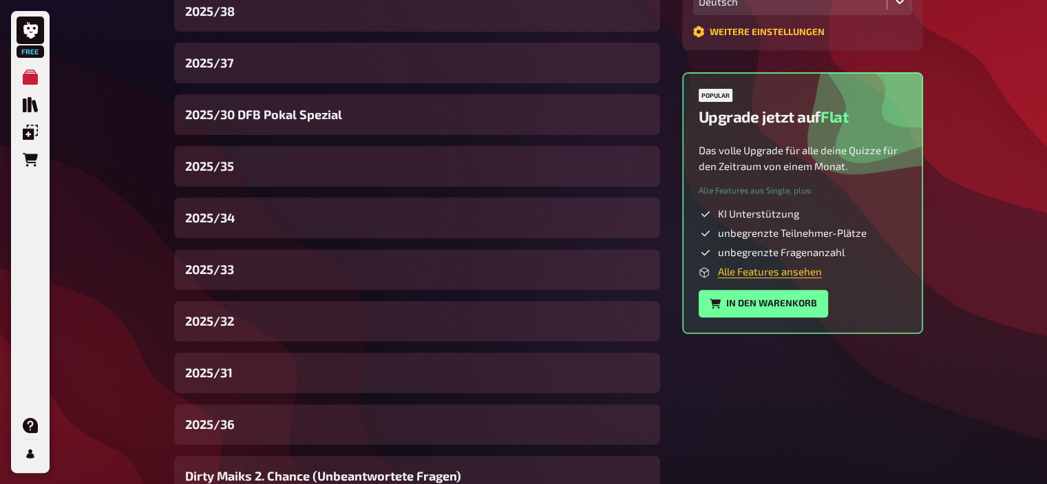
scroll to position [474, 0]
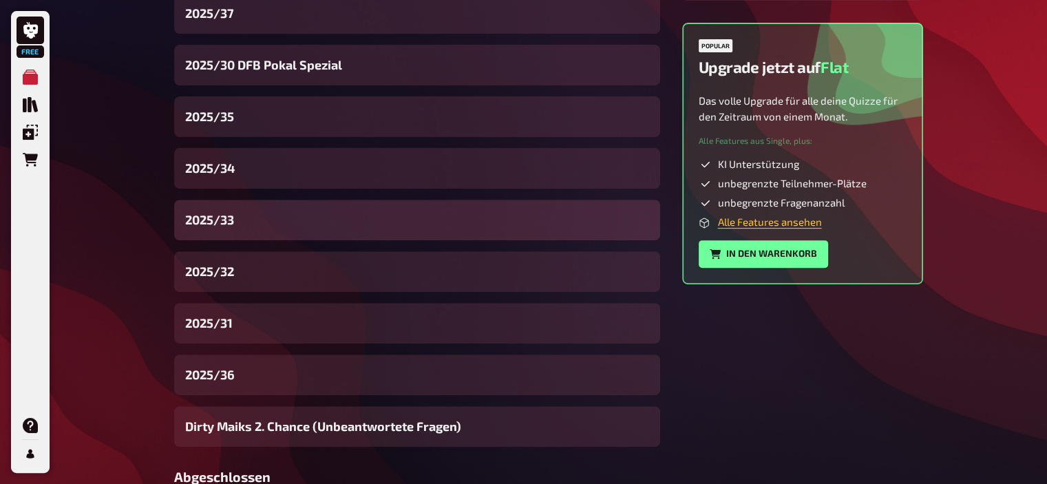
click at [230, 224] on span "2025/33" at bounding box center [209, 220] width 49 height 19
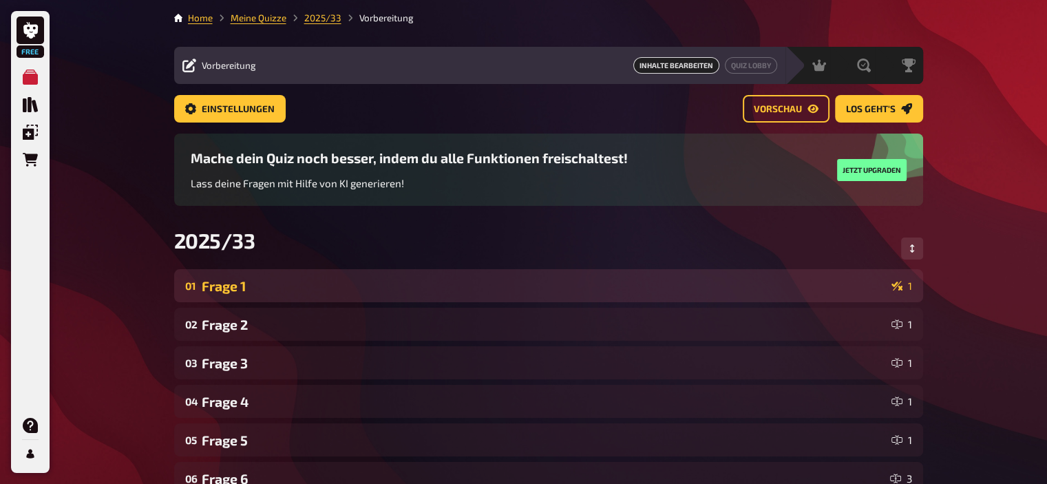
click at [248, 282] on div "Frage 1" at bounding box center [544, 286] width 684 height 16
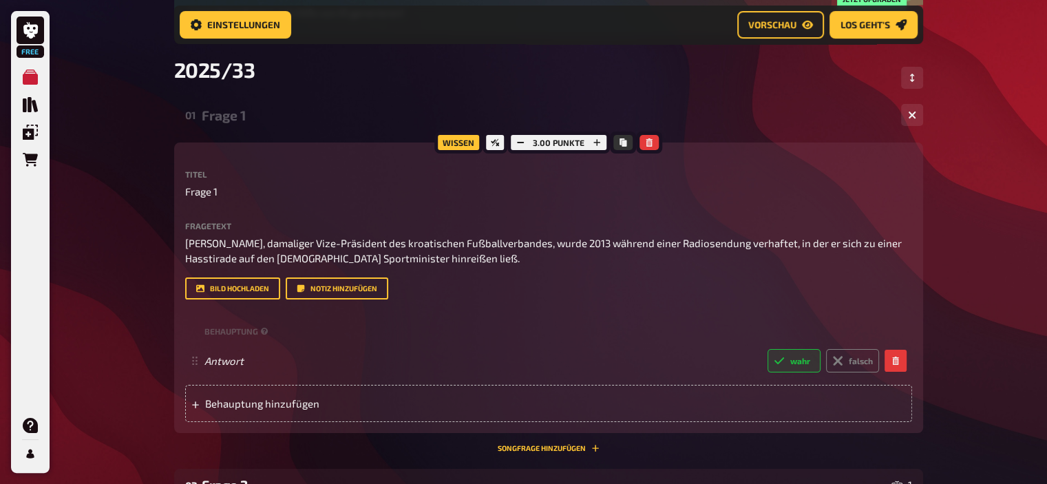
scroll to position [184, 0]
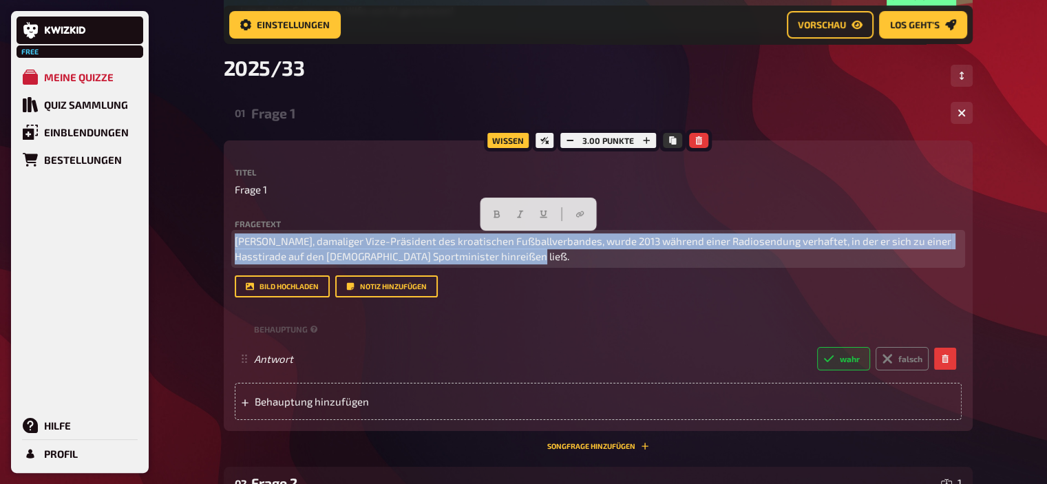
drag, startPoint x: 479, startPoint y: 261, endPoint x: 39, endPoint y: 237, distance: 441.2
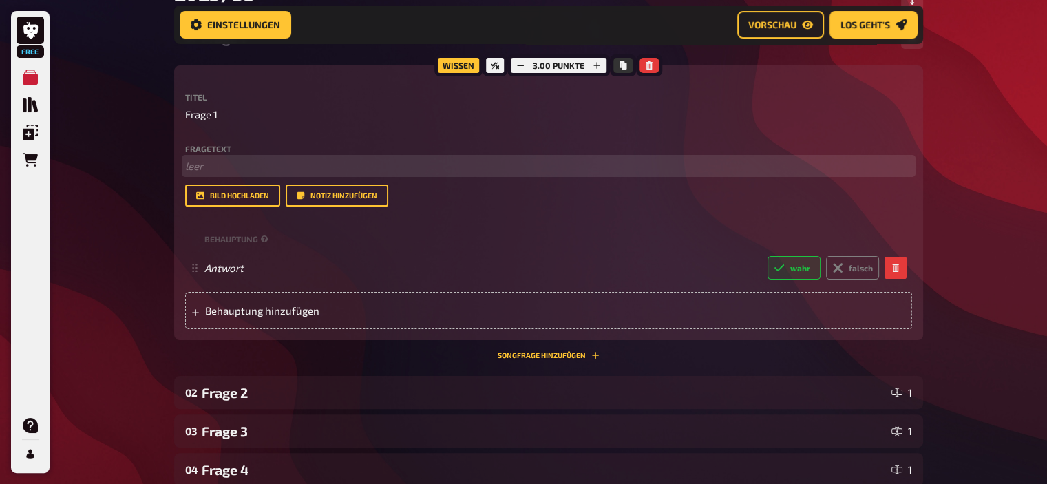
scroll to position [272, 0]
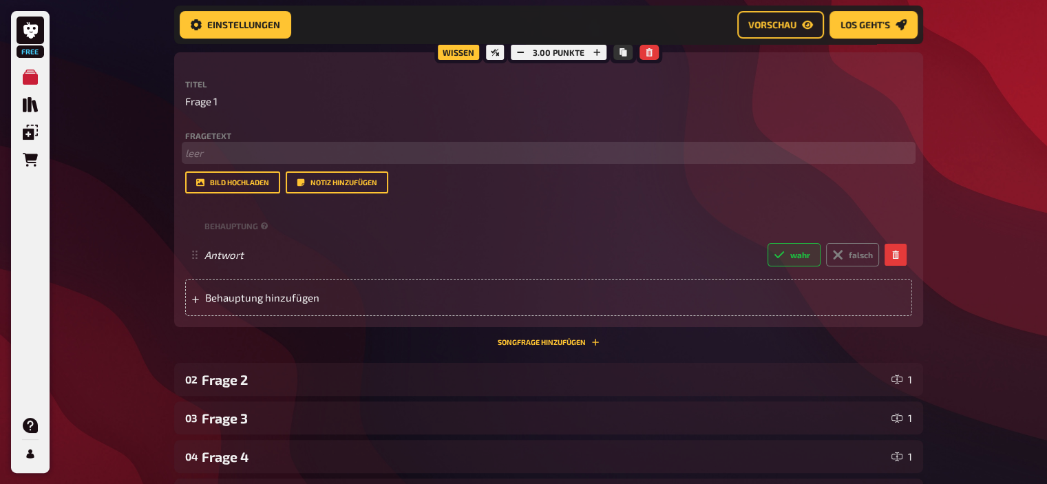
click at [261, 149] on p "﻿ leer" at bounding box center [548, 153] width 727 height 16
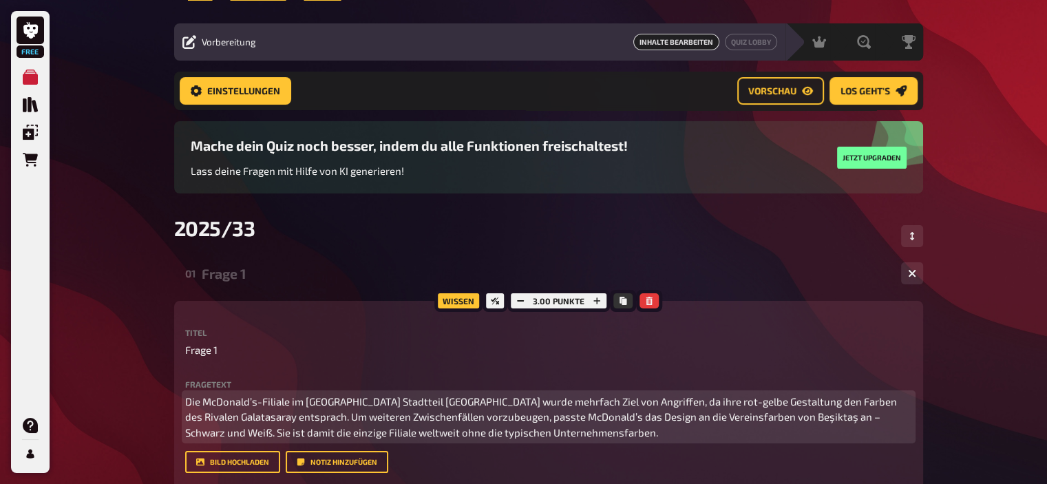
scroll to position [0, 0]
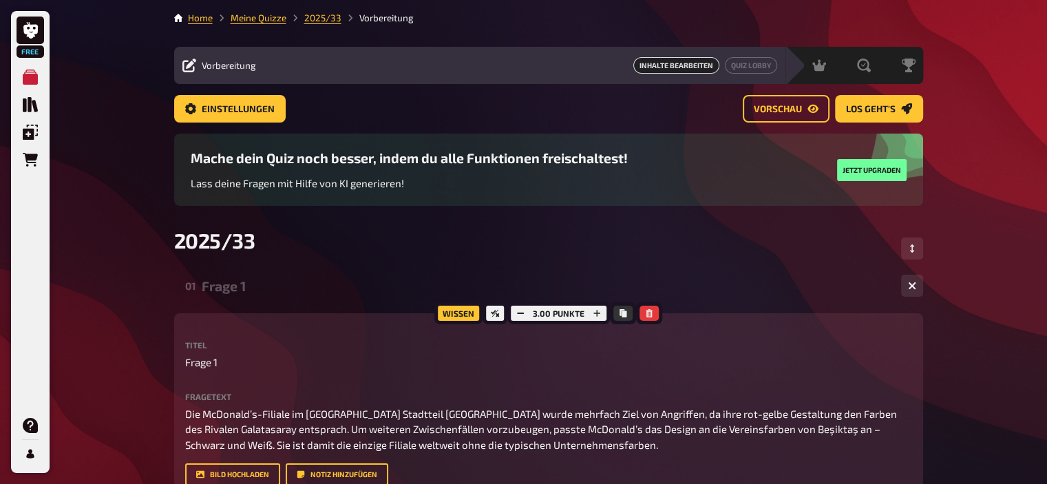
click at [261, 301] on div "01 Frage 1 1" at bounding box center [548, 285] width 749 height 33
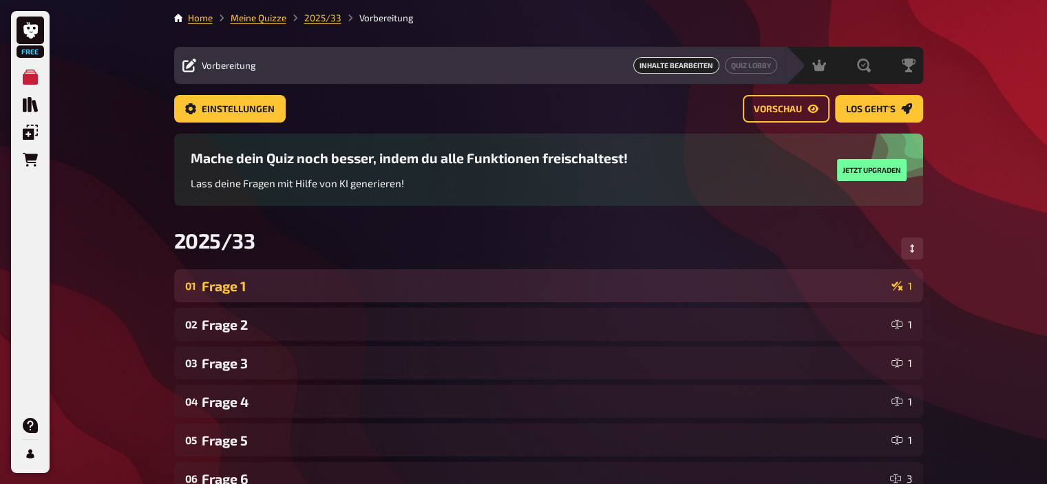
click at [261, 301] on div "01 Frage 1 1" at bounding box center [548, 285] width 749 height 33
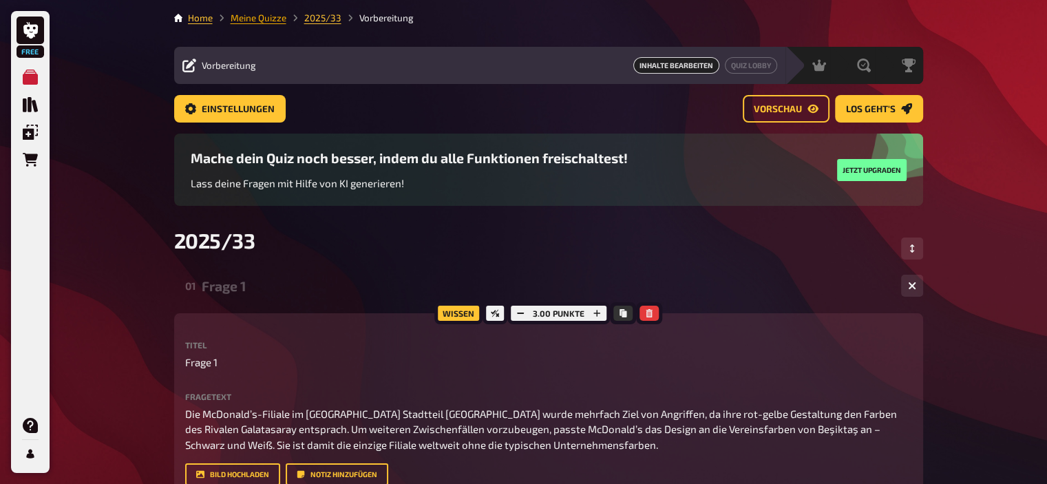
click at [271, 18] on link "Meine Quizze" at bounding box center [259, 17] width 56 height 11
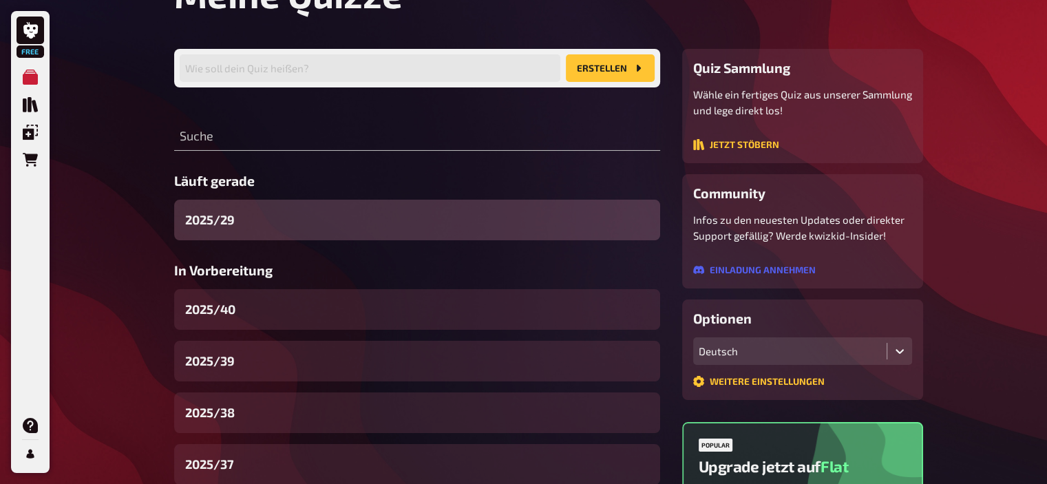
scroll to position [94, 0]
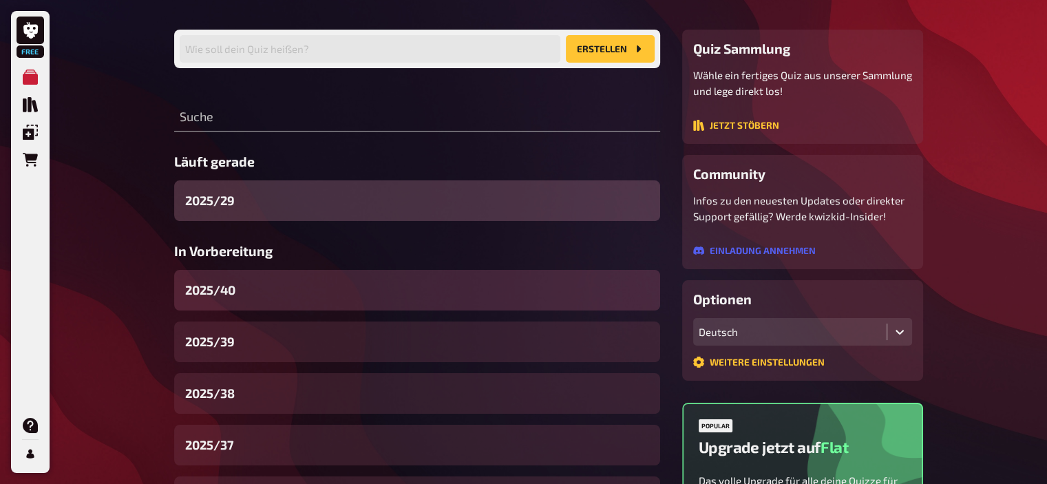
click at [267, 304] on div "2025/40" at bounding box center [417, 290] width 486 height 41
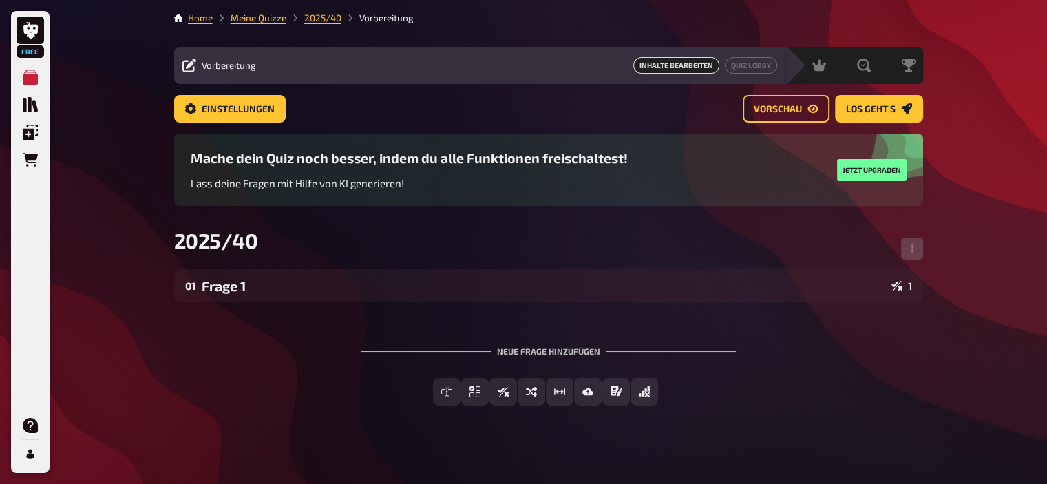
scroll to position [10, 0]
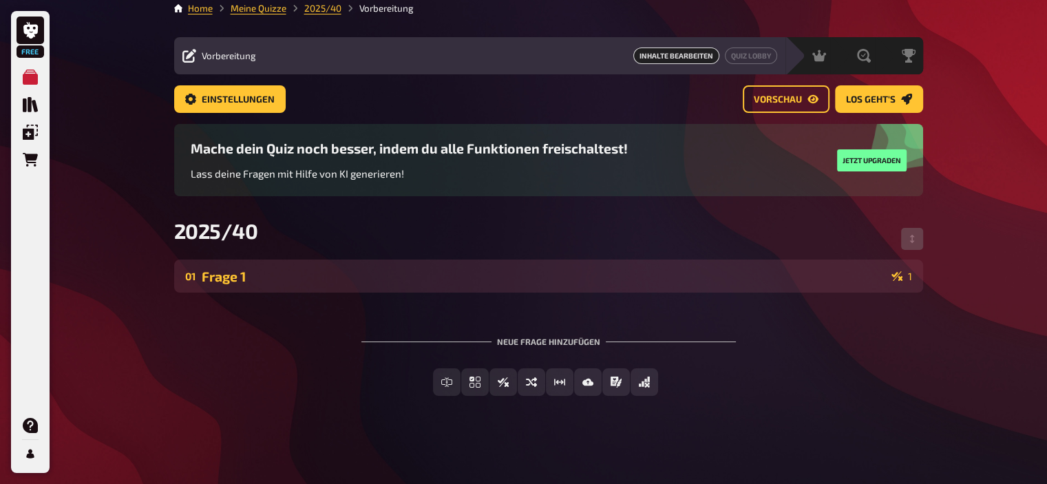
click at [264, 261] on div "01 Frage 1 1" at bounding box center [548, 276] width 749 height 33
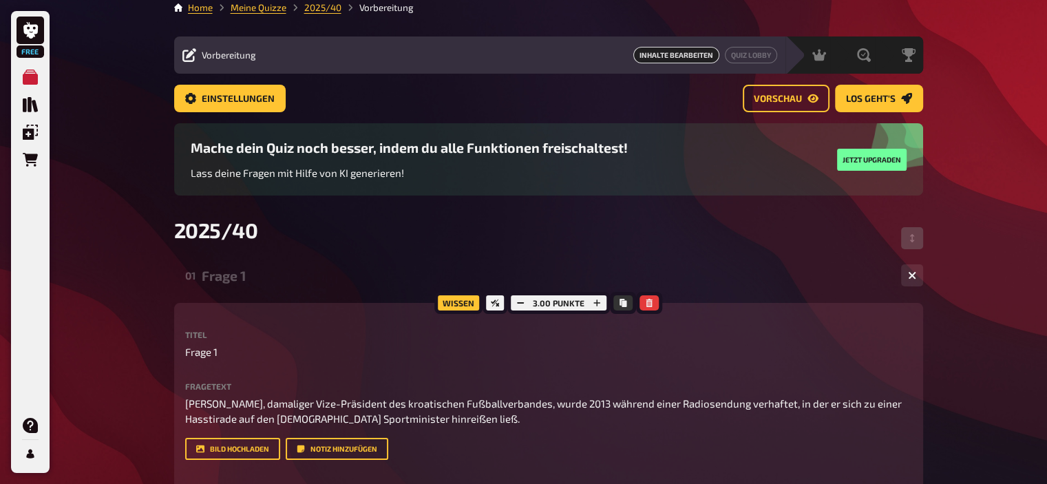
click at [264, 261] on div "01 Frage 1 1" at bounding box center [548, 275] width 749 height 33
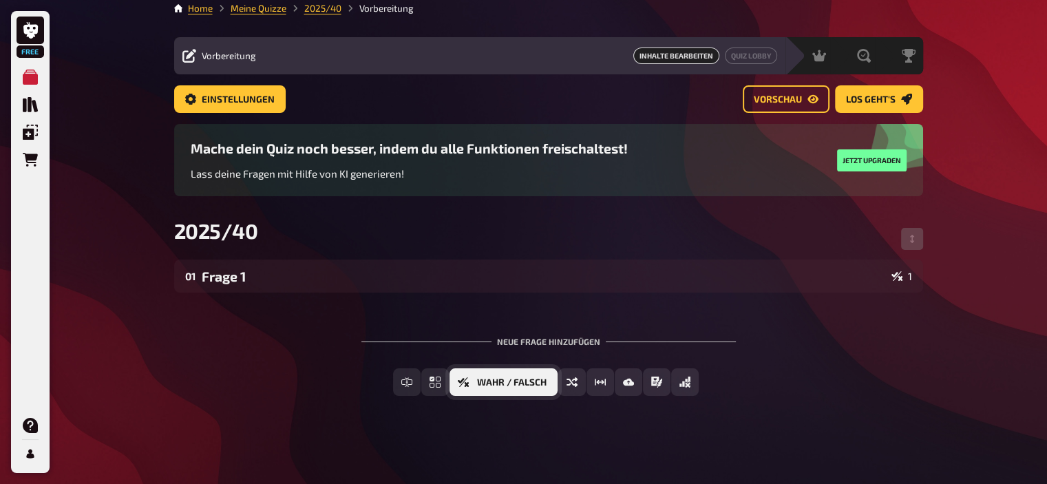
click at [547, 376] on button "Wahr / Falsch" at bounding box center [503, 382] width 108 height 28
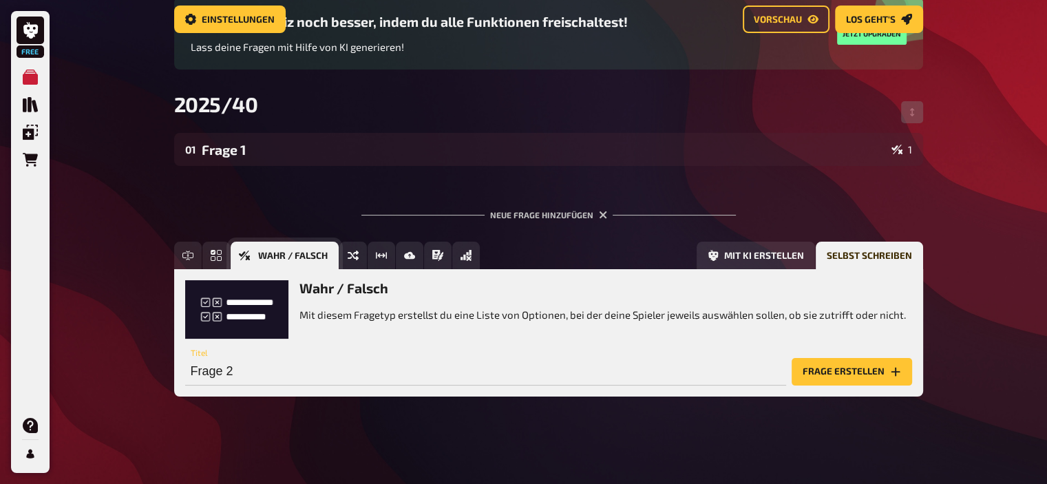
scroll to position [144, 0]
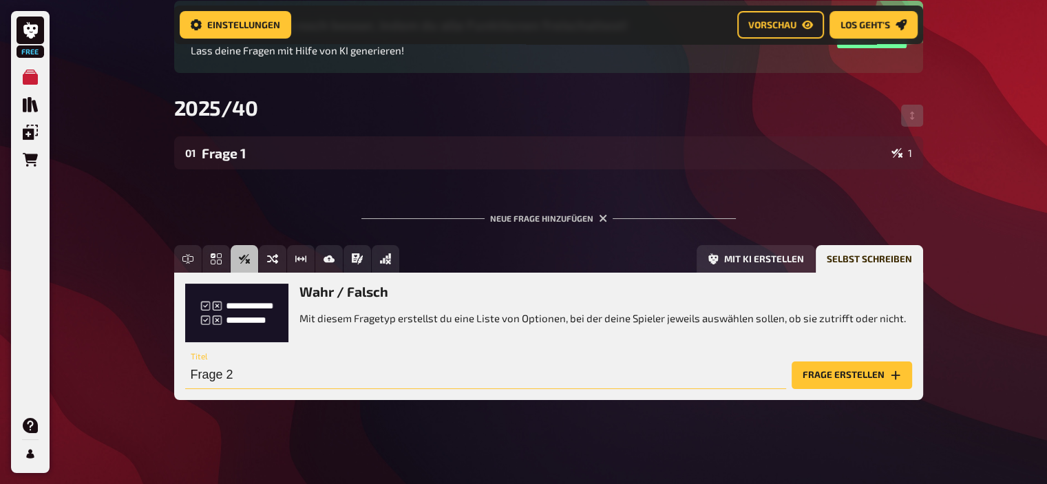
click at [282, 380] on input "Frage 2" at bounding box center [485, 375] width 601 height 28
click at [838, 369] on button "Frage erstellen" at bounding box center [852, 375] width 120 height 28
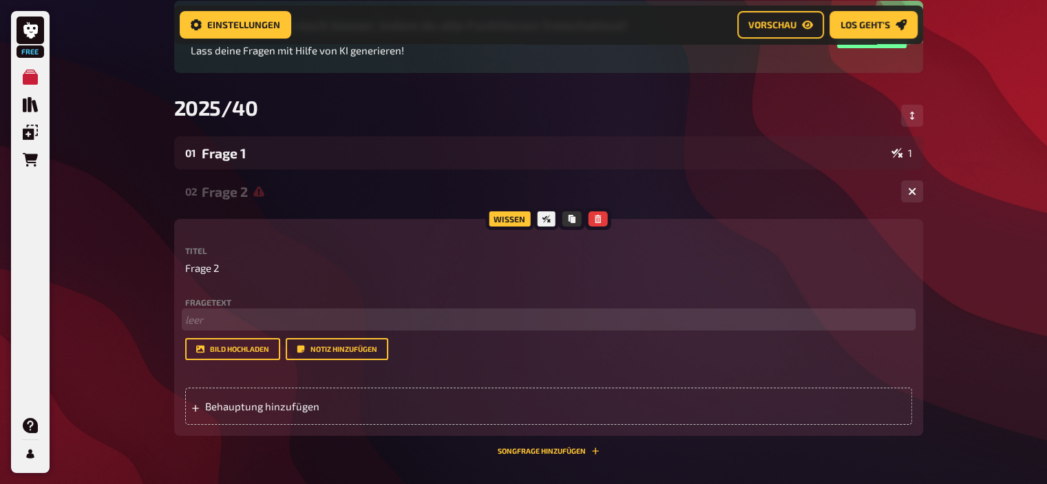
click at [262, 324] on p "﻿ leer" at bounding box center [548, 320] width 727 height 16
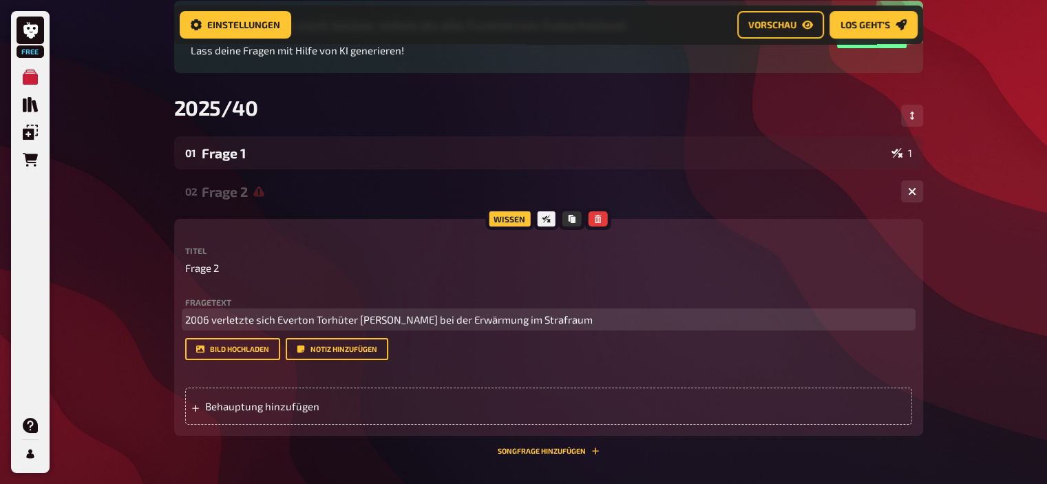
click at [310, 321] on span "2006 verletzte sich Everton Torhüter [PERSON_NAME] bei der Erwärmung im Strafra…" at bounding box center [388, 319] width 407 height 12
click at [630, 321] on p "2006 verletzte sich Evertons Torhüter [PERSON_NAME] bei der Erwärmung im Strafr…" at bounding box center [548, 320] width 727 height 16
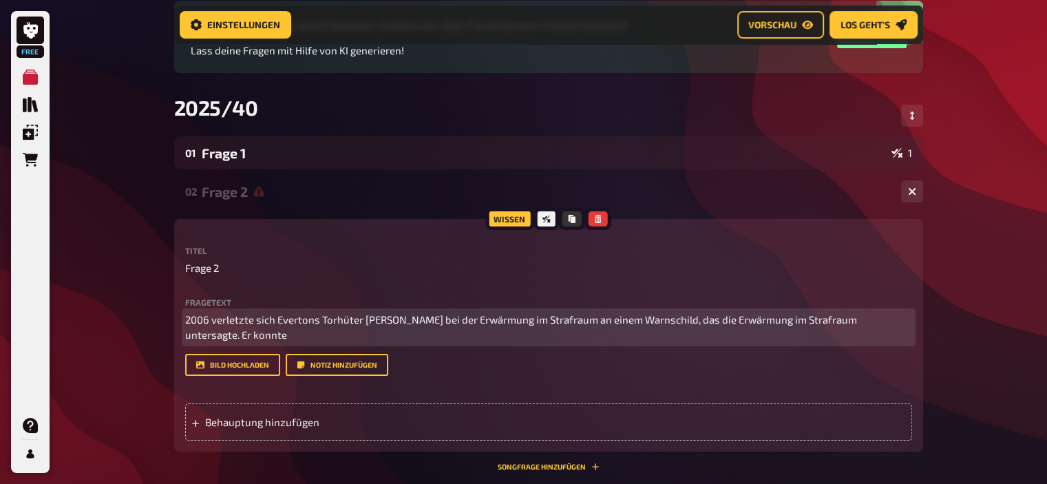
click at [207, 330] on span "2006 verletzte sich Evertons Torhüter [PERSON_NAME] bei der Erwärmung im Strafr…" at bounding box center [522, 327] width 674 height 28
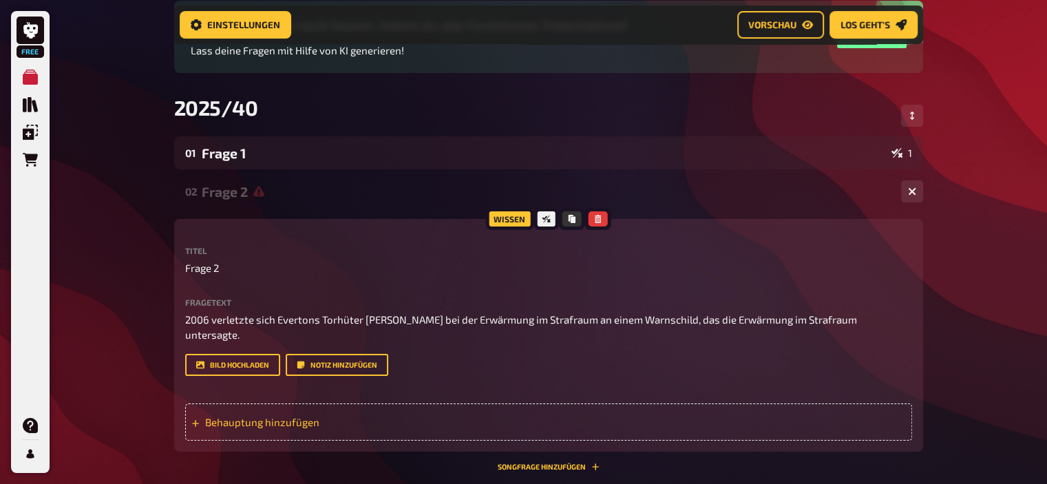
click at [297, 416] on div "Behauptung hinzufügen" at bounding box center [548, 421] width 727 height 37
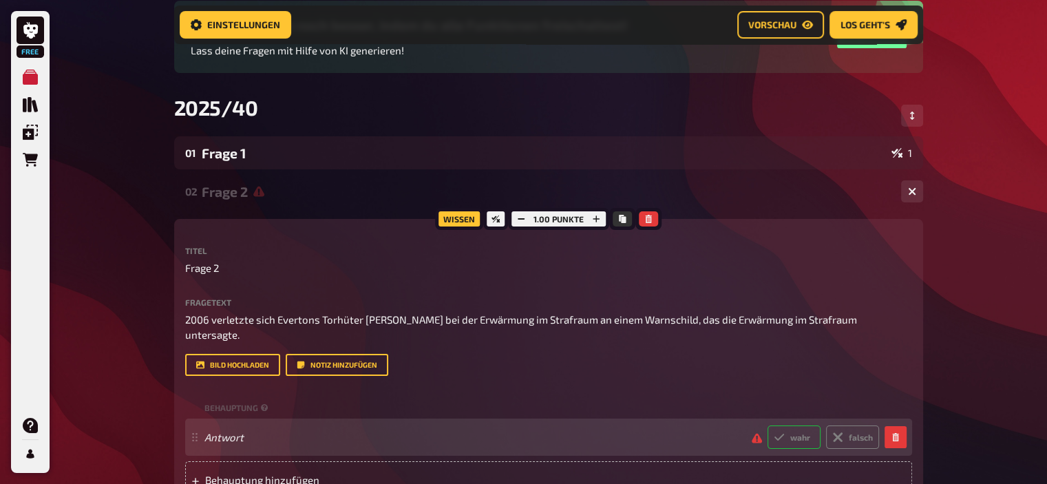
click at [796, 425] on label "wahr" at bounding box center [793, 436] width 53 height 23
click at [767, 425] on input "wahr" at bounding box center [767, 425] width 1 height 1
radio input "true"
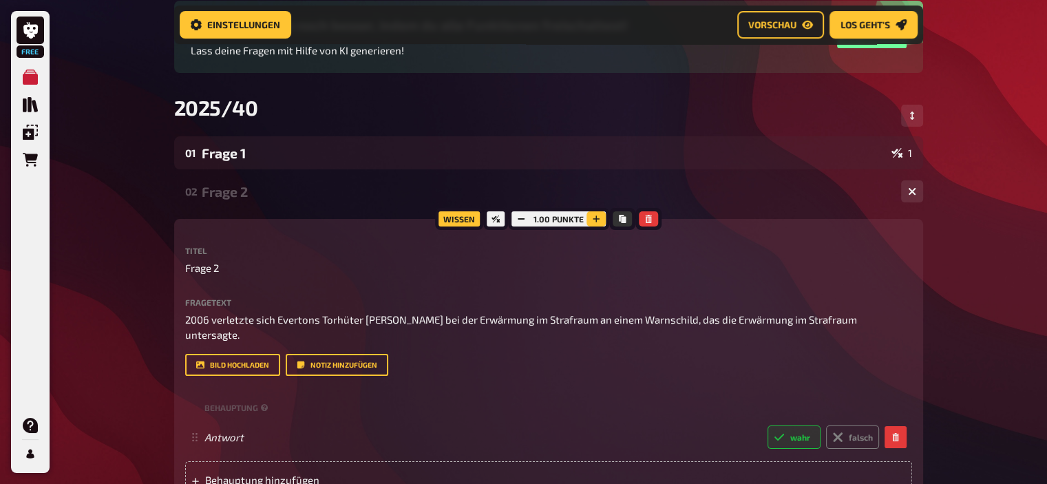
click at [593, 220] on icon "button" at bounding box center [596, 219] width 8 height 8
click at [593, 220] on icon "button" at bounding box center [597, 219] width 8 height 8
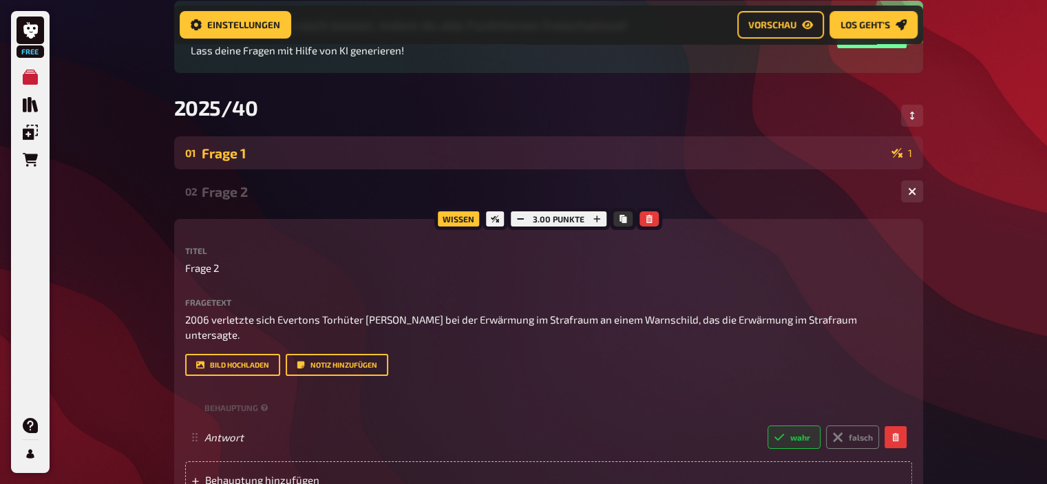
click at [355, 158] on div "Frage 1" at bounding box center [544, 153] width 684 height 16
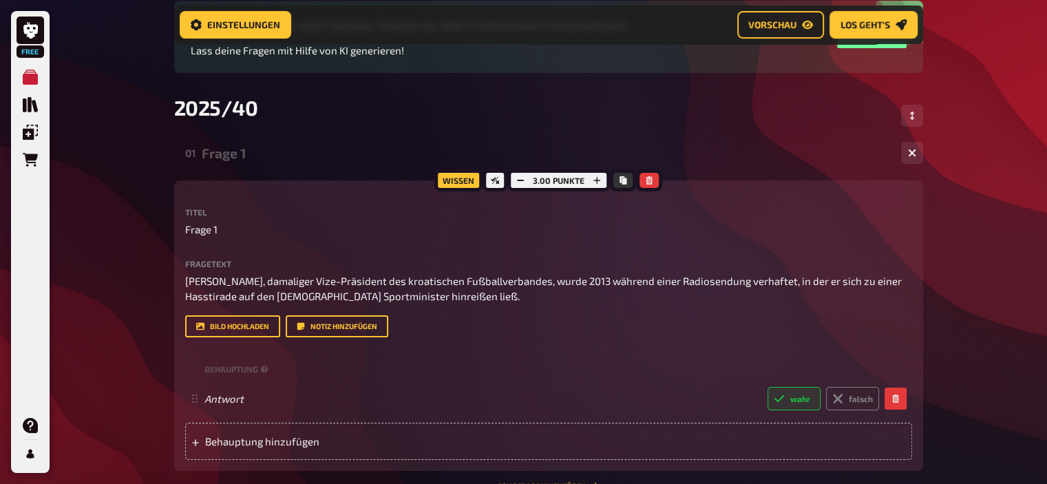
click at [355, 158] on div "Frage 1" at bounding box center [546, 153] width 688 height 16
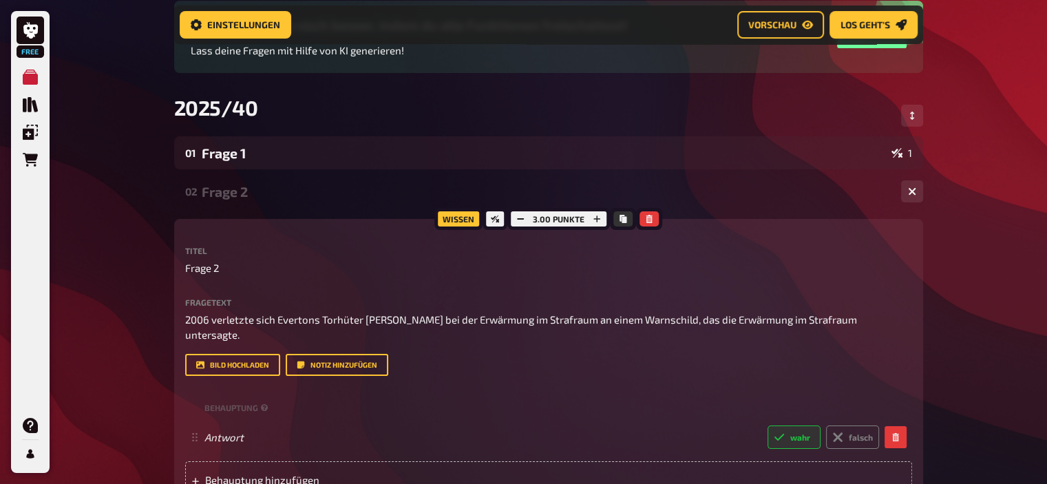
click at [313, 189] on div "Frage 2" at bounding box center [546, 192] width 688 height 16
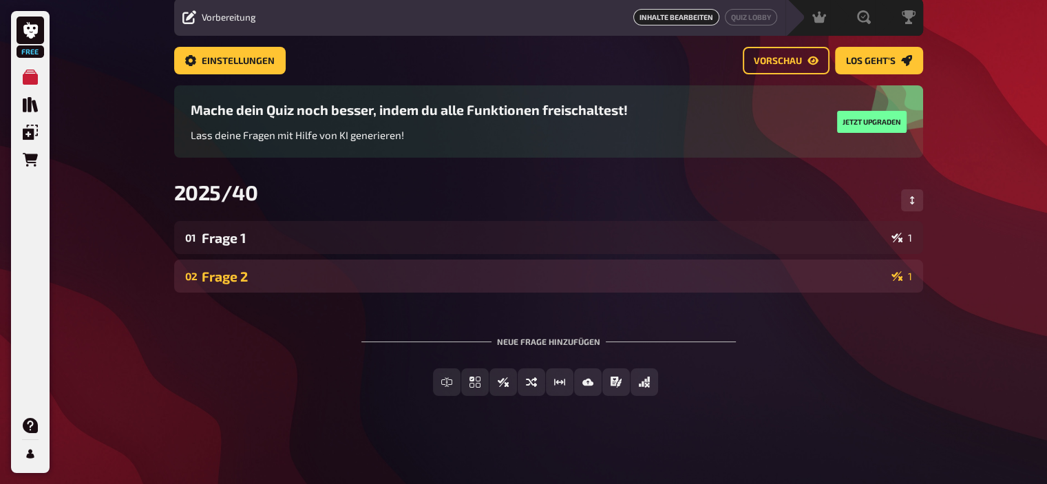
scroll to position [49, 0]
click at [326, 283] on div "Frage 2" at bounding box center [544, 276] width 684 height 16
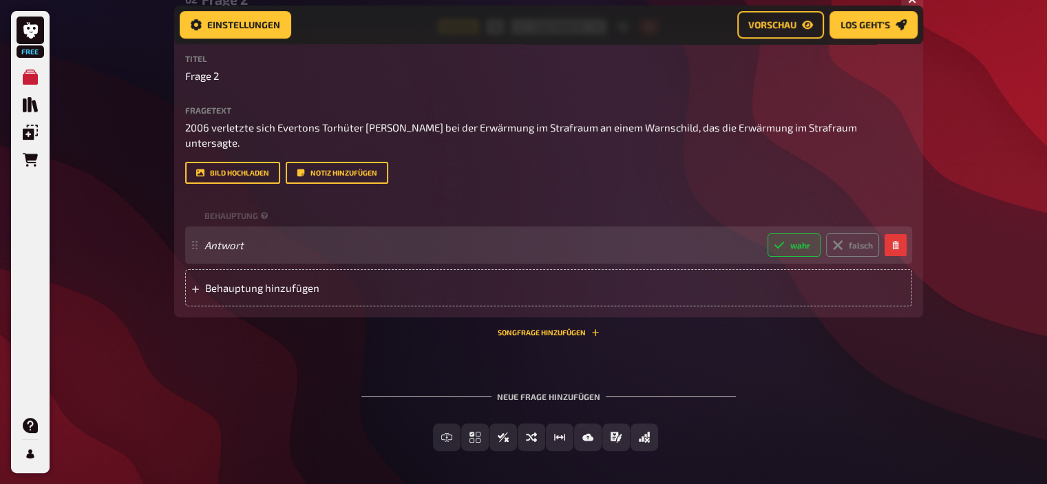
scroll to position [376, 0]
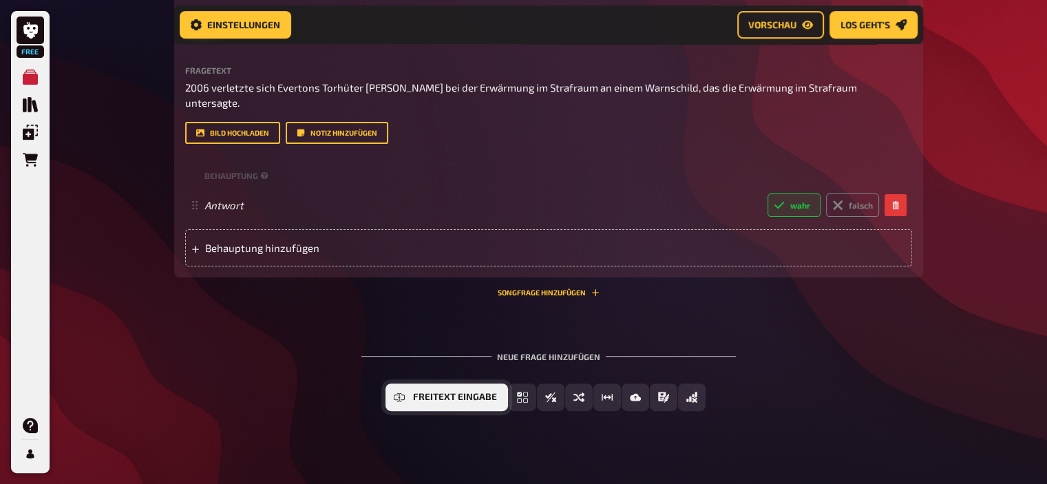
click at [416, 383] on button "Freitext Eingabe" at bounding box center [446, 397] width 123 height 28
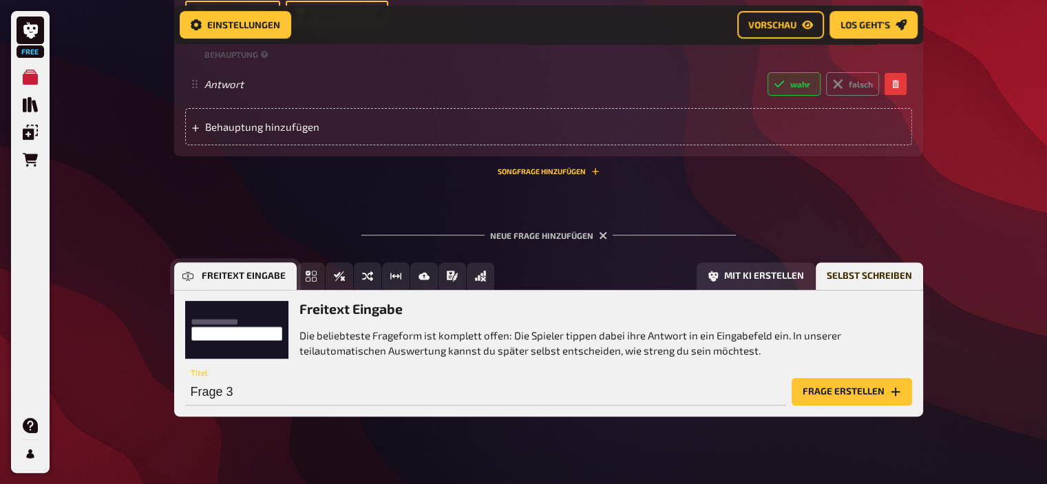
scroll to position [502, 0]
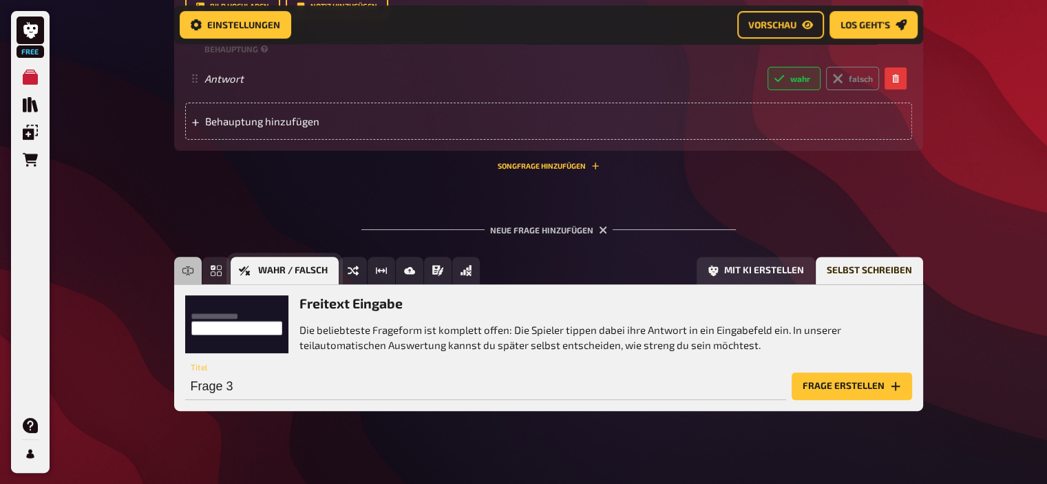
click at [243, 266] on icon "Wahr / Falsch" at bounding box center [244, 271] width 11 height 10
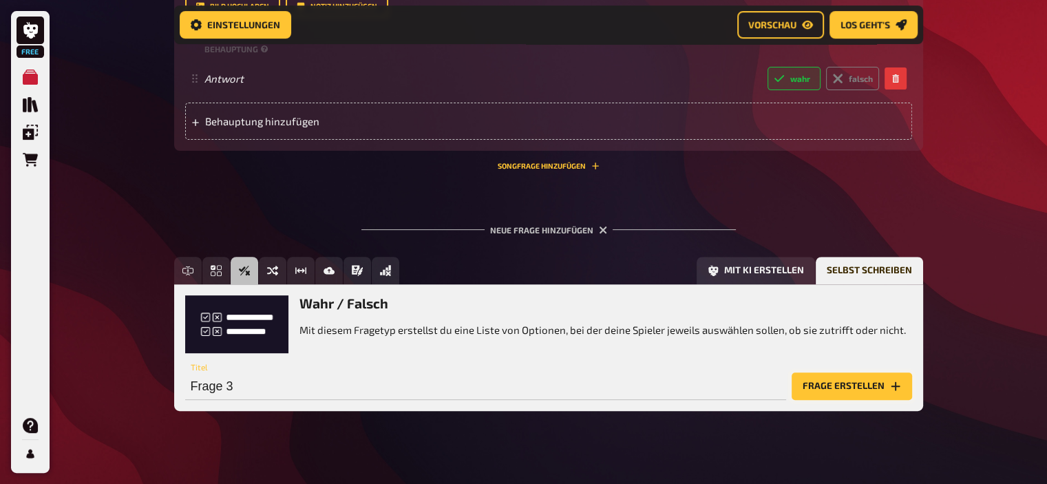
click at [856, 372] on button "Frage erstellen" at bounding box center [852, 386] width 120 height 28
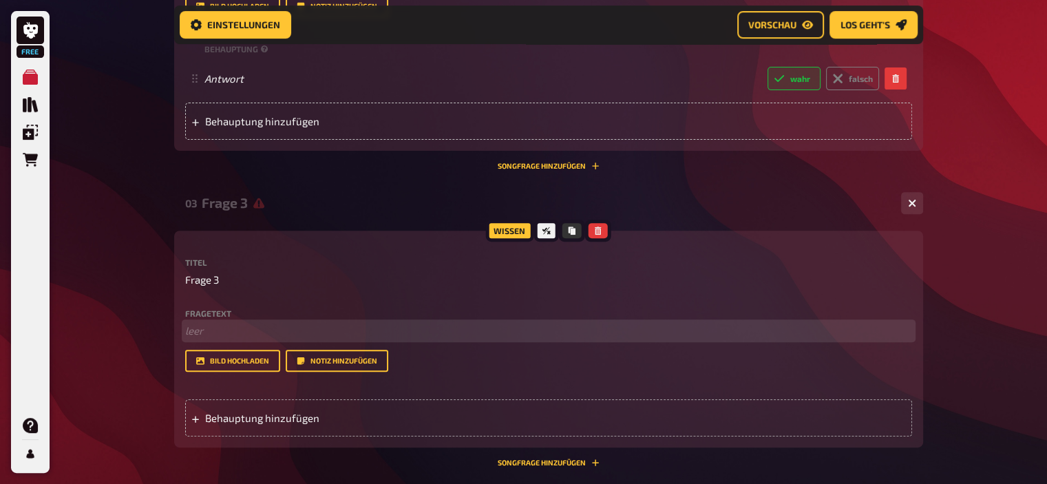
click at [299, 323] on p "﻿ leer" at bounding box center [548, 331] width 727 height 16
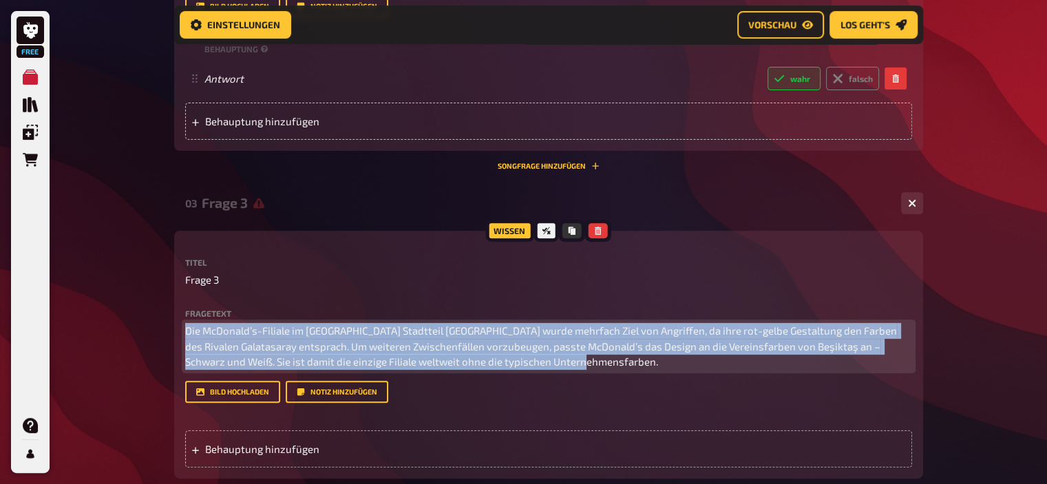
drag, startPoint x: 586, startPoint y: 397, endPoint x: 107, endPoint y: 167, distance: 531.4
click at [107, 167] on div "Free Meine Quizze Quiz Sammlung Einblendungen Bestellungen Hilfe Profil Home Me…" at bounding box center [523, 99] width 1047 height 1203
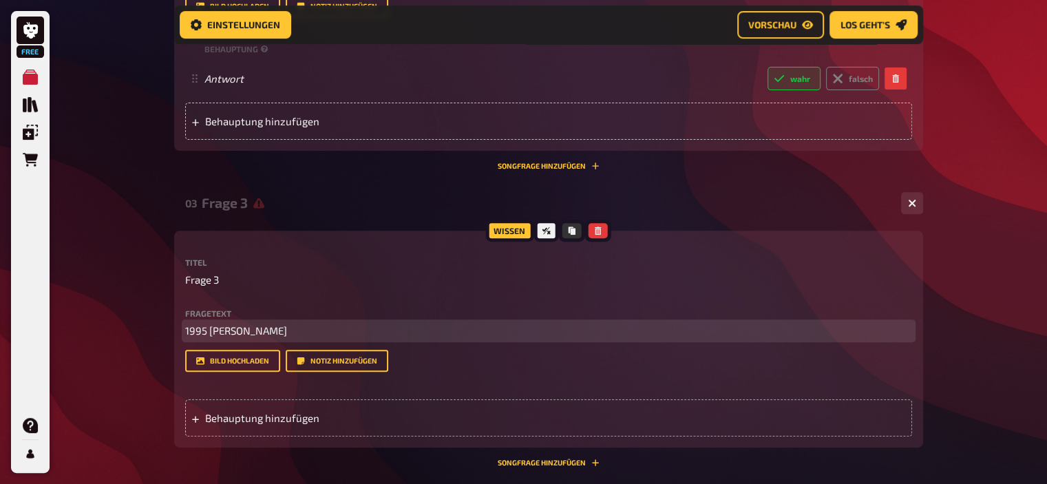
click at [207, 324] on span "1995 [PERSON_NAME]" at bounding box center [236, 330] width 102 height 12
click at [206, 324] on span "1995 [PERSON_NAME]" at bounding box center [236, 330] width 102 height 12
click at [208, 324] on span "1995 [PERSON_NAME]" at bounding box center [236, 330] width 102 height 12
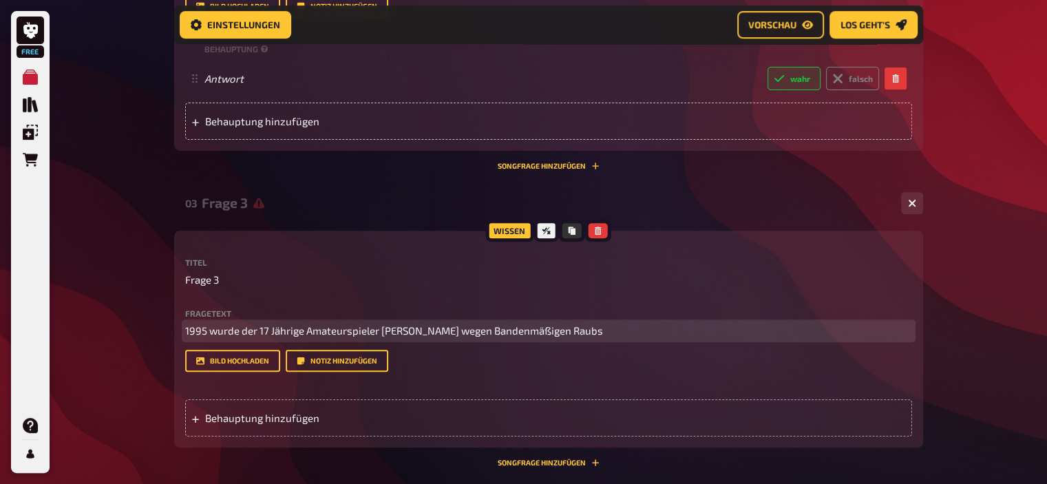
click at [618, 323] on p "1995 wurde der 17 Jährige Amateurspieler [PERSON_NAME] wegen Bandenmäßigen Raubs" at bounding box center [548, 331] width 727 height 16
click at [827, 323] on p "1995 wurde der 17 Jährige Amateurspieler [PERSON_NAME] wegen Bandenmäßigen Raub…" at bounding box center [548, 331] width 727 height 16
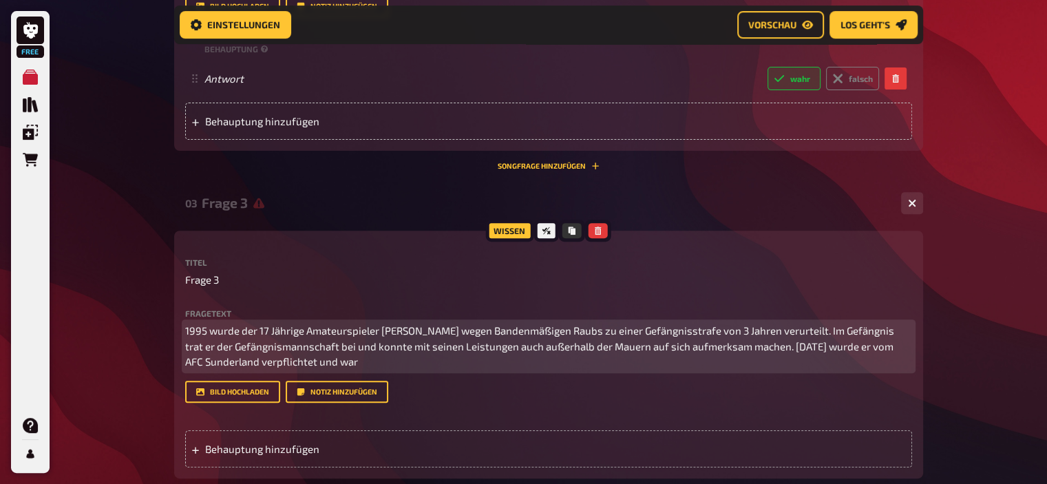
drag, startPoint x: 422, startPoint y: 344, endPoint x: 446, endPoint y: 341, distance: 24.3
click at [446, 341] on p "1995 wurde der 17 Jährige Amateurspieler [PERSON_NAME] wegen Bandenmäßigen Raub…" at bounding box center [548, 346] width 727 height 47
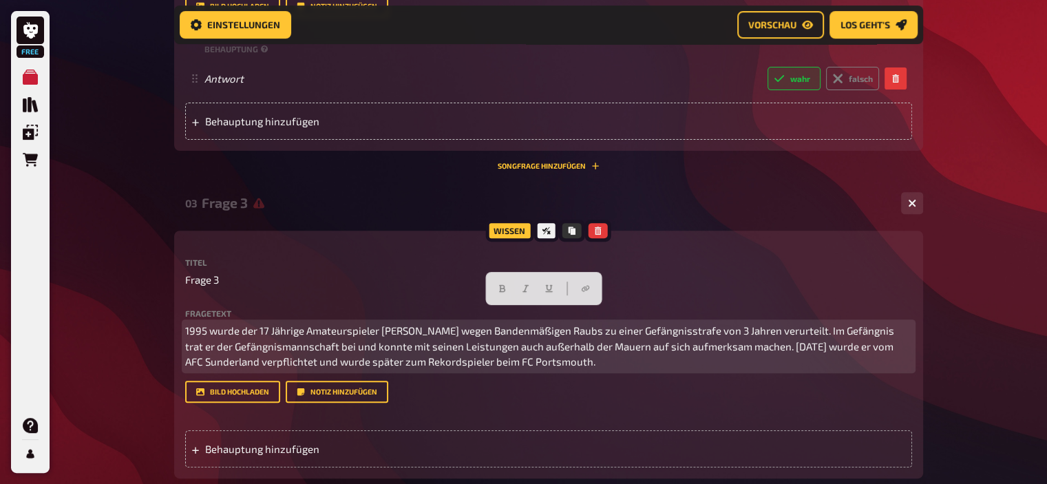
drag, startPoint x: 636, startPoint y: 352, endPoint x: 100, endPoint y: 299, distance: 538.2
click at [100, 299] on div "Free Meine Quizze Quiz Sammlung Einblendungen Bestellungen Hilfe Profil Home Me…" at bounding box center [523, 99] width 1047 height 1203
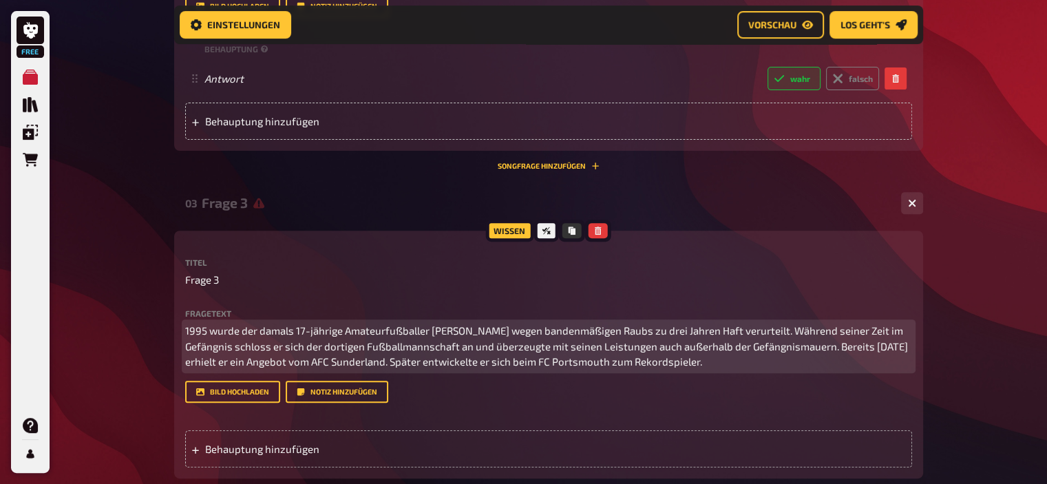
click at [438, 365] on span "1995 wurde der damals 17-jährige Amateurfußballer [PERSON_NAME] wegen bandenmäß…" at bounding box center [547, 345] width 725 height 43
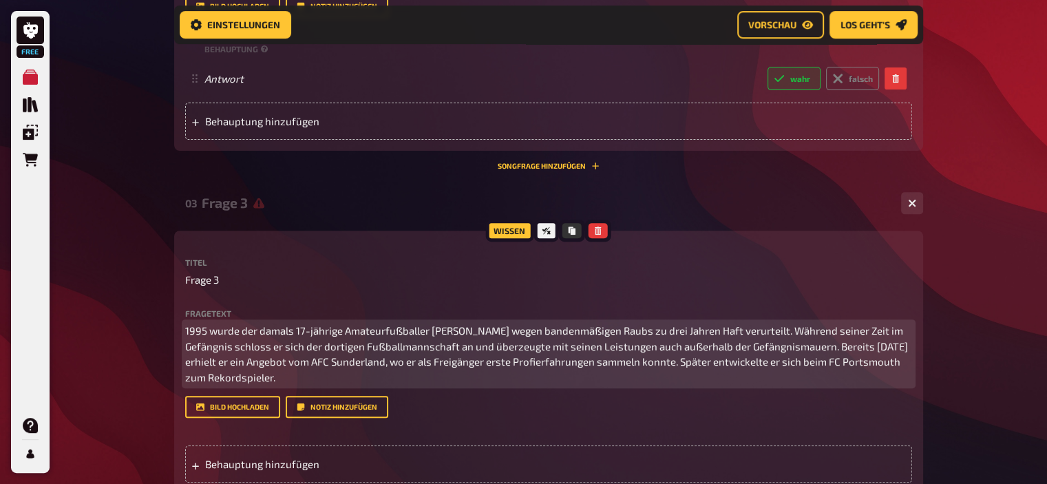
click at [240, 323] on p "1995 wurde der damals 17-jährige Amateurfußballer [PERSON_NAME] wegen bandenmäß…" at bounding box center [548, 354] width 727 height 62
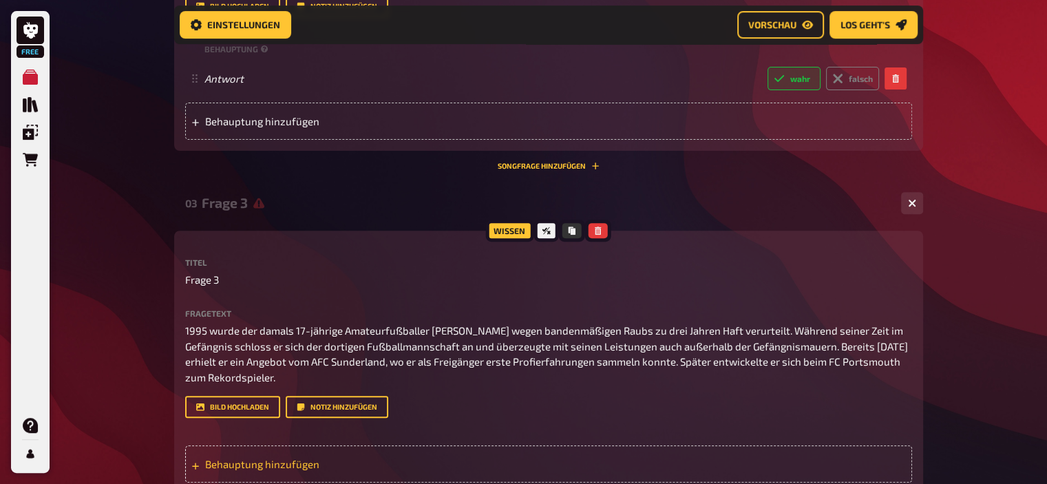
click at [278, 445] on div "Behauptung hinzufügen" at bounding box center [548, 463] width 727 height 37
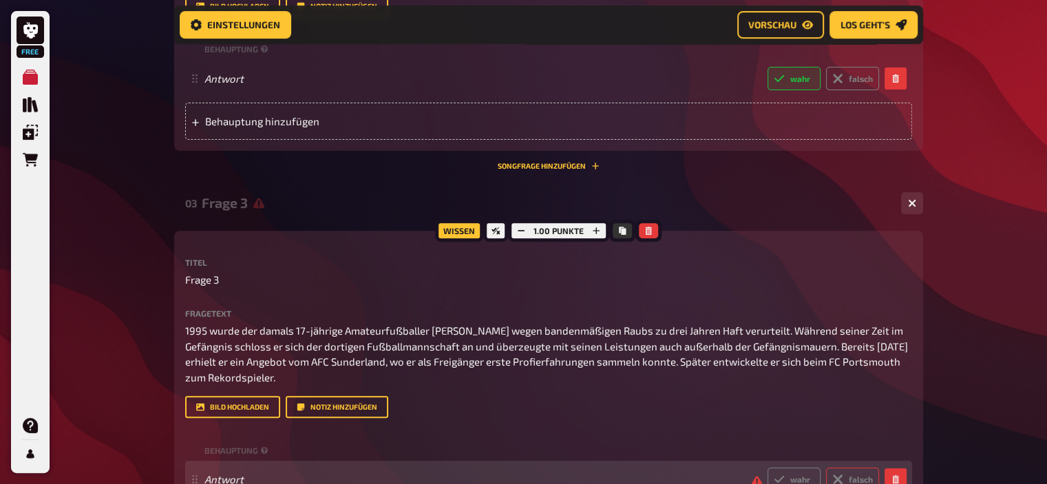
click at [832, 474] on icon at bounding box center [837, 479] width 11 height 11
click at [767, 467] on input "falsch" at bounding box center [767, 467] width 1 height 1
radio input "true"
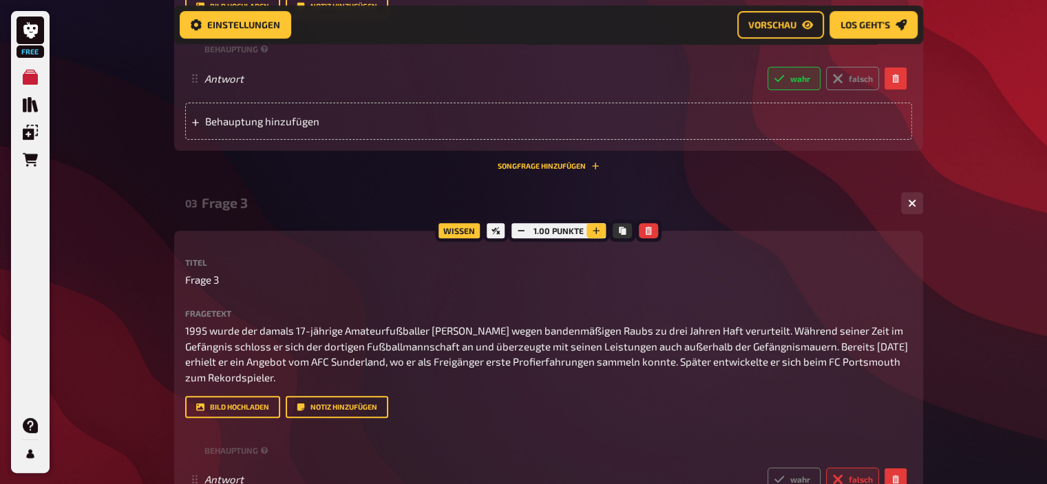
click at [591, 223] on button "button" at bounding box center [595, 230] width 19 height 15
click at [592, 226] on icon "button" at bounding box center [596, 230] width 8 height 8
click at [591, 223] on button "button" at bounding box center [596, 230] width 19 height 15
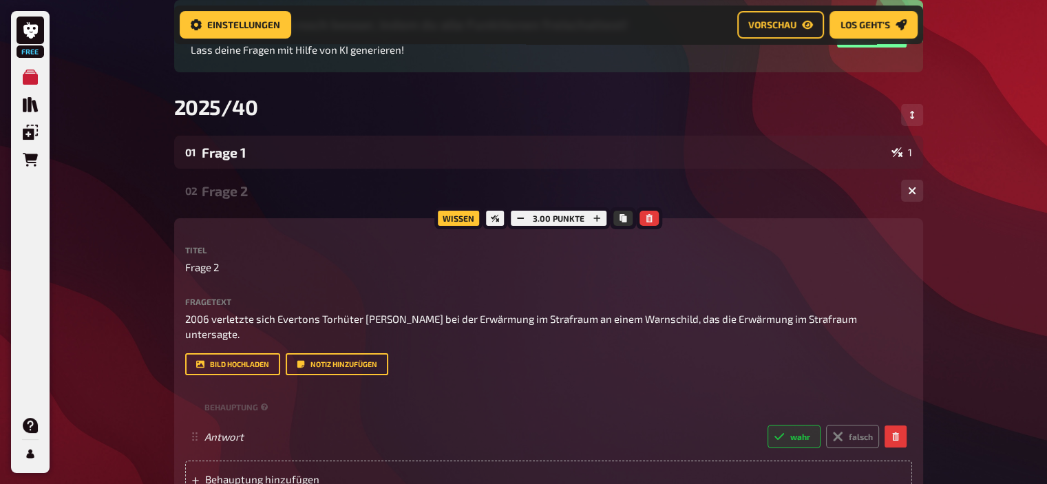
scroll to position [144, 0]
click at [241, 184] on div "Frage 2" at bounding box center [546, 192] width 688 height 16
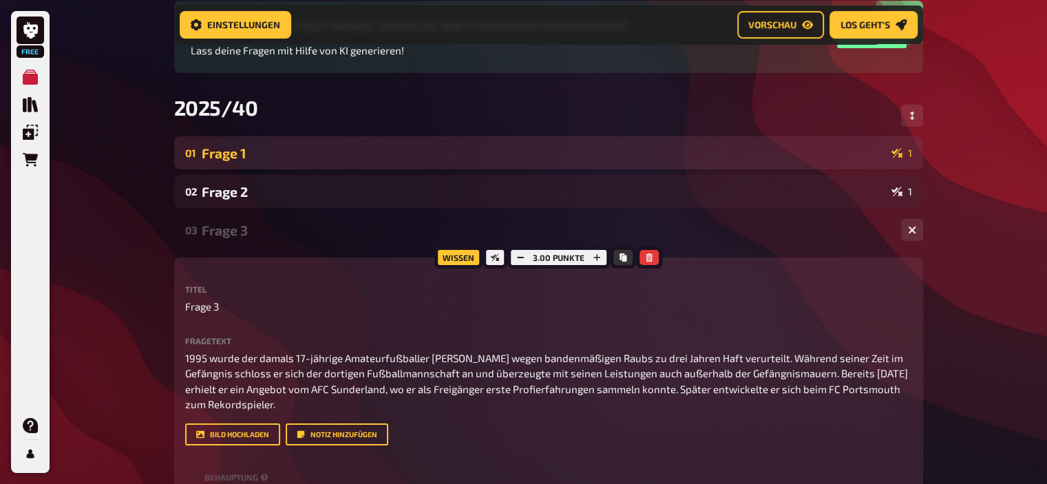
click at [218, 150] on div "Frage 1" at bounding box center [544, 153] width 684 height 16
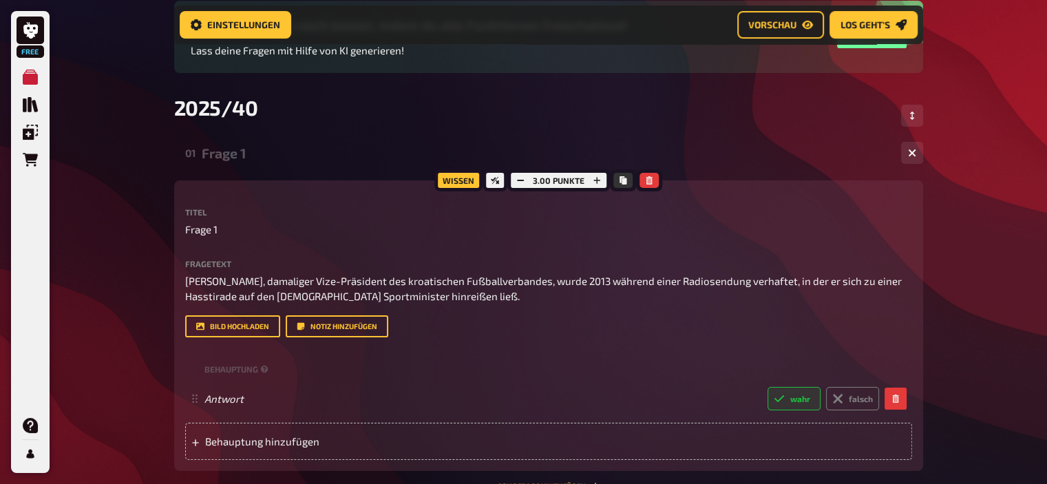
click at [220, 157] on div "Frage 1" at bounding box center [546, 153] width 688 height 16
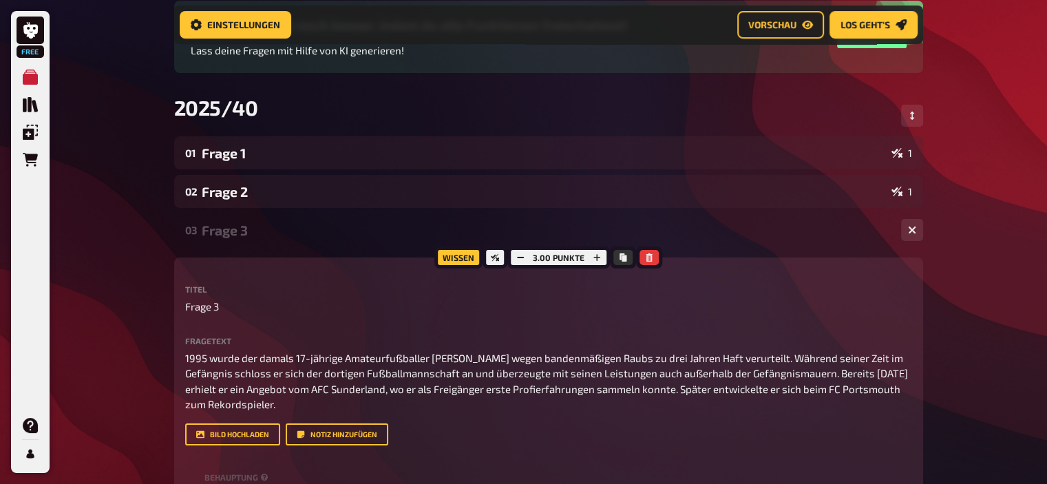
click at [238, 234] on div "Frage 3" at bounding box center [546, 230] width 688 height 16
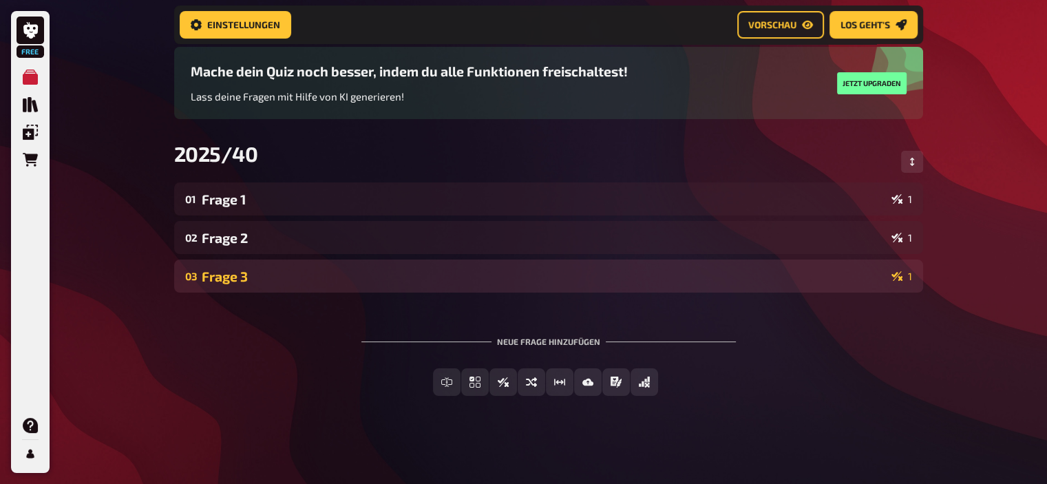
scroll to position [98, 0]
click at [229, 280] on div "Frage 3" at bounding box center [544, 276] width 684 height 16
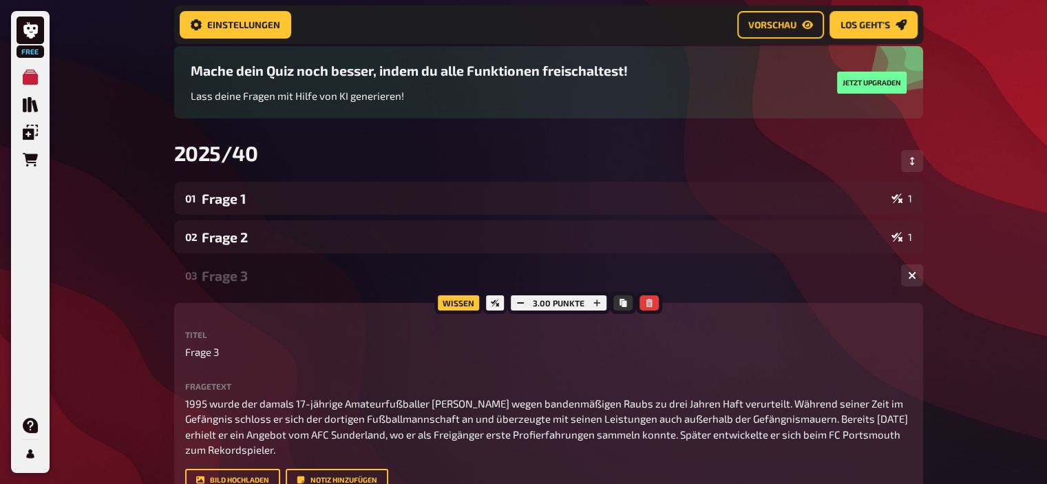
scroll to position [144, 0]
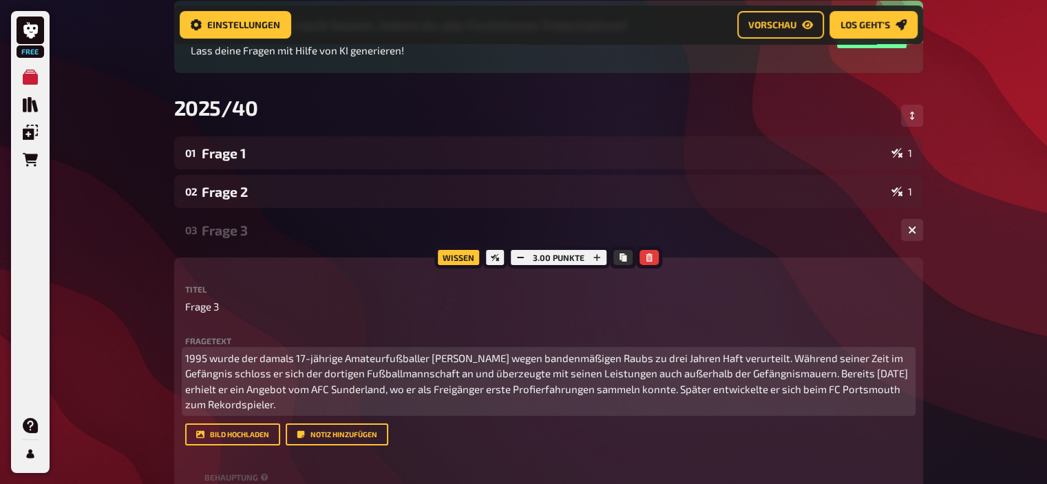
click at [419, 385] on span "1995 wurde der damals 17-jährige Amateurfußballer [PERSON_NAME] wegen bandenmäß…" at bounding box center [547, 381] width 725 height 59
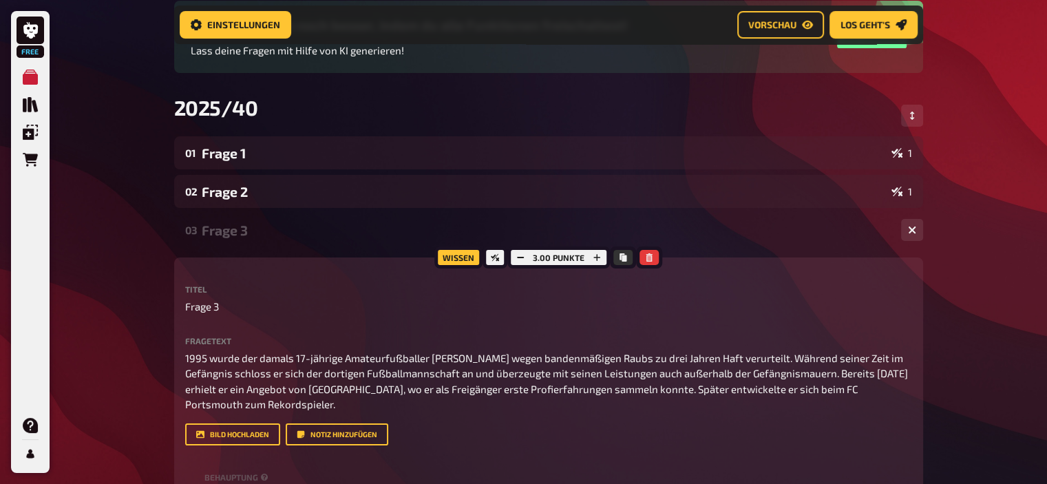
click at [260, 234] on div "Frage 3" at bounding box center [546, 230] width 688 height 16
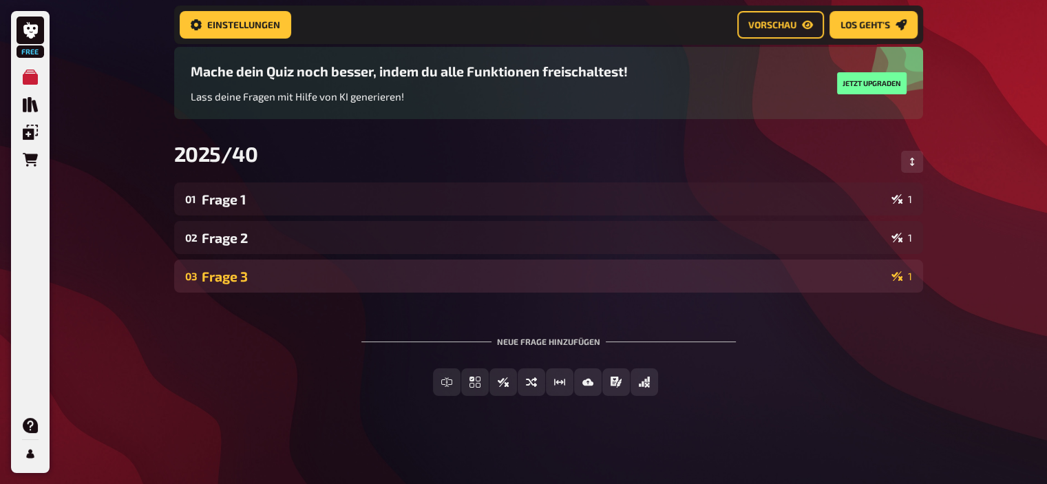
scroll to position [98, 0]
click at [220, 268] on div "Frage 3" at bounding box center [544, 276] width 684 height 16
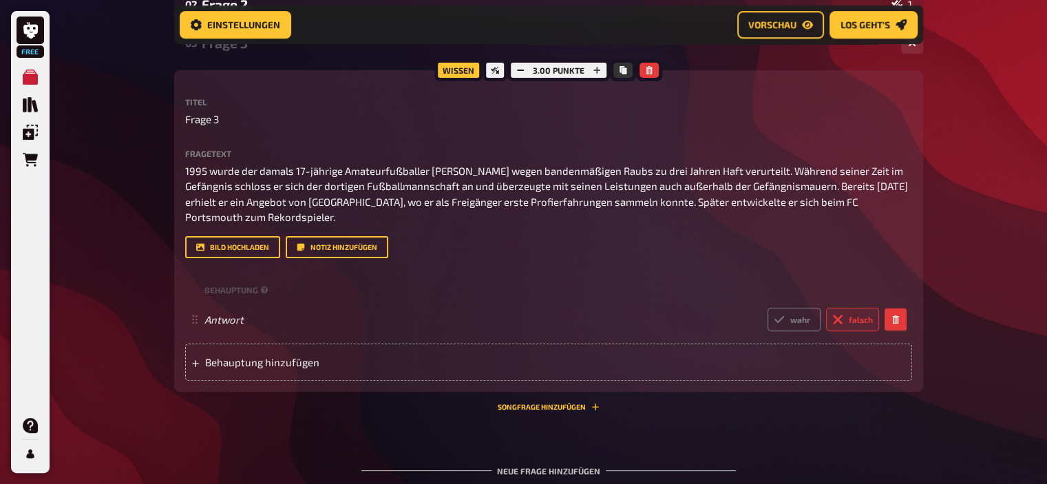
scroll to position [326, 0]
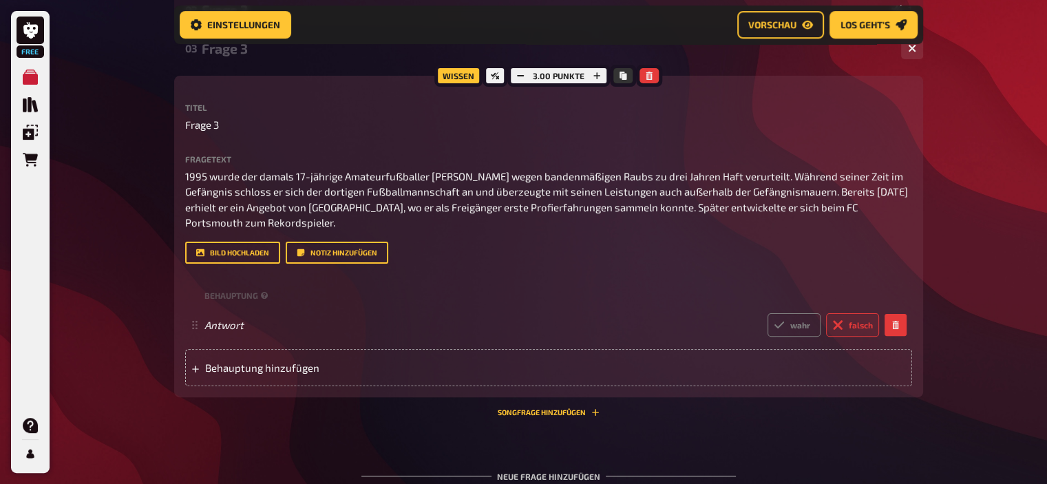
click at [233, 53] on div "Frage 3" at bounding box center [546, 49] width 688 height 16
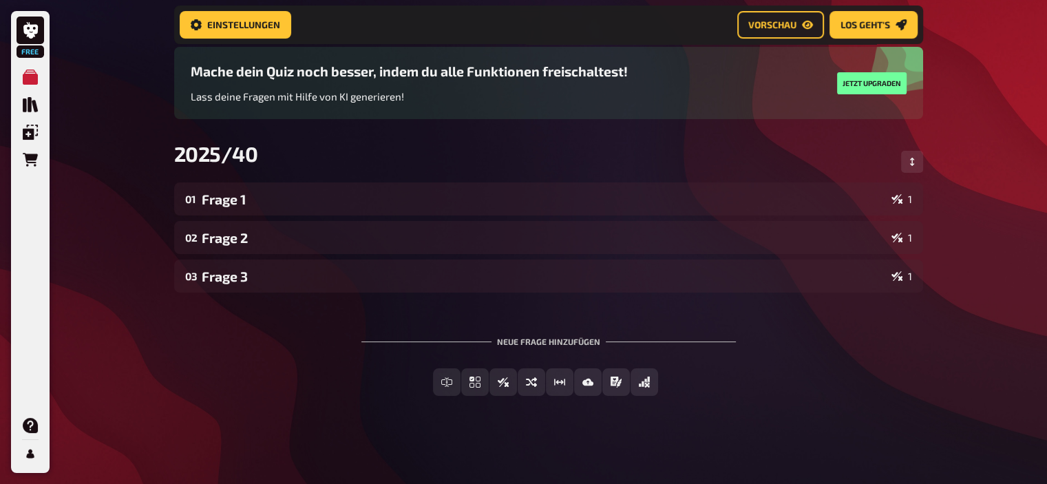
scroll to position [98, 0]
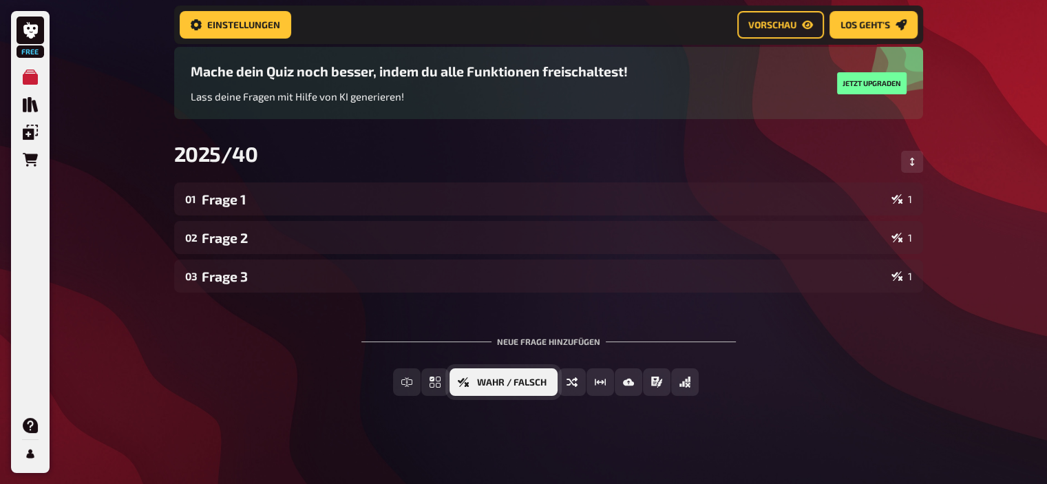
click at [541, 375] on button "Wahr / Falsch" at bounding box center [503, 382] width 108 height 28
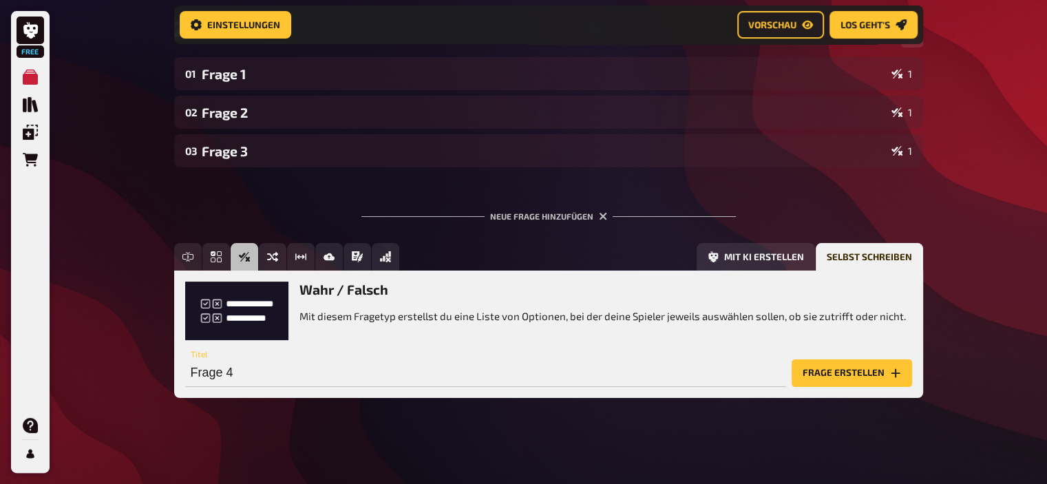
scroll to position [225, 0]
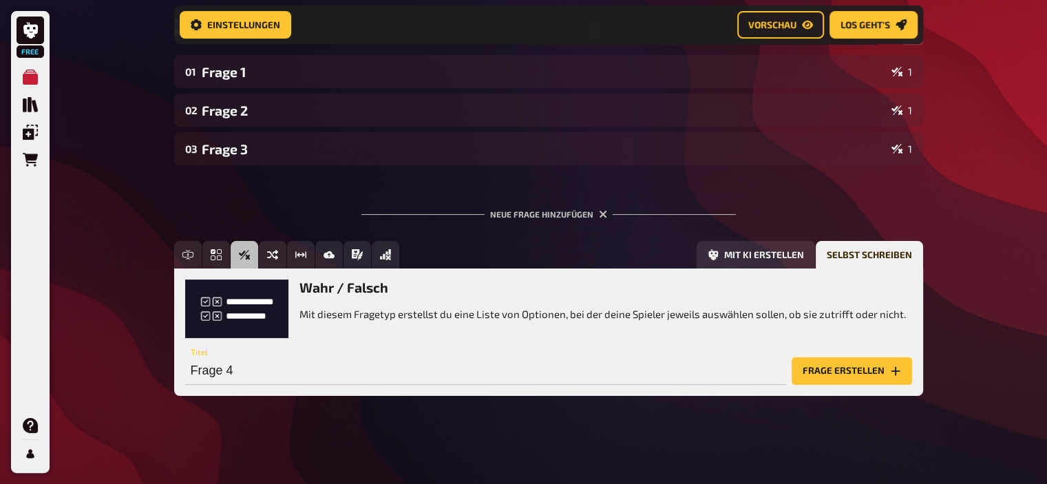
click at [831, 368] on button "Frage erstellen" at bounding box center [852, 371] width 120 height 28
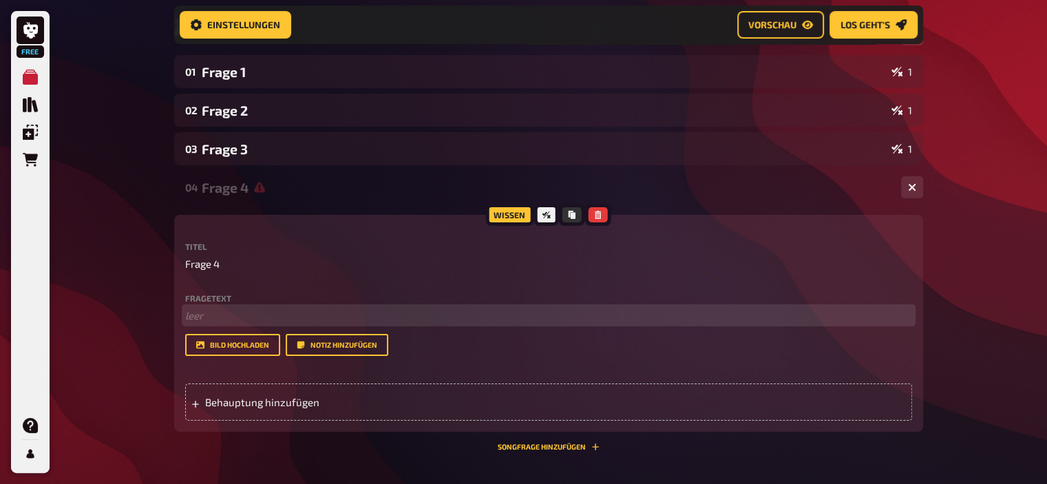
click at [223, 317] on p "﻿ leer" at bounding box center [548, 316] width 727 height 16
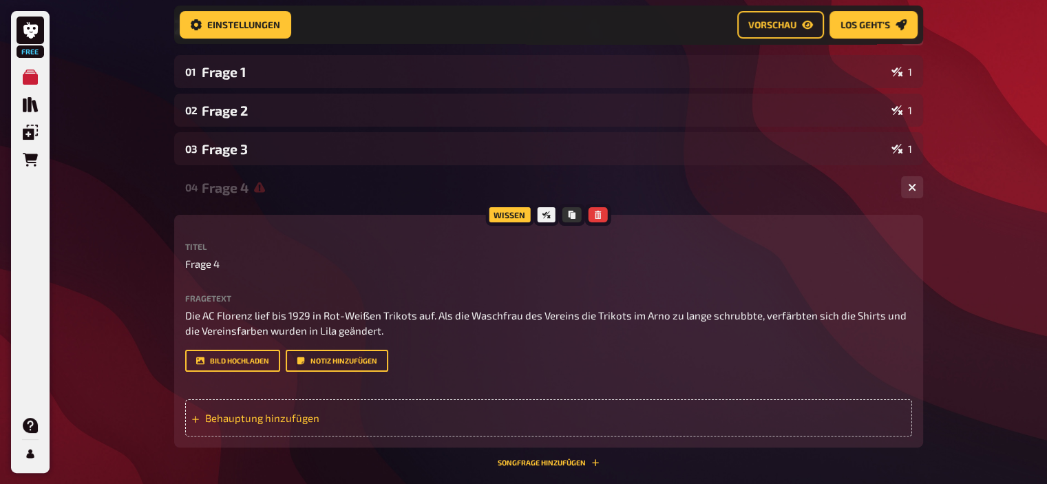
click at [278, 412] on span "Behauptung hinzufügen" at bounding box center [312, 418] width 214 height 12
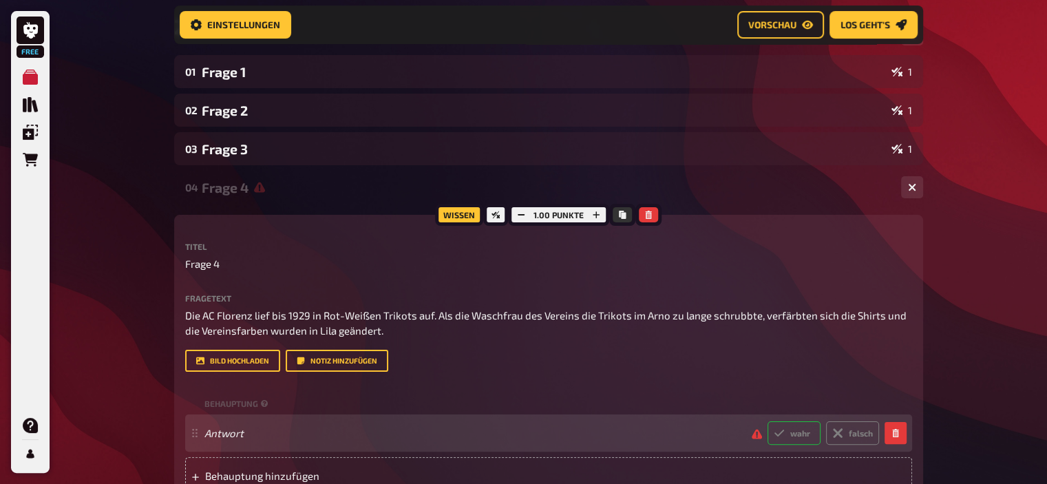
click at [794, 438] on label "wahr" at bounding box center [793, 432] width 53 height 23
click at [767, 421] on input "wahr" at bounding box center [767, 421] width 1 height 1
radio input "true"
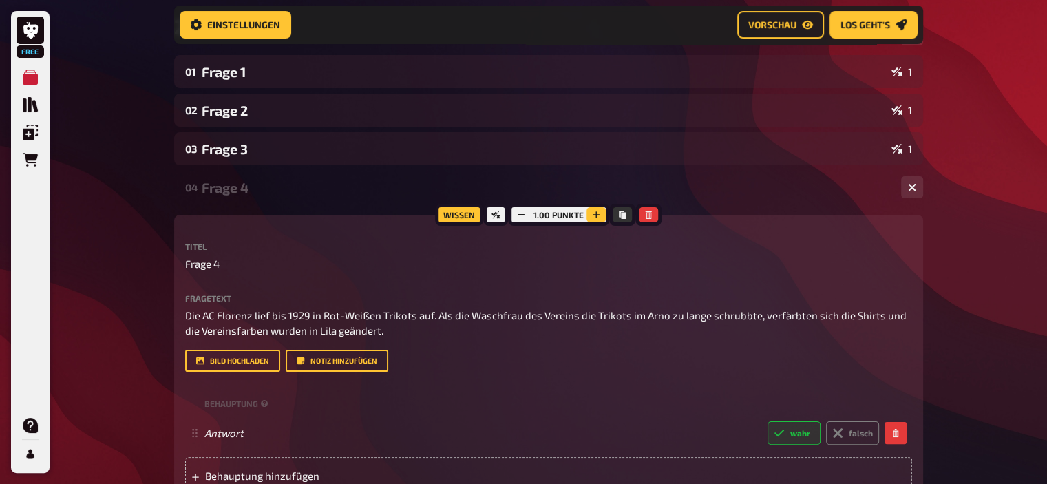
click at [594, 208] on div "1.00 Punkte" at bounding box center [558, 215] width 101 height 22
click at [594, 208] on button "button" at bounding box center [595, 214] width 19 height 15
click at [594, 208] on button "button" at bounding box center [596, 214] width 19 height 15
